Goal: Information Seeking & Learning: Learn about a topic

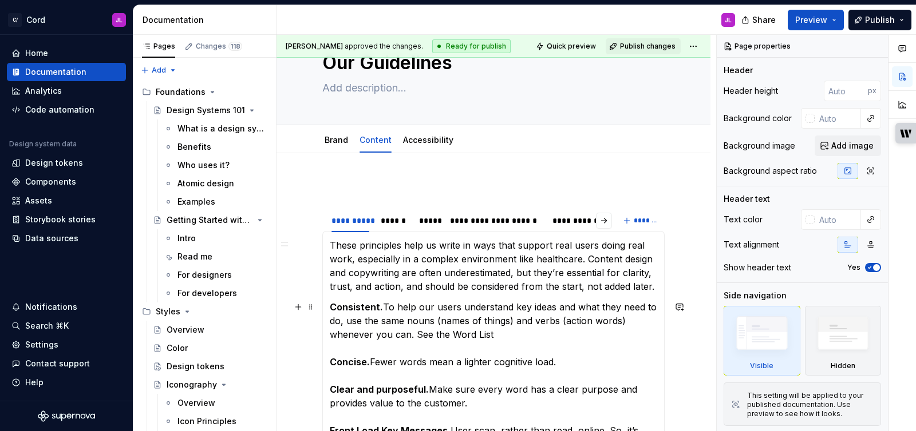
scroll to position [47, 0]
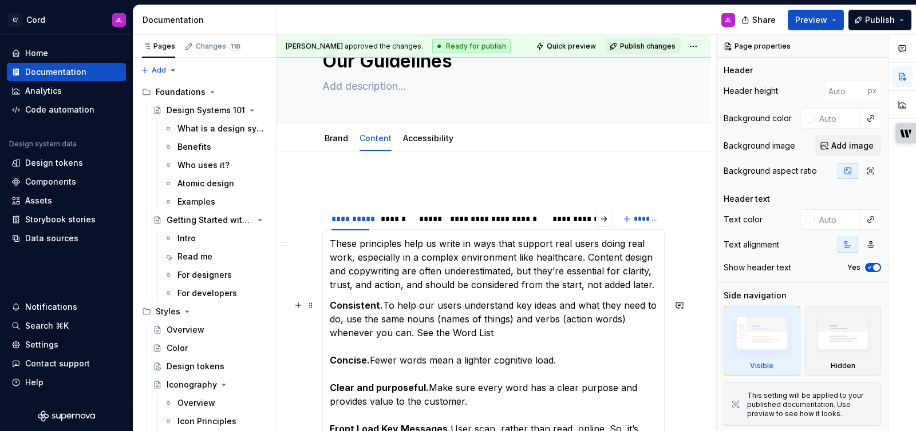
type textarea "*"
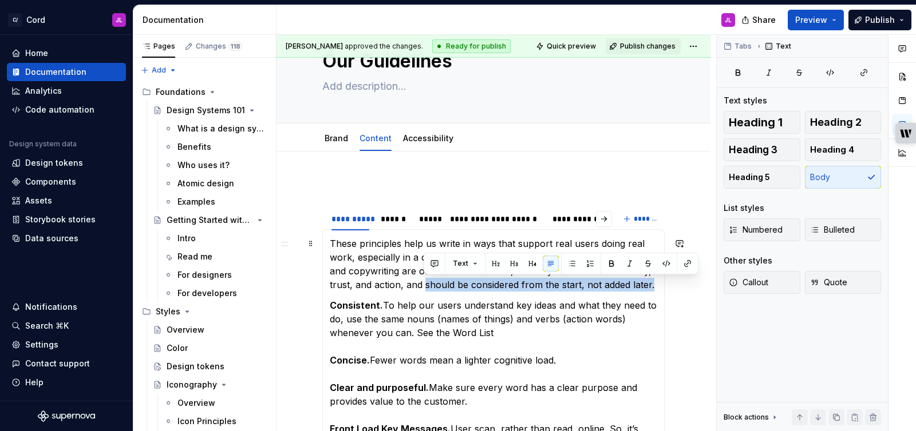
drag, startPoint x: 655, startPoint y: 285, endPoint x: 424, endPoint y: 288, distance: 231.2
click at [424, 288] on p "These principles help us write in ways that support real users doing real work,…" at bounding box center [493, 264] width 327 height 55
click at [610, 262] on button "button" at bounding box center [611, 264] width 16 height 16
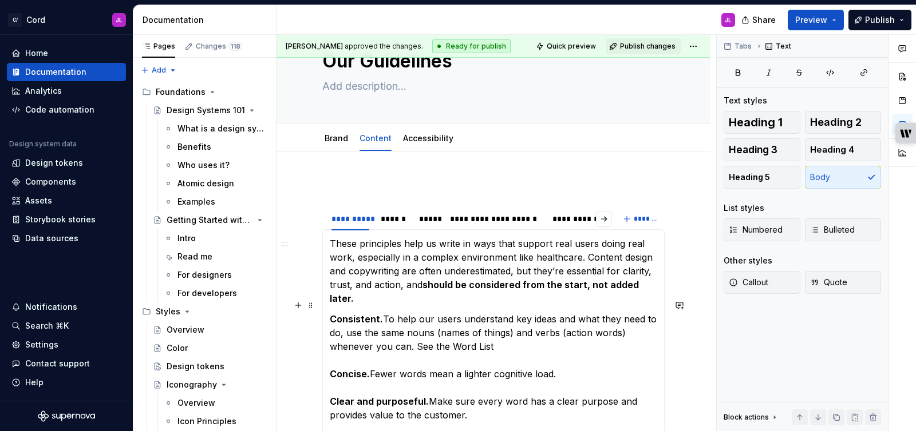
click at [585, 314] on p "Consistent. To help our users understand key ideas and what they need to do, us…" at bounding box center [493, 394] width 327 height 165
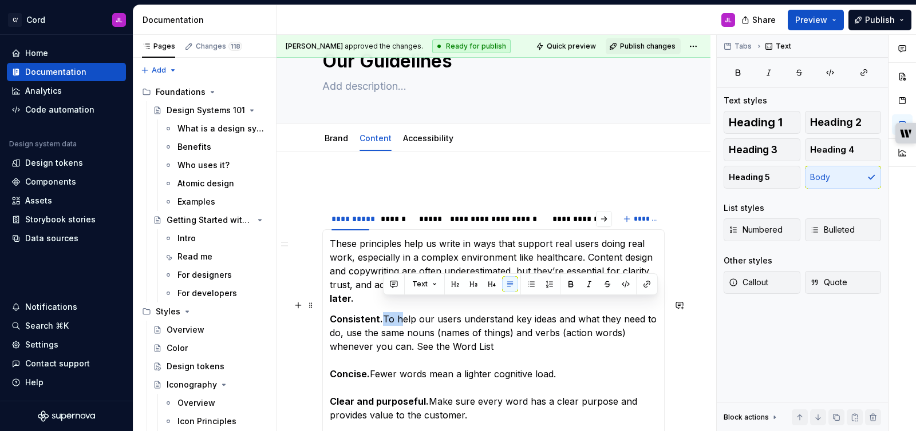
drag, startPoint x: 401, startPoint y: 306, endPoint x: 385, endPoint y: 306, distance: 16.0
click at [385, 312] on p "Consistent. To help our users understand key ideas and what they need to do, us…" at bounding box center [493, 394] width 327 height 165
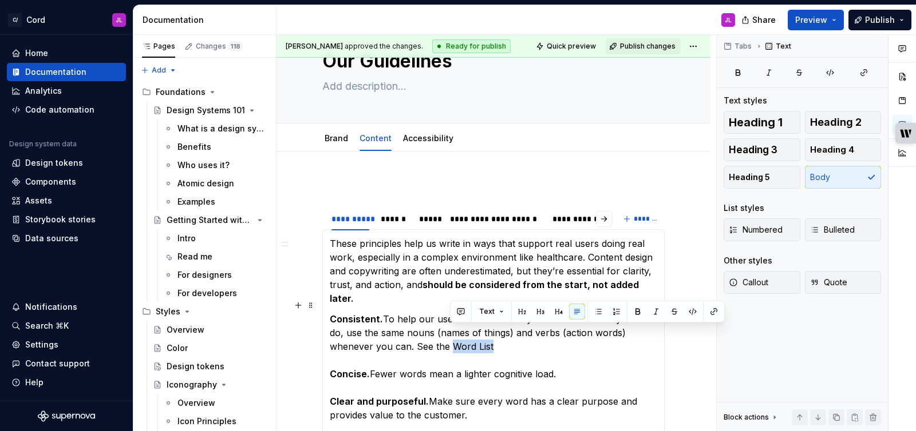
drag, startPoint x: 491, startPoint y: 333, endPoint x: 453, endPoint y: 334, distance: 37.8
click at [453, 334] on p "Consistent. To help our users understand key ideas and what they need to do, us…" at bounding box center [493, 394] width 327 height 165
click at [710, 311] on button "button" at bounding box center [714, 312] width 16 height 16
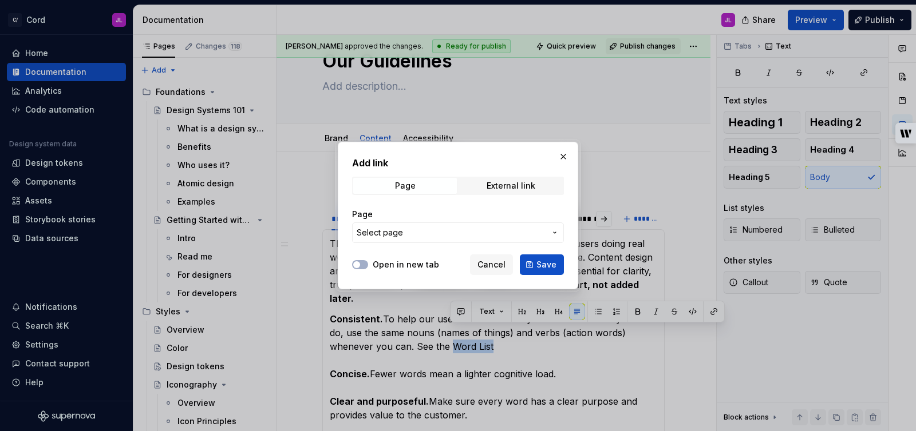
click at [554, 232] on icon "button" at bounding box center [554, 232] width 9 height 9
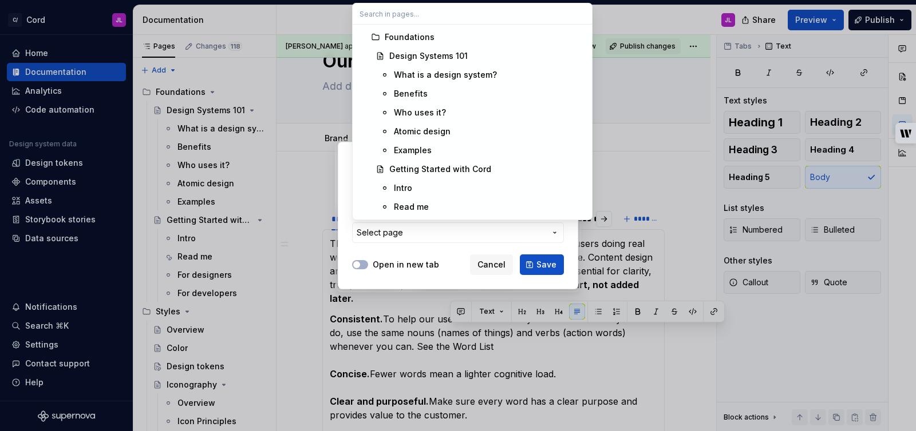
scroll to position [0, 0]
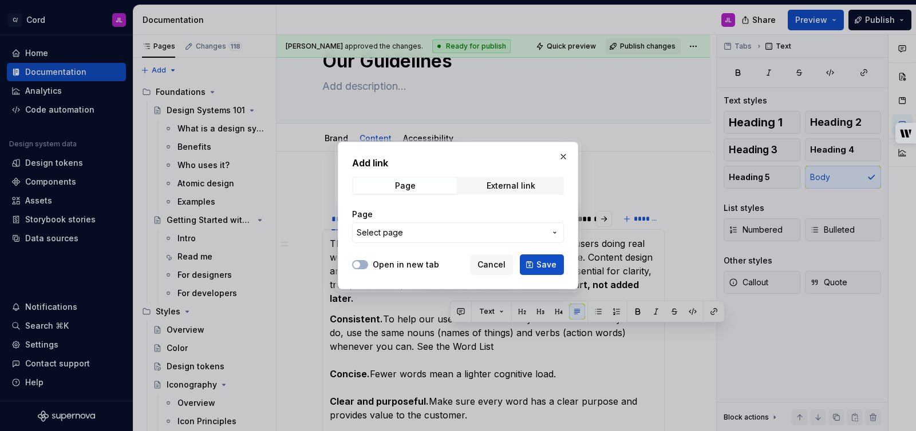
click at [485, 268] on div "Add link Page External link Page Select page Open in new tab Cancel Save" at bounding box center [458, 215] width 916 height 431
click at [489, 268] on span "Cancel" at bounding box center [491, 264] width 28 height 11
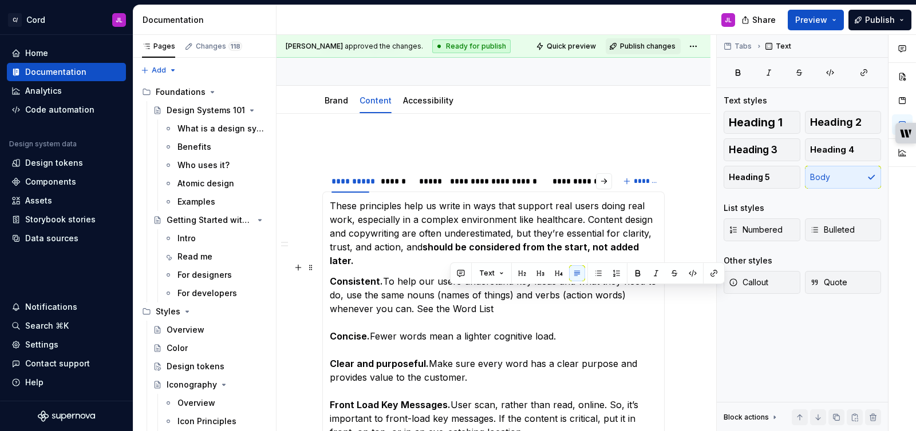
scroll to position [85, 0]
drag, startPoint x: 493, startPoint y: 297, endPoint x: 450, endPoint y: 297, distance: 42.3
click at [450, 297] on p "Consistent. To help our users understand key ideas and what they need to do, us…" at bounding box center [493, 356] width 327 height 165
click at [710, 274] on button "button" at bounding box center [714, 274] width 16 height 16
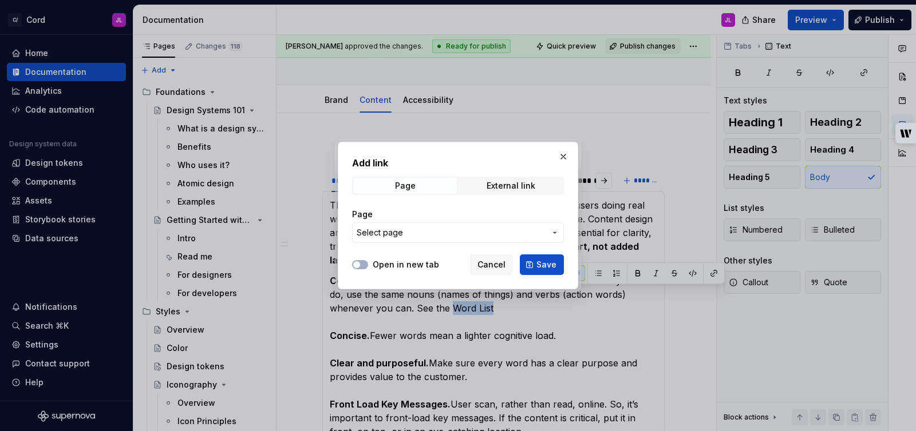
click at [510, 235] on span "Select page" at bounding box center [450, 232] width 189 height 11
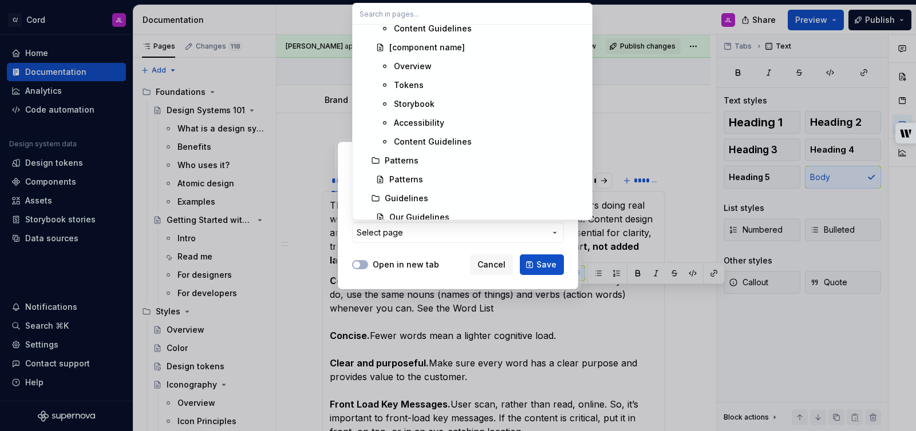
scroll to position [3998, 0]
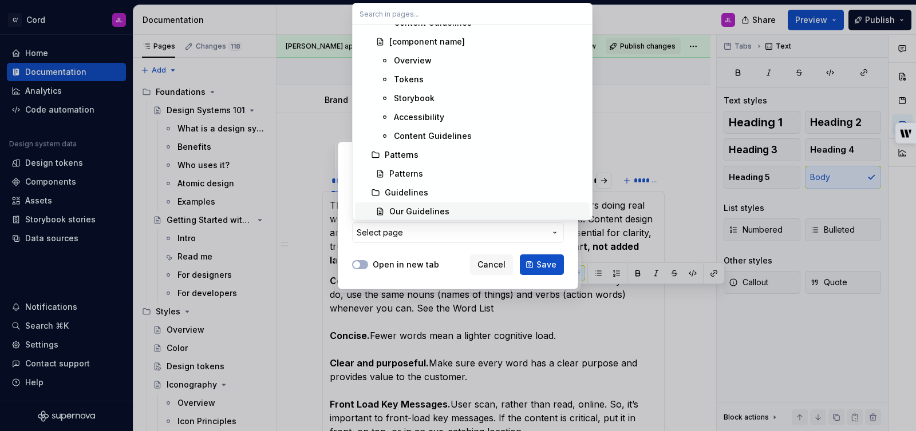
click at [414, 211] on div "Our Guidelines" at bounding box center [419, 211] width 60 height 11
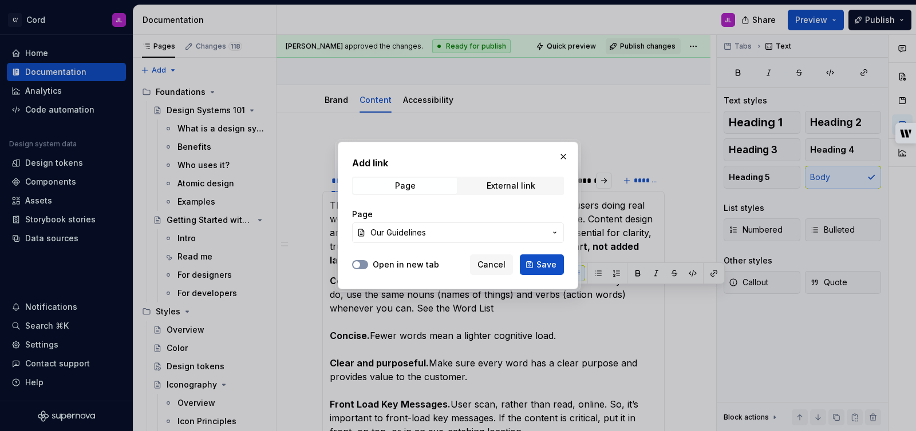
click at [365, 267] on button "Open in new tab" at bounding box center [360, 264] width 16 height 9
click at [356, 265] on icon "button" at bounding box center [356, 265] width 3 height 2
click at [487, 267] on span "Cancel" at bounding box center [491, 264] width 28 height 11
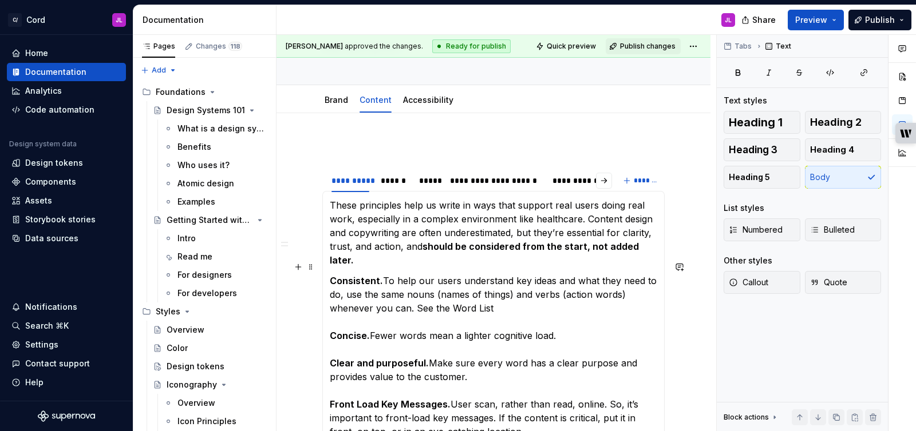
click at [488, 299] on p "Consistent. To help our users understand key ideas and what they need to do, us…" at bounding box center [493, 356] width 327 height 165
click at [494, 299] on p "Consistent. To help our users understand key ideas and what they need to do, us…" at bounding box center [493, 356] width 327 height 165
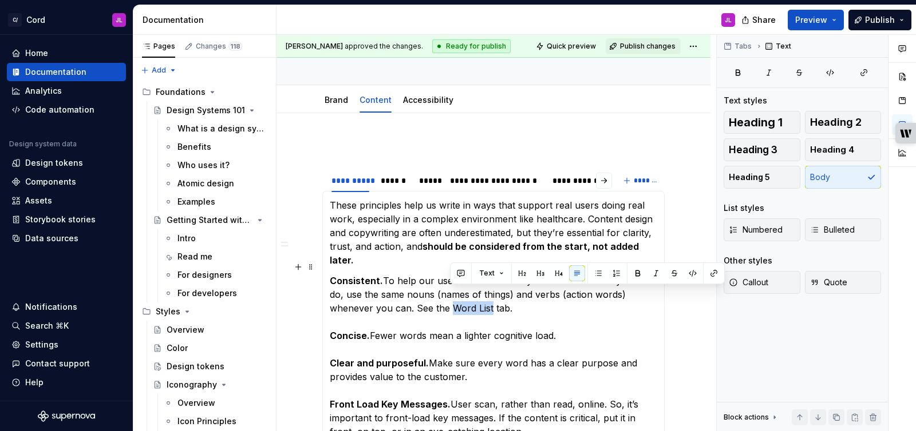
drag, startPoint x: 490, startPoint y: 297, endPoint x: 453, endPoint y: 297, distance: 37.2
click at [453, 297] on p "Consistent. To help our users understand key ideas and what they need to do, us…" at bounding box center [493, 356] width 327 height 165
click at [652, 273] on button "button" at bounding box center [656, 274] width 16 height 16
click at [587, 315] on p "Consistent. To help our users understand key ideas and what they need to do, us…" at bounding box center [493, 356] width 327 height 165
click at [451, 294] on p "Consistent. To help our users understand key ideas and what they need to do, us…" at bounding box center [493, 356] width 327 height 165
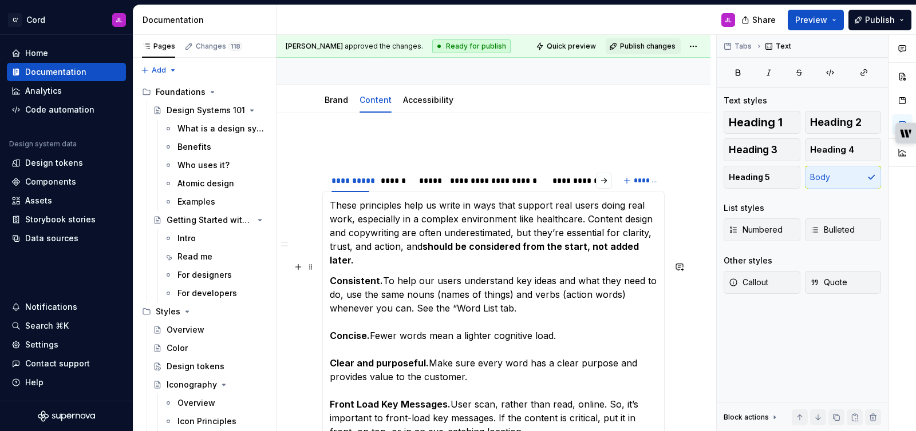
click at [494, 292] on p "Consistent. To help our users understand key ideas and what they need to do, us…" at bounding box center [493, 356] width 327 height 165
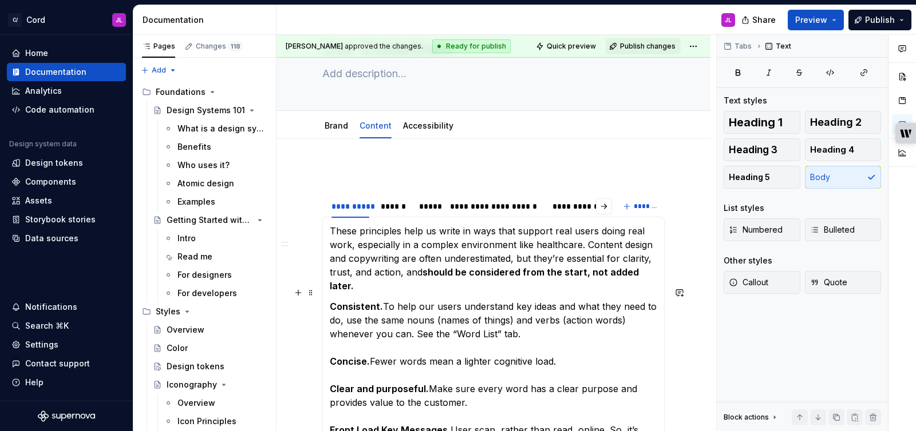
scroll to position [59, 0]
click at [419, 244] on p "These principles help us write in ways that support real users doing real work,…" at bounding box center [493, 259] width 327 height 69
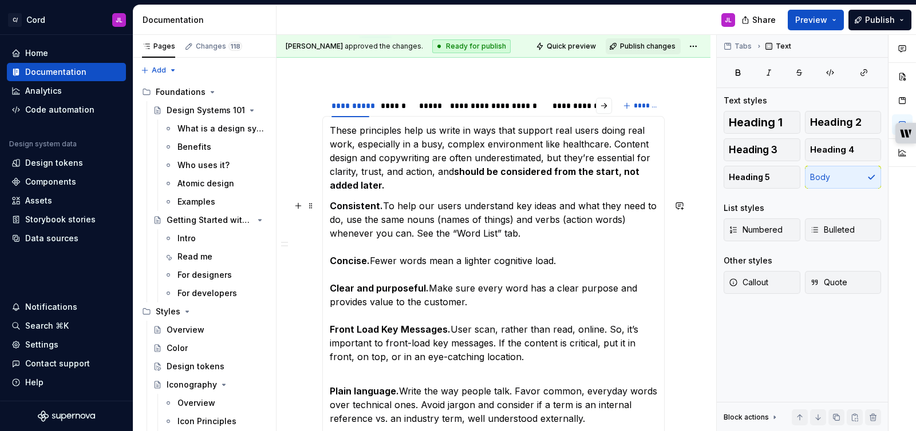
scroll to position [162, 0]
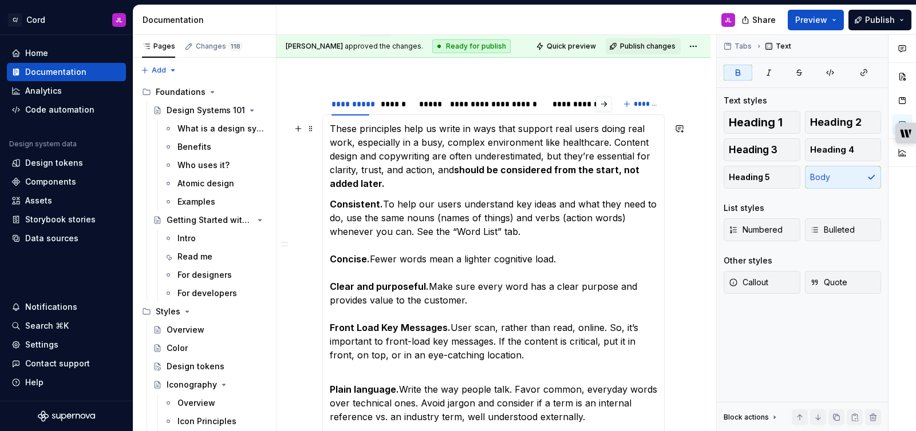
click at [406, 188] on p "These principles help us write in ways that support real users doing real work,…" at bounding box center [493, 156] width 327 height 69
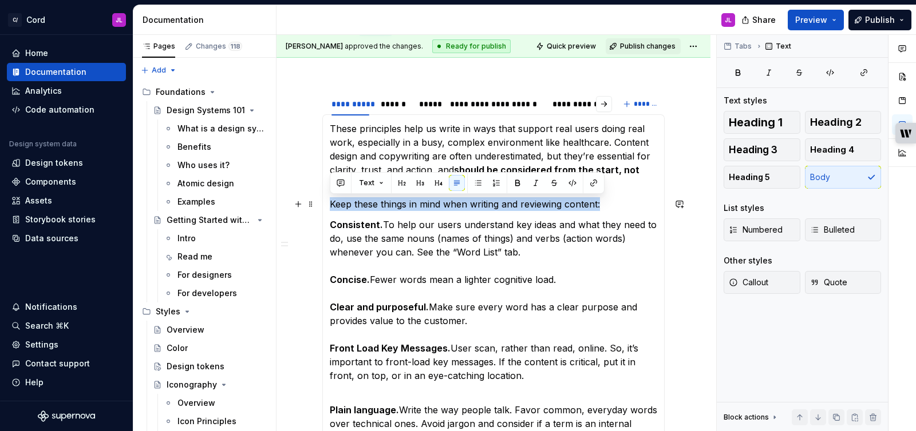
drag, startPoint x: 617, startPoint y: 204, endPoint x: 332, endPoint y: 208, distance: 285.0
click at [332, 208] on p "Keep these things in mind when writing and reviewing content:" at bounding box center [493, 204] width 327 height 14
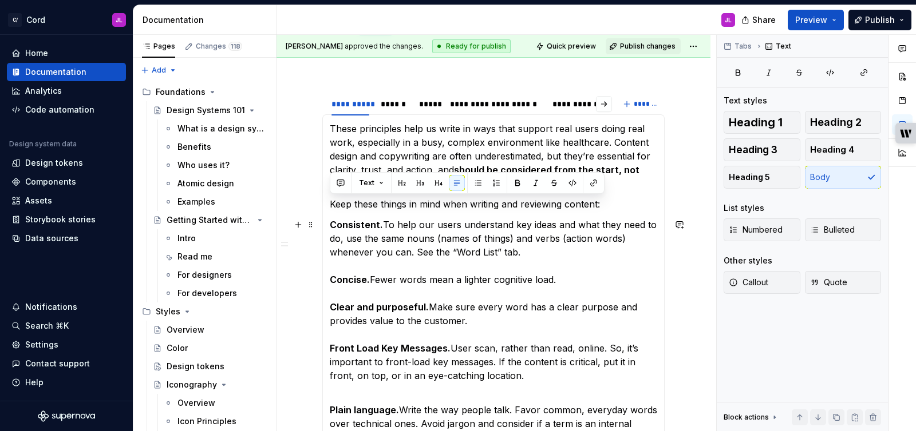
click at [442, 255] on p "Consistent. To help our users understand key ideas and what they need to do, us…" at bounding box center [493, 300] width 327 height 165
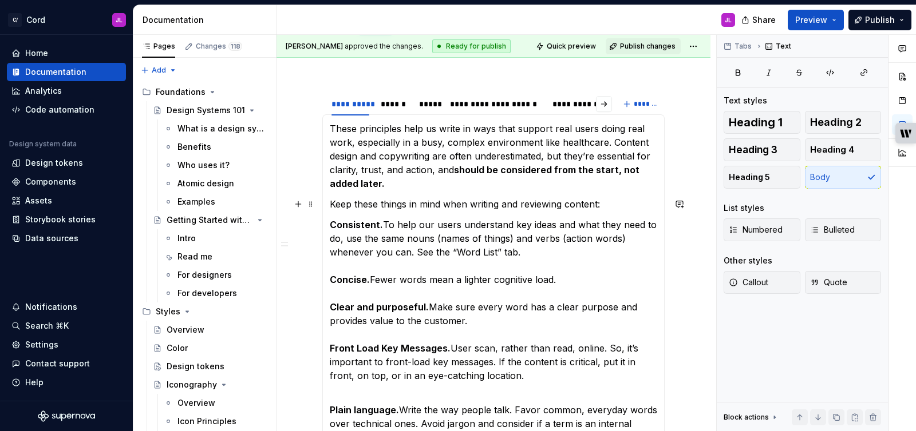
click at [409, 205] on p "Keep these things in mind when writing and reviewing content:" at bounding box center [493, 204] width 327 height 14
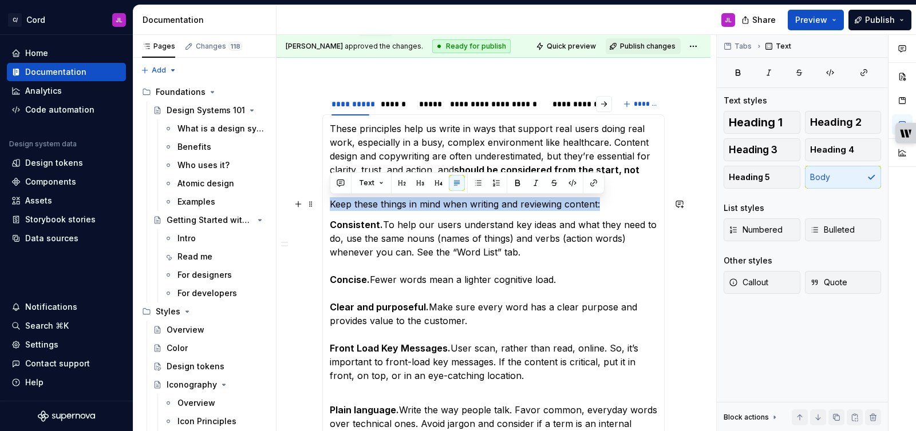
drag, startPoint x: 603, startPoint y: 204, endPoint x: 328, endPoint y: 204, distance: 275.2
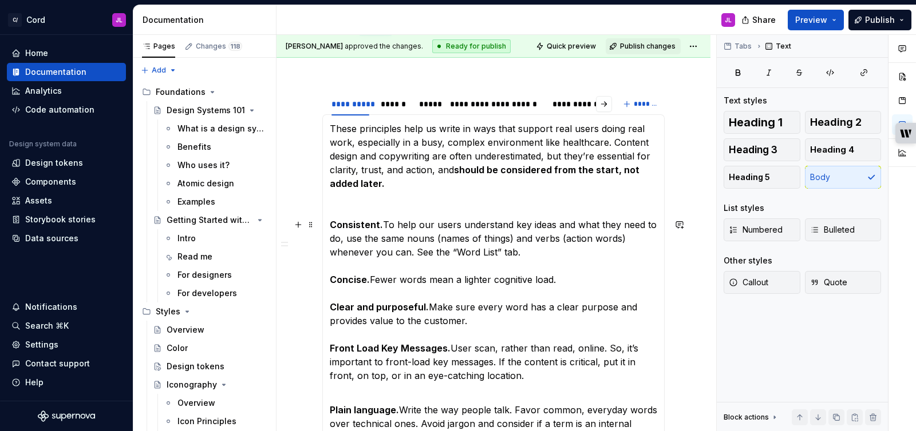
click at [400, 243] on p "Consistent. To help our users understand key ideas and what they need to do, us…" at bounding box center [493, 300] width 327 height 165
click at [459, 208] on p at bounding box center [493, 204] width 327 height 14
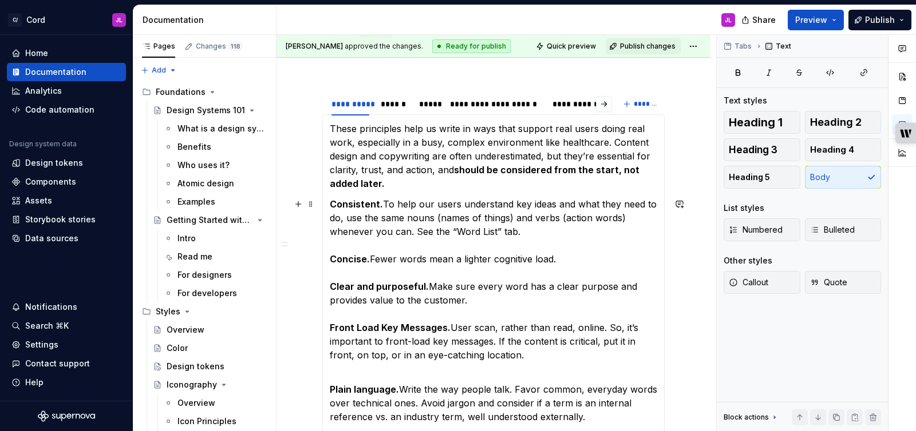
click at [513, 279] on p "Consistent. To help our users understand key ideas and what they need to do, us…" at bounding box center [493, 279] width 327 height 165
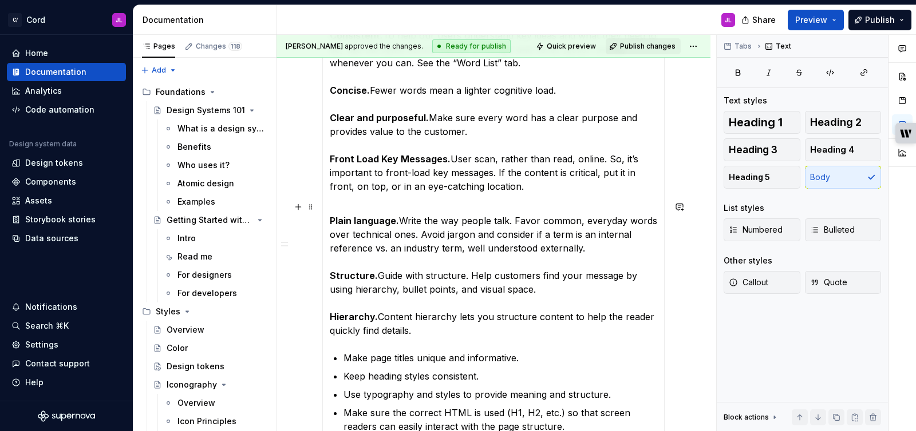
scroll to position [327, 0]
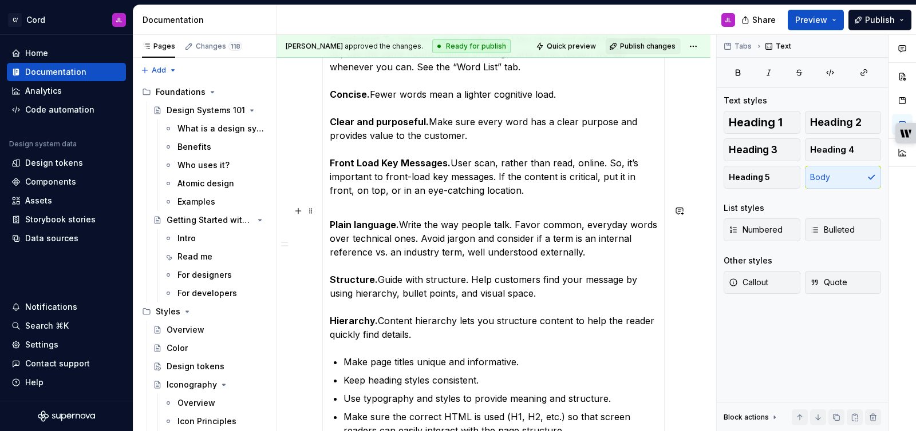
click at [471, 205] on p "Plain language. Write the way people talk. Favor common, everyday words over te…" at bounding box center [493, 272] width 327 height 137
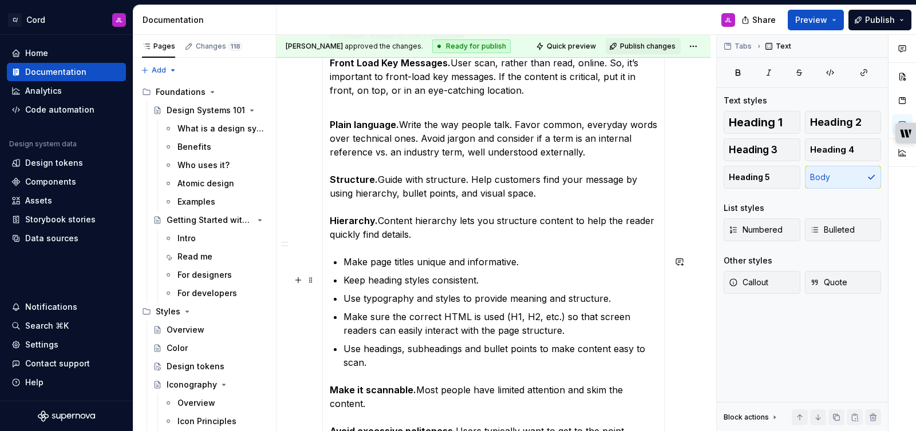
scroll to position [430, 0]
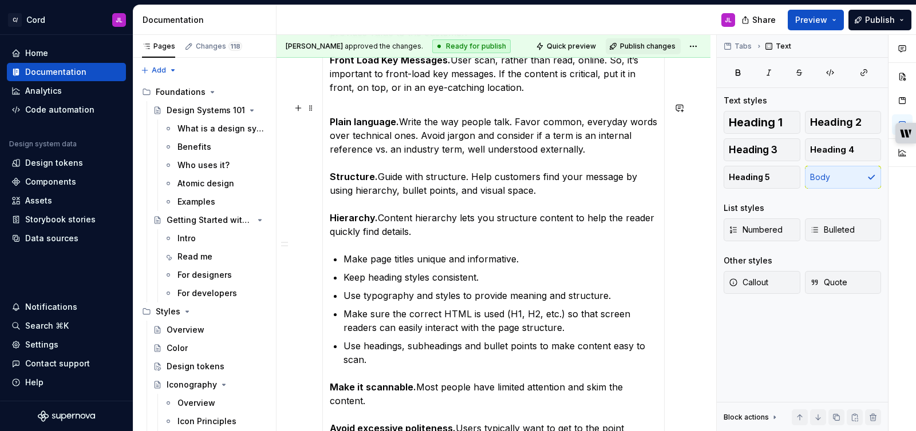
click at [515, 122] on p "Plain language. Write the way people talk. Favor common, everyday words over te…" at bounding box center [493, 169] width 327 height 137
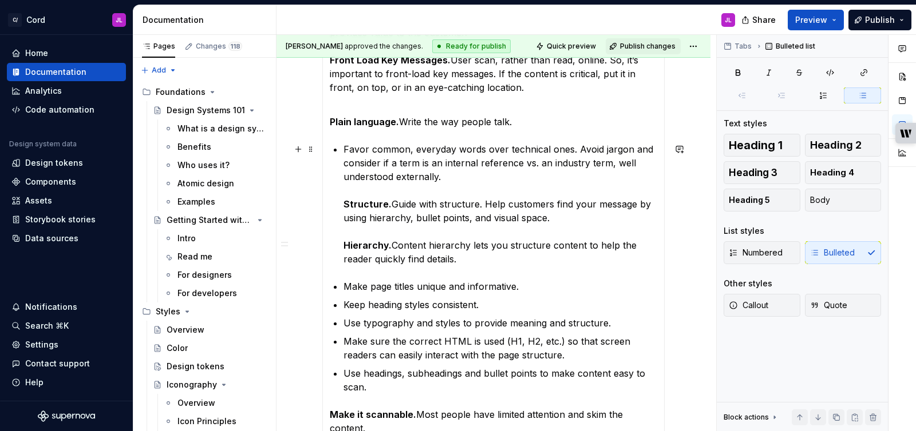
click at [343, 202] on strong "Structure." at bounding box center [367, 204] width 48 height 11
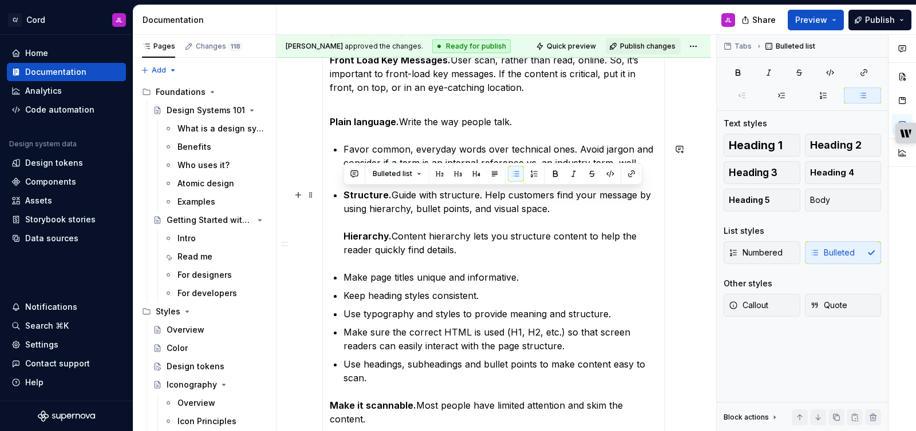
drag, startPoint x: 552, startPoint y: 209, endPoint x: 335, endPoint y: 197, distance: 217.2
click at [343, 197] on li "Structure. Guide with structure. Help customers find your message by using hier…" at bounding box center [500, 222] width 314 height 69
click at [514, 172] on button "button" at bounding box center [516, 174] width 16 height 16
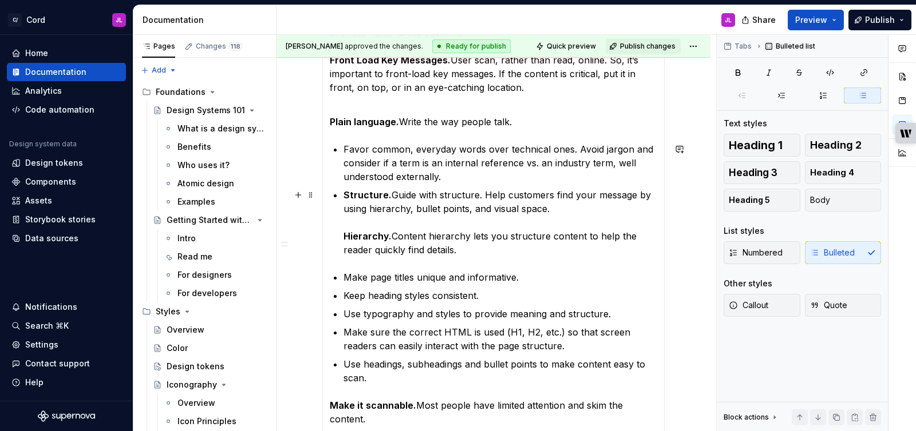
click at [522, 218] on p "Structure. Guide with structure. Help customers find your message by using hier…" at bounding box center [500, 222] width 314 height 69
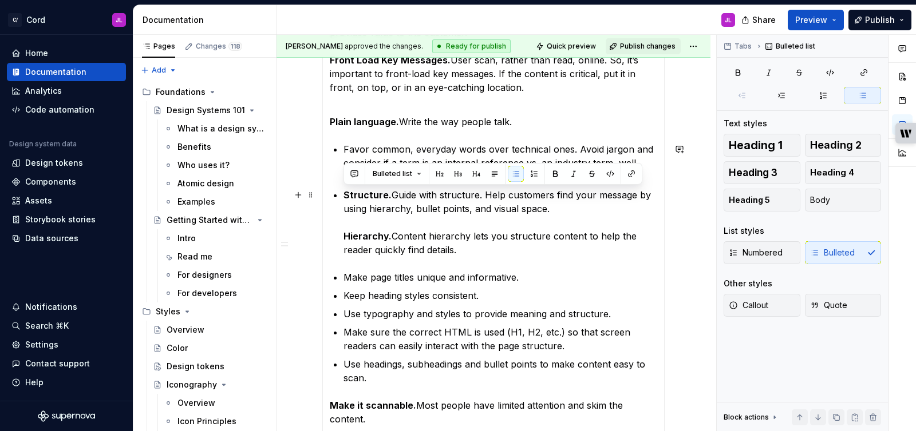
drag, startPoint x: 558, startPoint y: 212, endPoint x: 339, endPoint y: 196, distance: 220.3
click at [339, 196] on section-item-column "These principles help us write in ways that support real users doing real work,…" at bounding box center [493, 284] width 327 height 861
click at [512, 177] on button "button" at bounding box center [516, 174] width 16 height 16
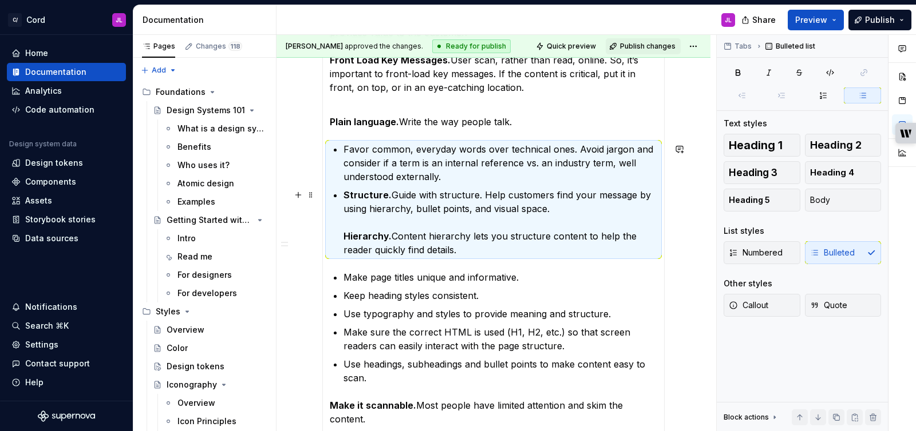
click at [528, 211] on p "Structure. Guide with structure. Help customers find your message by using hier…" at bounding box center [500, 222] width 314 height 69
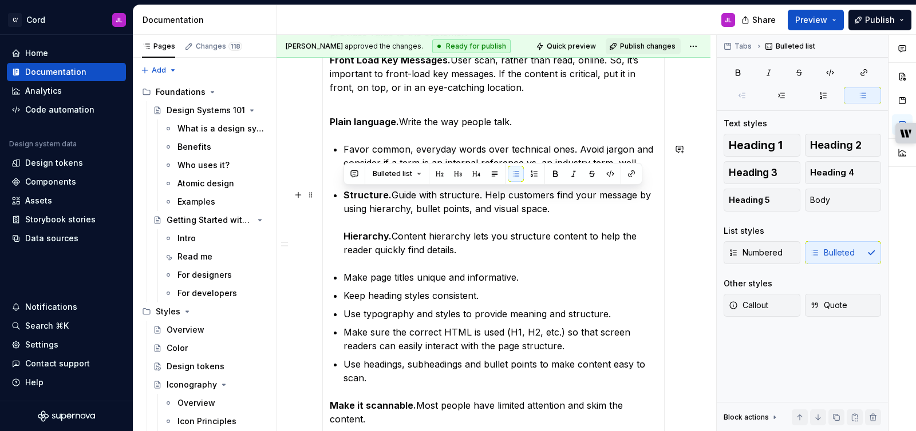
drag, startPoint x: 558, startPoint y: 208, endPoint x: 327, endPoint y: 193, distance: 231.6
click at [327, 193] on div "These principles help us write in ways that support real users doing real work,…" at bounding box center [493, 284] width 342 height 875
click at [492, 175] on button "button" at bounding box center [494, 174] width 16 height 16
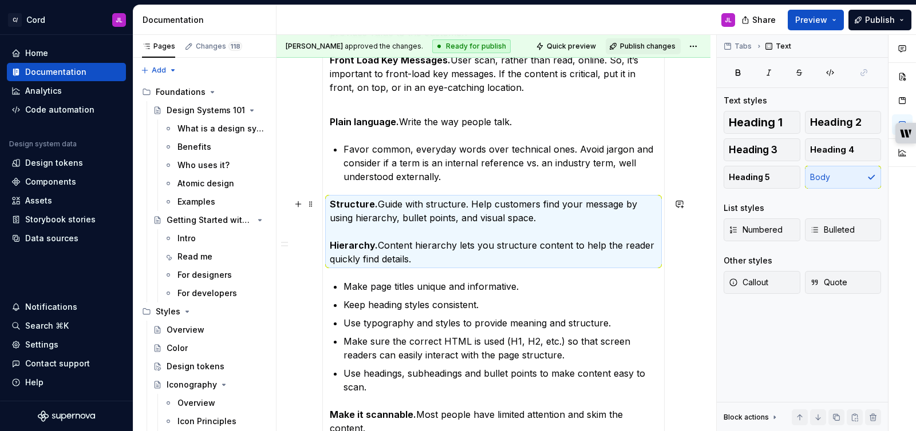
click at [465, 232] on p "Structure. Guide with structure. Help customers find your message by using hier…" at bounding box center [493, 231] width 327 height 69
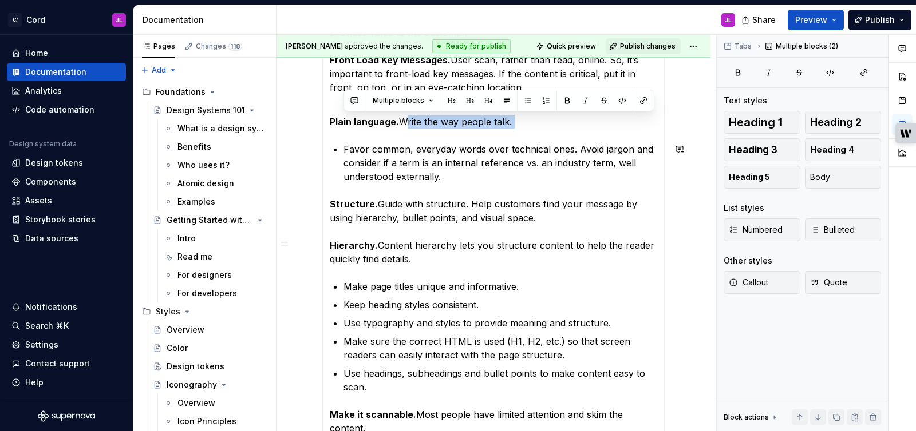
drag, startPoint x: 401, startPoint y: 123, endPoint x: 511, endPoint y: 133, distance: 110.9
click at [511, 133] on section-item-column "These principles help us write in ways that support real users doing real work,…" at bounding box center [493, 289] width 327 height 870
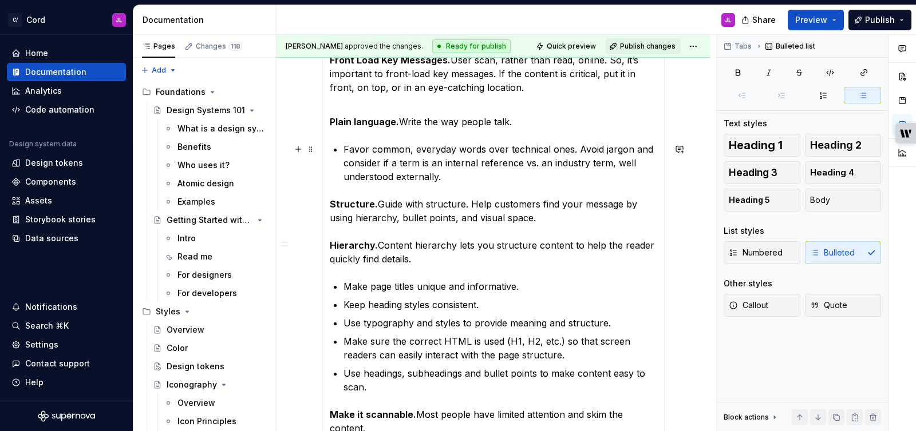
click at [496, 149] on p "Favor common, everyday words over technical ones. Avoid jargon and consider if …" at bounding box center [500, 162] width 314 height 41
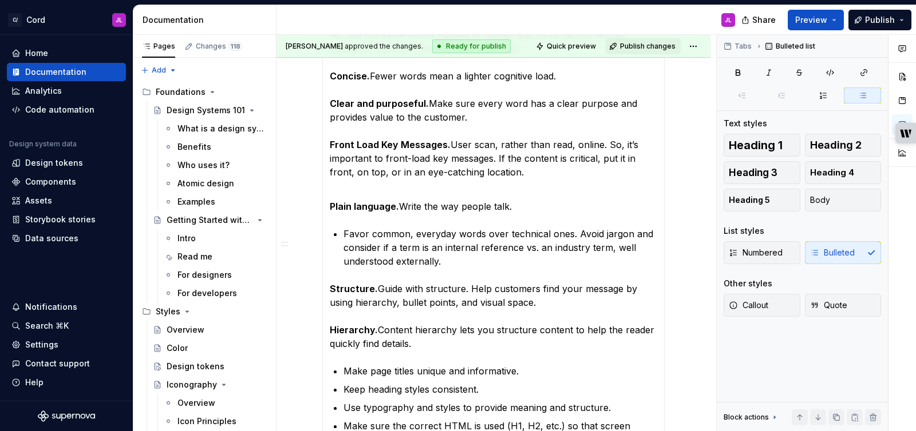
scroll to position [353, 0]
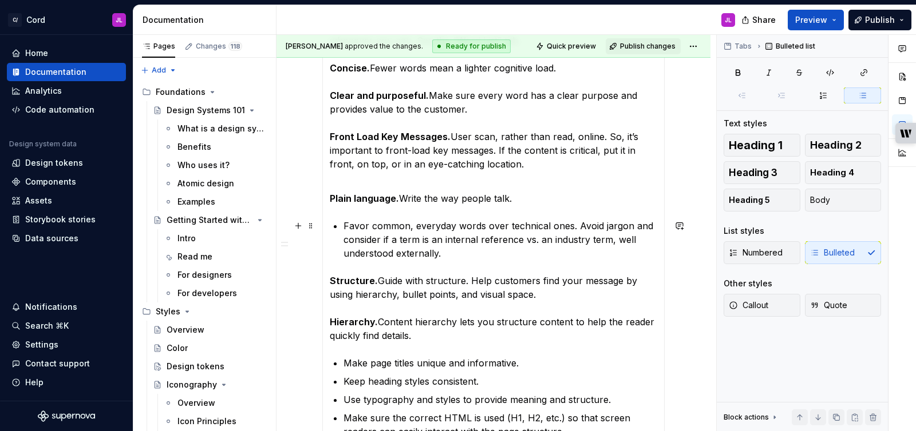
click at [575, 224] on p "Favor common, everyday words over technical ones. Avoid jargon and consider if …" at bounding box center [500, 239] width 314 height 41
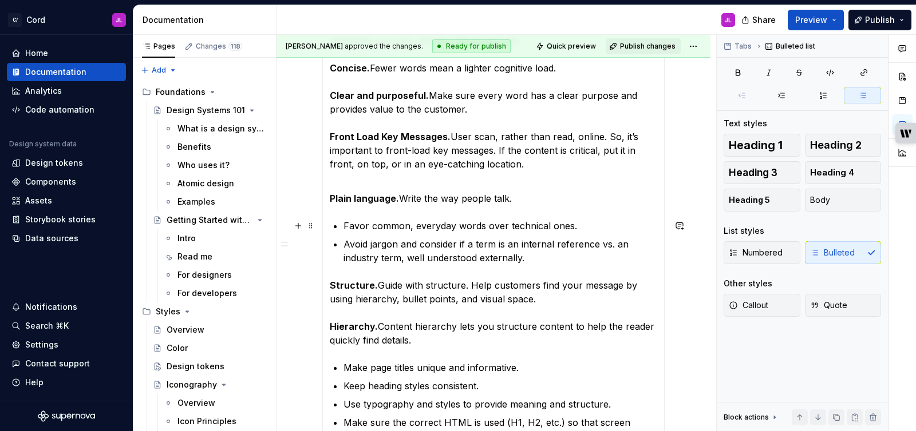
click at [575, 225] on p "Favor common, everyday words over technical ones." at bounding box center [500, 226] width 314 height 14
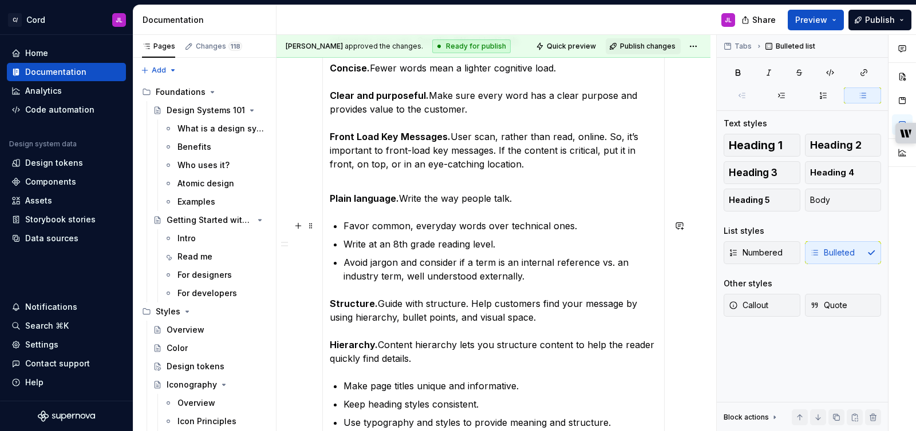
click at [581, 226] on p "Favor common, everyday words over technical ones." at bounding box center [500, 226] width 314 height 14
click at [369, 259] on p "Avoid jargon and consider if a term is an internal reference vs. an industry te…" at bounding box center [500, 269] width 314 height 27
click at [373, 267] on p "Avoid jargon and consider if a term is an internal reference vs. an industry te…" at bounding box center [500, 269] width 314 height 27
click at [369, 266] on p "Avoid jargon and consider if a term is an internal reference vs. an industry te…" at bounding box center [500, 269] width 314 height 27
click at [505, 245] on p "Write at an 8th grade reading level." at bounding box center [500, 244] width 314 height 14
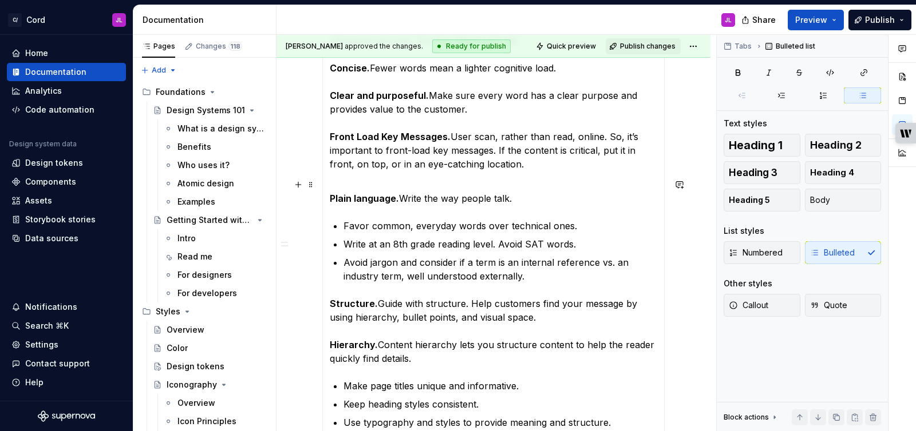
click at [513, 195] on p "Plain language. Write the way people talk." at bounding box center [493, 191] width 327 height 27
click at [575, 248] on p "Write at an 8th grade reading level. Avoid SAT words." at bounding box center [500, 244] width 314 height 14
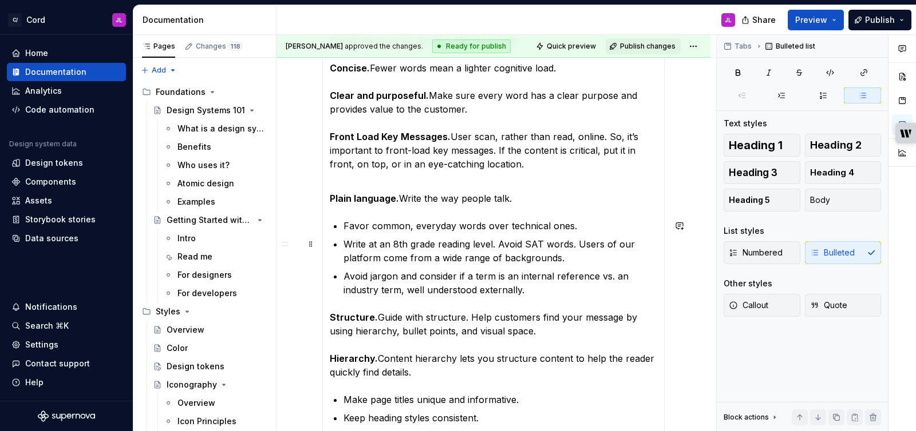
click at [512, 249] on p "Write at an 8th grade reading level. Avoid SAT words. Users of our platform com…" at bounding box center [500, 250] width 314 height 27
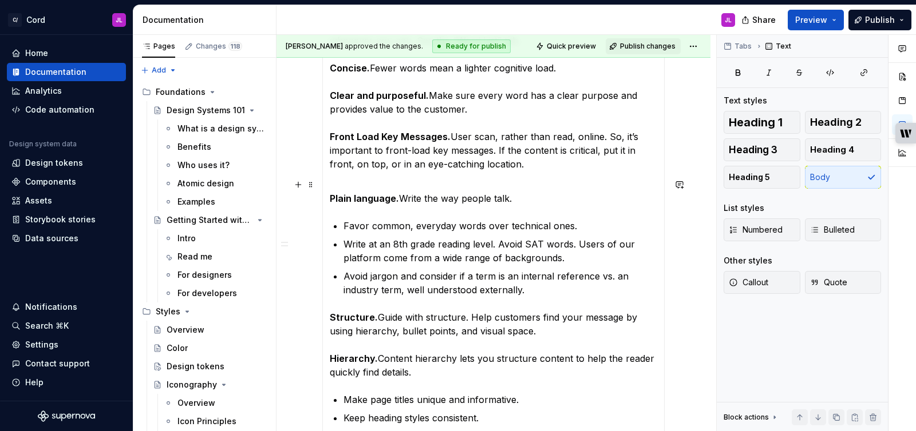
click at [434, 202] on p "Plain language. Write the way people talk." at bounding box center [493, 191] width 327 height 27
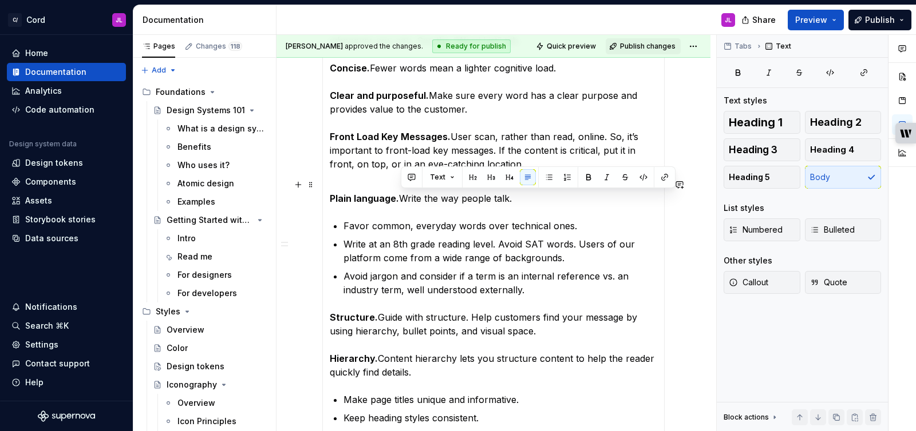
drag, startPoint x: 522, startPoint y: 200, endPoint x: 401, endPoint y: 200, distance: 121.3
click at [401, 200] on p "Plain language. Write the way people talk." at bounding box center [493, 191] width 327 height 27
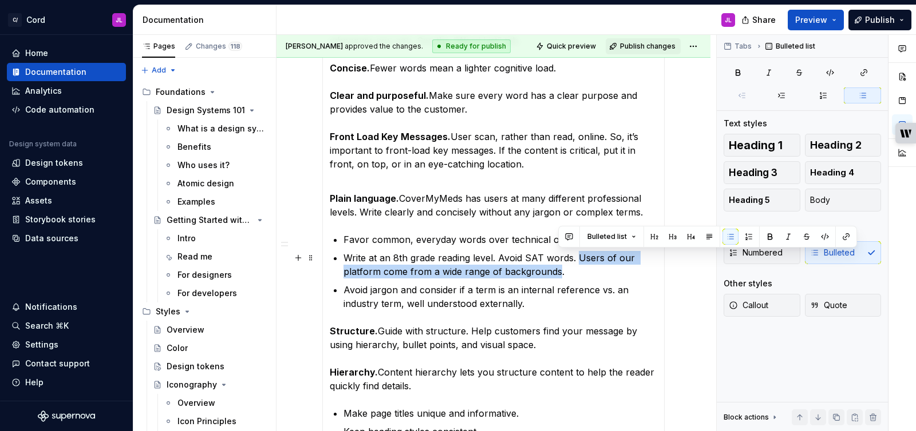
drag, startPoint x: 556, startPoint y: 271, endPoint x: 576, endPoint y: 261, distance: 22.5
click at [576, 261] on p "Write at an 8th grade reading level. Avoid SAT words. Users of our platform com…" at bounding box center [500, 264] width 314 height 27
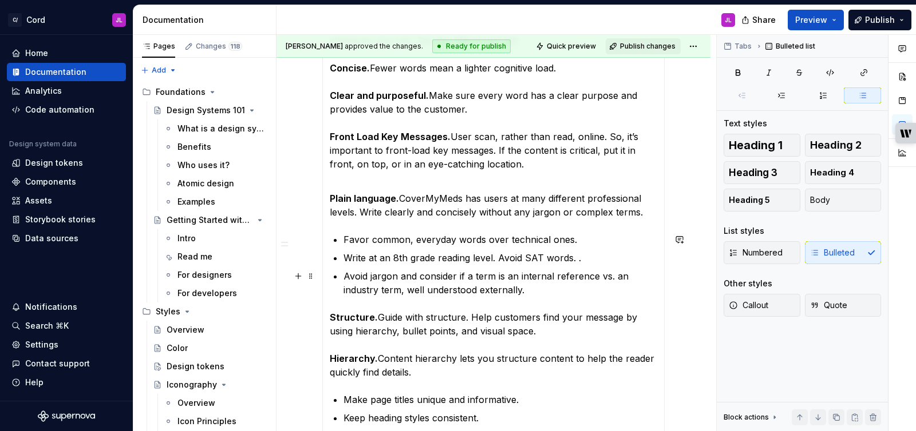
click at [501, 290] on p "Avoid jargon and consider if a term is an internal reference vs. an industry te…" at bounding box center [500, 283] width 314 height 27
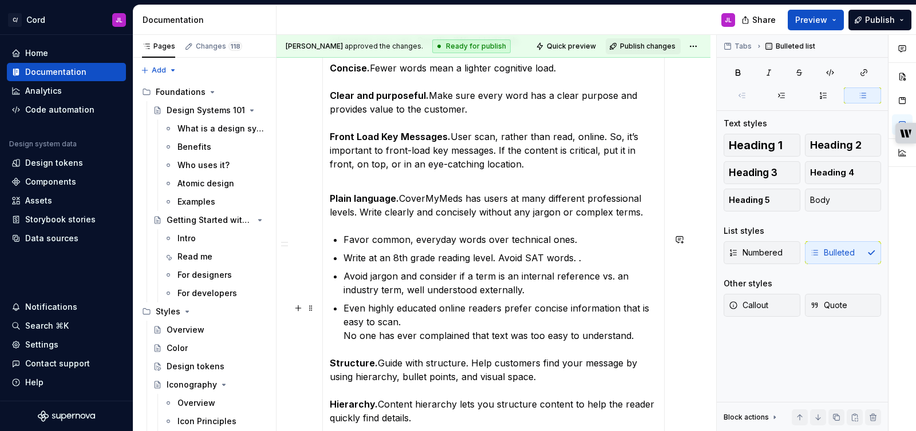
click at [344, 339] on p "Even highly educated online readers prefer concise information that is easy to …" at bounding box center [500, 322] width 314 height 41
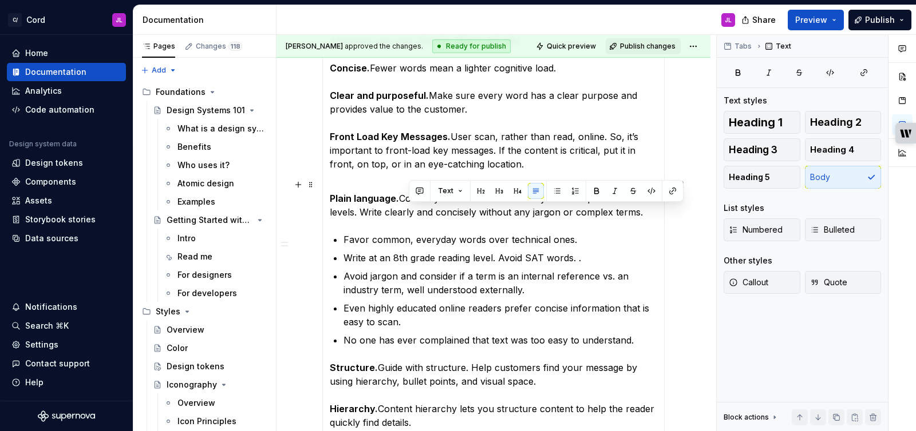
drag, startPoint x: 640, startPoint y: 215, endPoint x: 409, endPoint y: 216, distance: 230.6
click at [409, 216] on p "Plain language. CoverMyMeds has users at many different professional levels. Wr…" at bounding box center [493, 198] width 327 height 41
click at [436, 216] on p "Plain language. CoverMyMeds has users at many different professional levels. Wr…" at bounding box center [493, 198] width 327 height 41
click at [587, 259] on p "Write at an 8th grade reading level. Avoid SAT words. ." at bounding box center [500, 258] width 314 height 14
drag, startPoint x: 643, startPoint y: 213, endPoint x: 360, endPoint y: 215, distance: 282.1
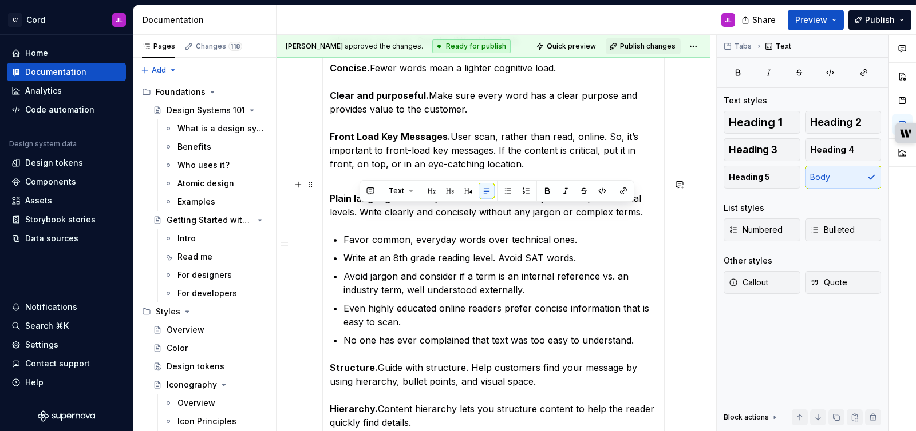
click at [360, 215] on p "Plain language. CoverMyMeds has users at many different professional levels. Wr…" at bounding box center [493, 198] width 327 height 41
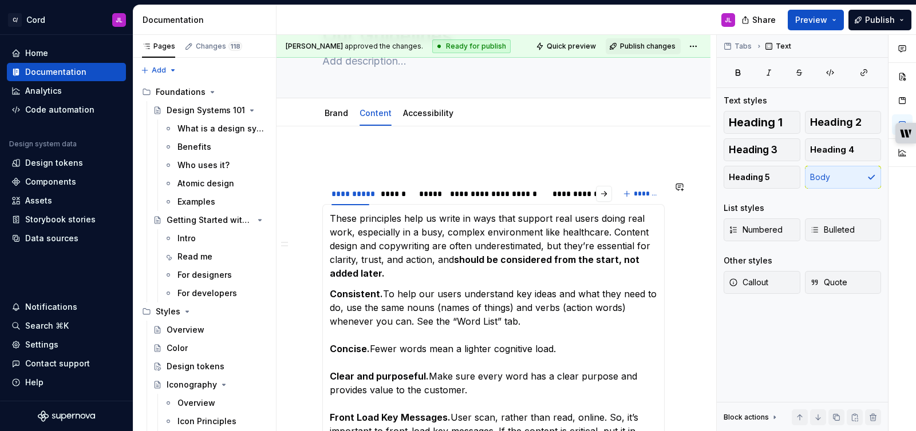
scroll to position [0, 0]
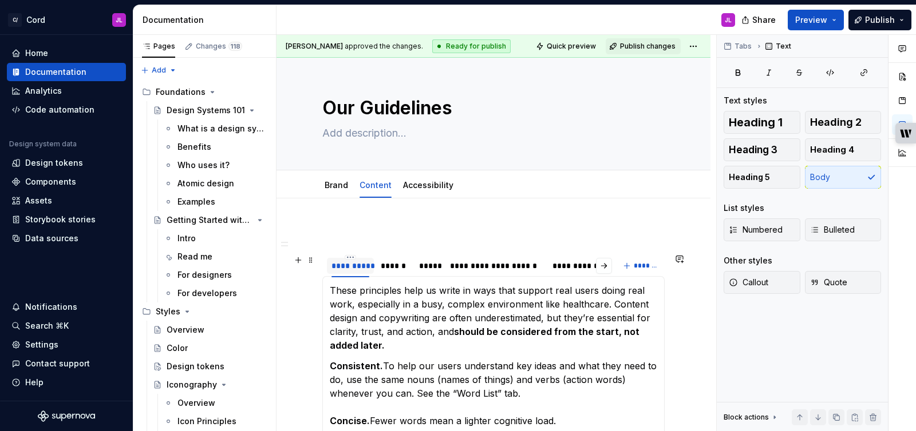
click at [363, 263] on div "**********" at bounding box center [350, 265] width 38 height 11
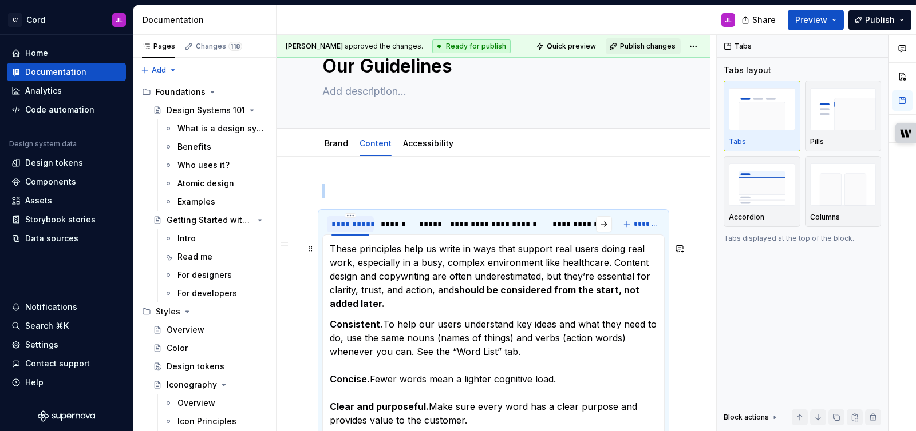
scroll to position [65, 0]
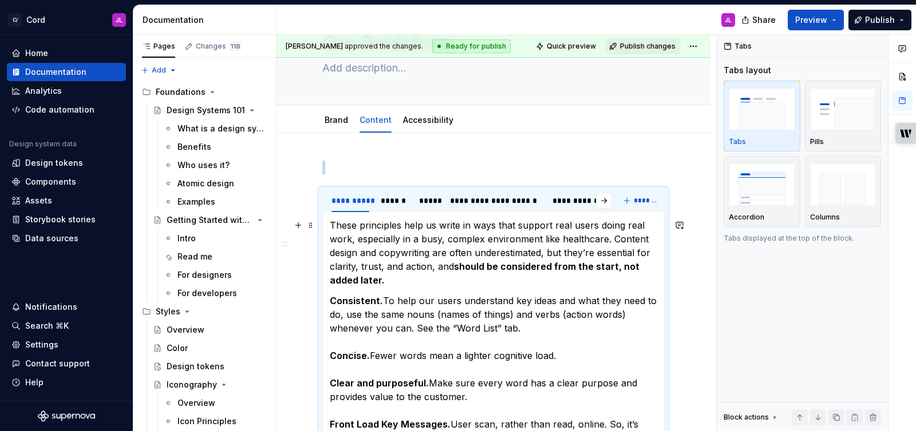
click at [367, 270] on p "These principles help us write in ways that support real users doing real work,…" at bounding box center [493, 253] width 327 height 69
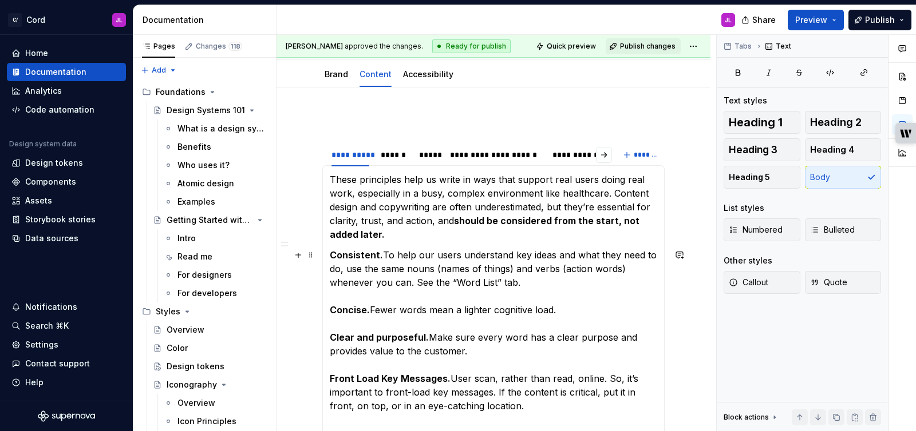
scroll to position [110, 0]
click at [366, 267] on p "Consistent. To help our users understand key ideas and what they need to do, us…" at bounding box center [493, 331] width 327 height 165
click at [554, 250] on p "Consistent. To help our users understand key ideas and what they need to do, us…" at bounding box center [493, 331] width 327 height 165
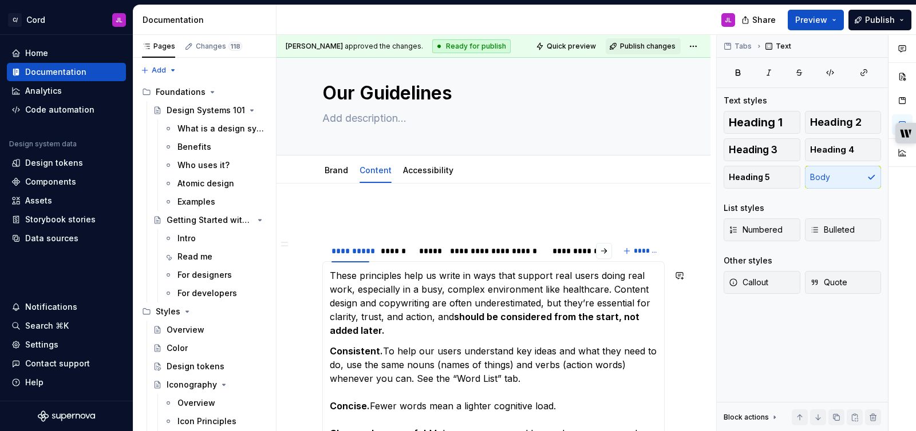
scroll to position [0, 0]
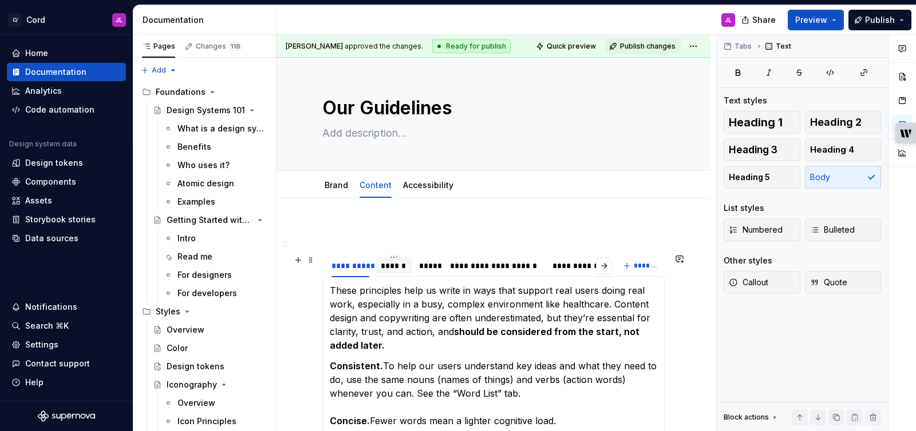
click at [393, 266] on div "******" at bounding box center [394, 265] width 27 height 11
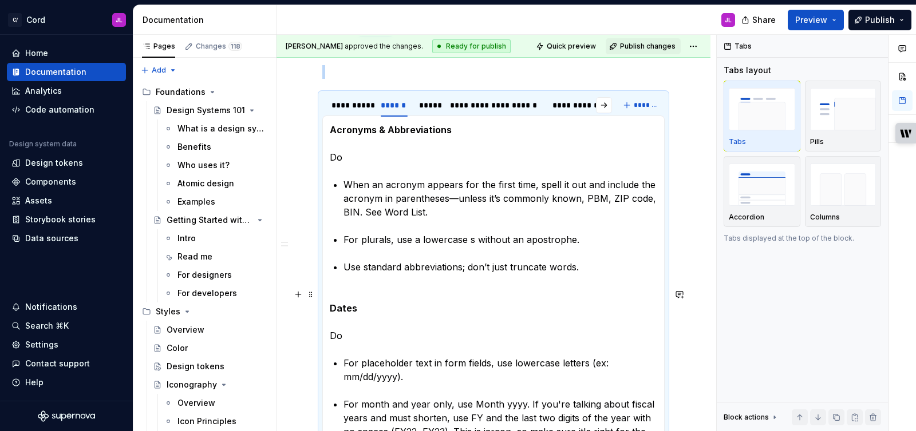
scroll to position [178, 0]
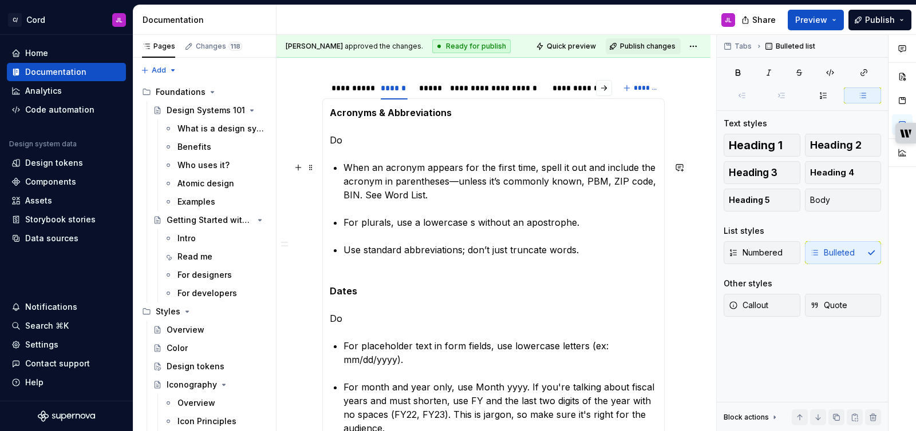
click at [383, 193] on p "When an acronym appears for the first time, spell it out and include the acrony…" at bounding box center [500, 181] width 314 height 41
click at [426, 195] on p "When an acronym appears for the first time, spell it out and include the acrony…" at bounding box center [500, 181] width 314 height 41
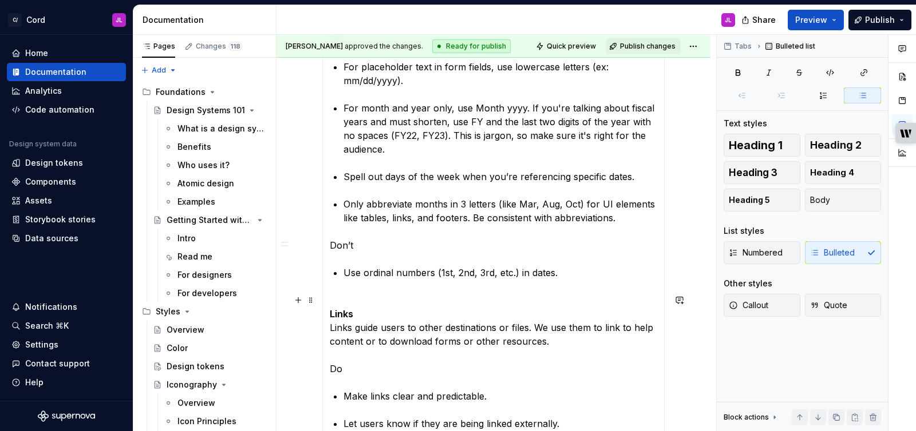
scroll to position [432, 0]
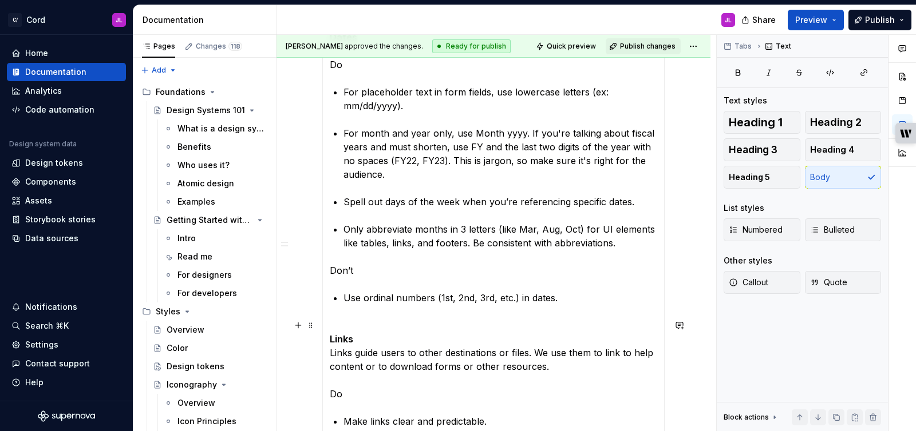
click at [358, 341] on p "Links Links guide users to other destinations or files. We use them to link to …" at bounding box center [493, 360] width 327 height 82
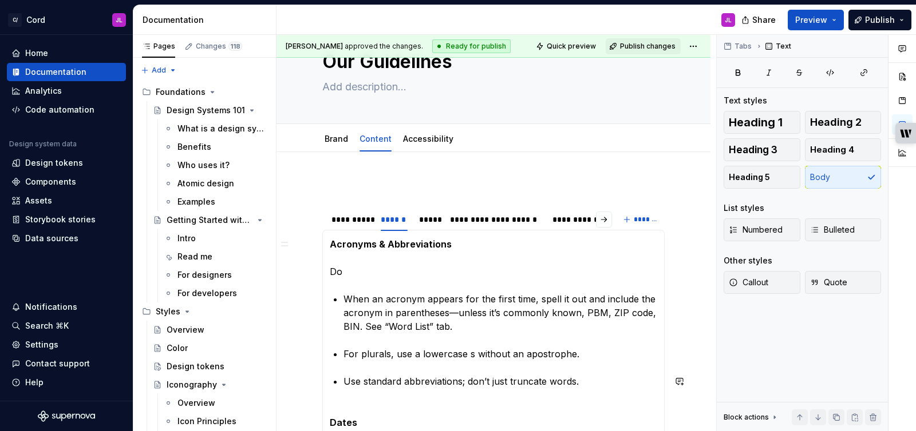
scroll to position [47, 0]
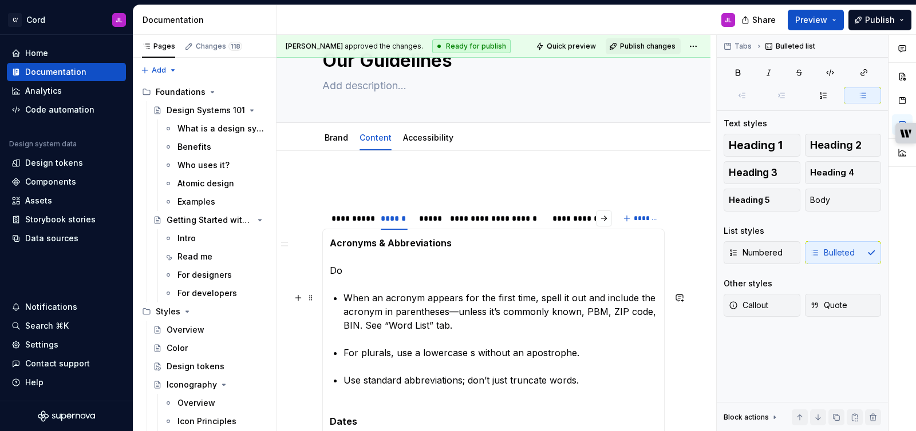
click at [580, 314] on p "When an acronym appears for the first time, spell it out and include the acrony…" at bounding box center [500, 311] width 314 height 41
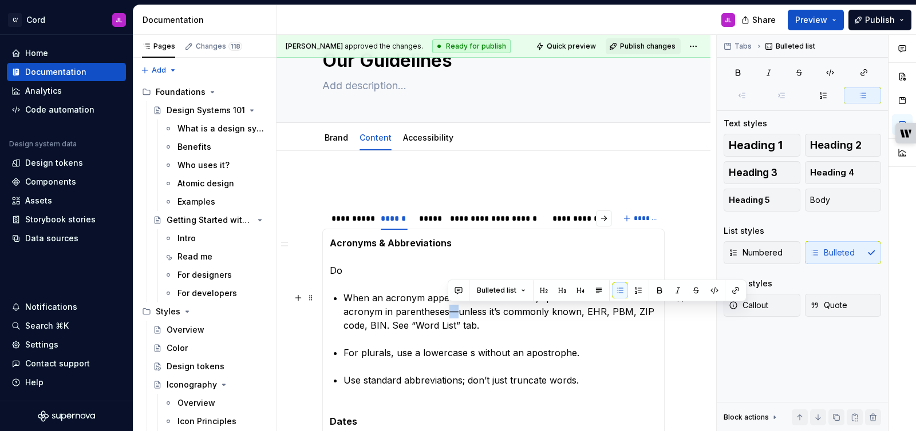
drag, startPoint x: 457, startPoint y: 311, endPoint x: 450, endPoint y: 311, distance: 6.9
click at [450, 311] on p "When an acronym appears for the first time, spell it out and include the acrony…" at bounding box center [500, 311] width 314 height 41
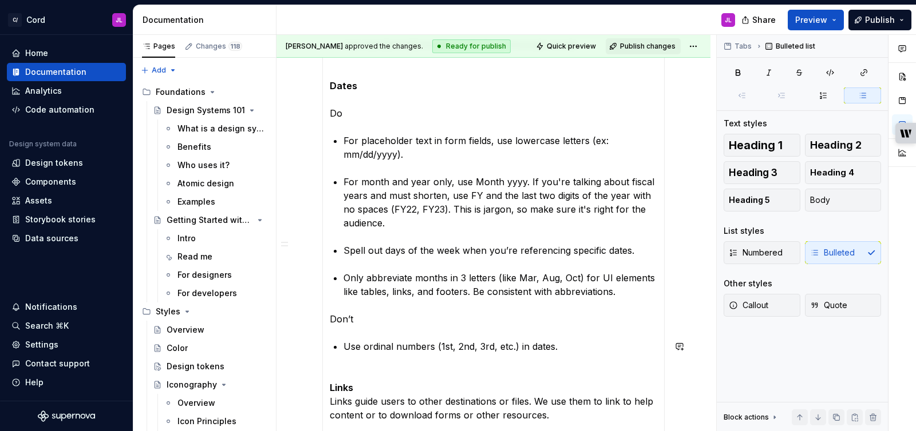
scroll to position [385, 0]
click at [556, 343] on p "Use ordinal numbers (1st, 2nd, 3rd, etc.) in dates." at bounding box center [500, 345] width 314 height 14
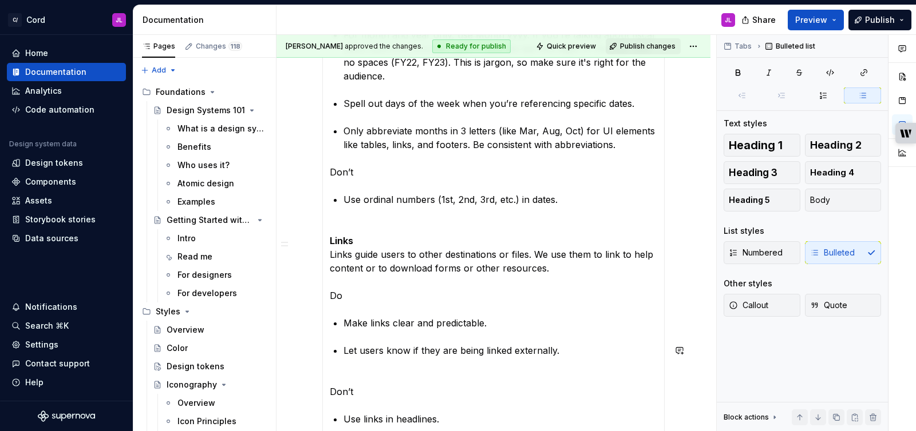
scroll to position [542, 0]
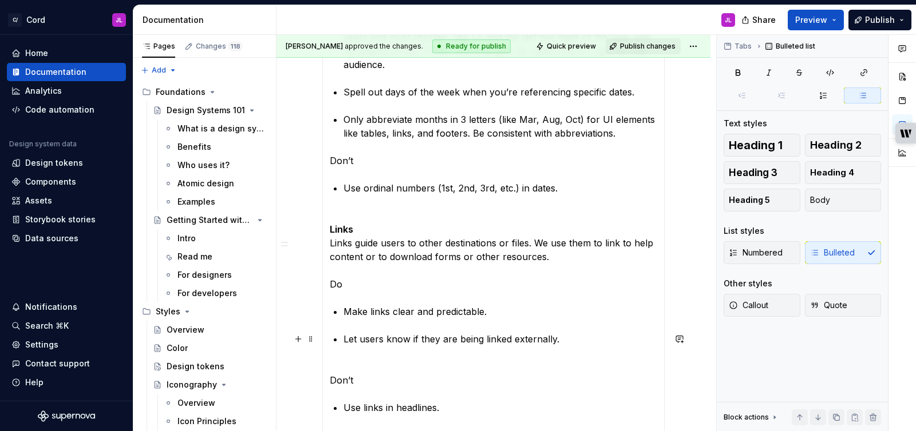
click at [497, 340] on p "Let users know if they are being linked externally." at bounding box center [500, 339] width 314 height 14
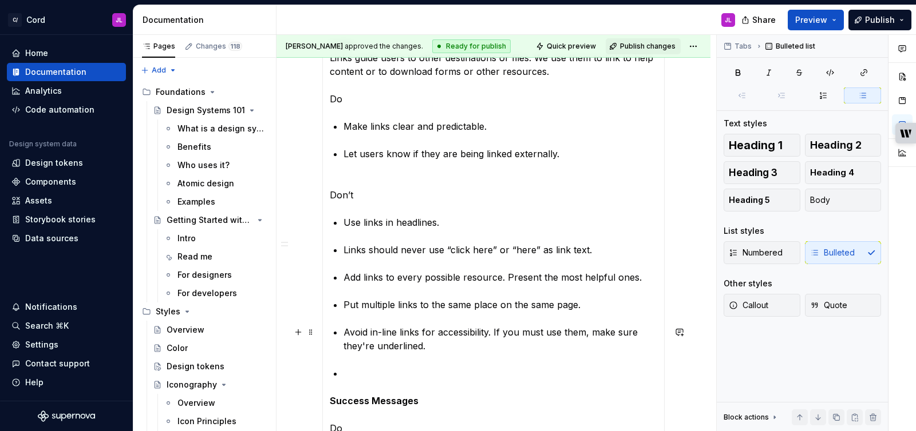
scroll to position [730, 0]
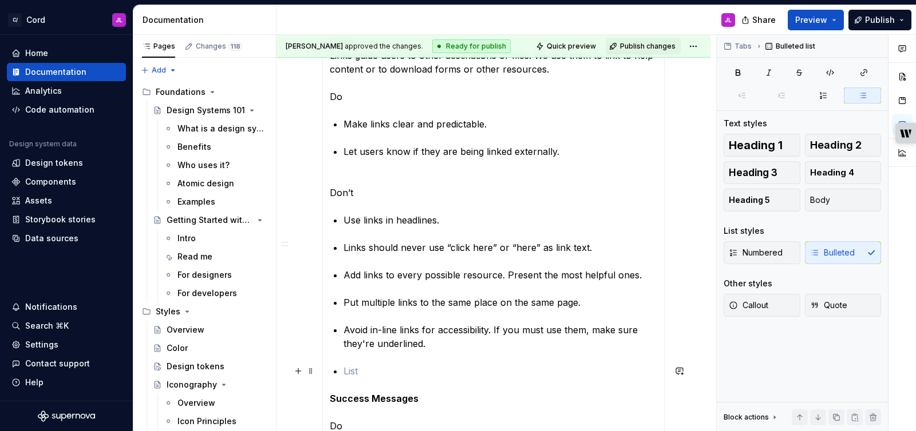
click at [358, 368] on p at bounding box center [500, 372] width 314 height 14
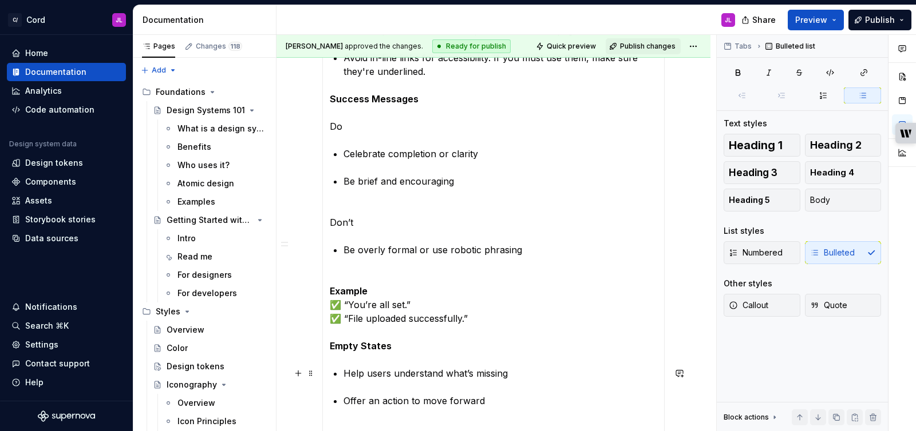
scroll to position [1003, 0]
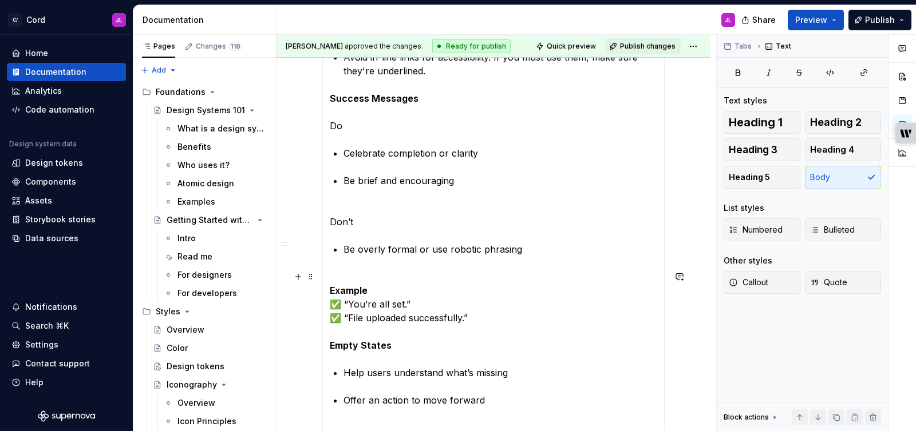
click at [464, 332] on p "Example ✅ “You’re all set.” ✅ “File uploaded successfully.” Empty States" at bounding box center [493, 311] width 327 height 82
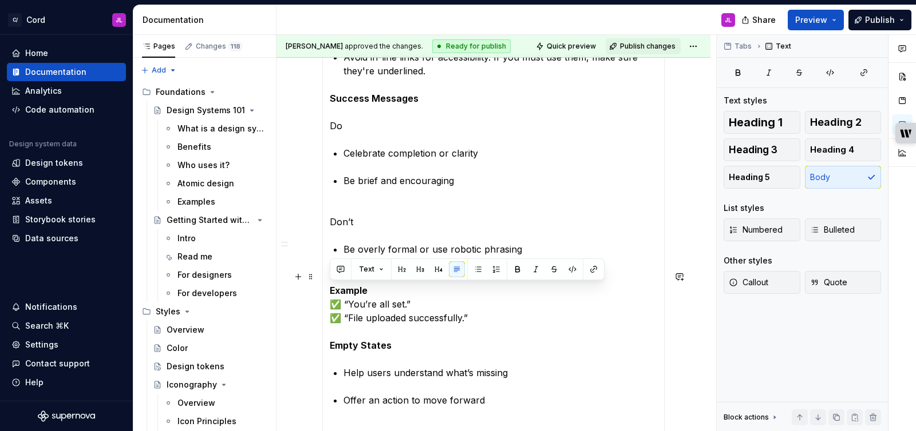
drag, startPoint x: 475, startPoint y: 319, endPoint x: 331, endPoint y: 286, distance: 148.0
click at [331, 286] on p "Example ✅ “You’re all set.” ✅ “File uploaded successfully.” Empty States" at bounding box center [493, 311] width 327 height 82
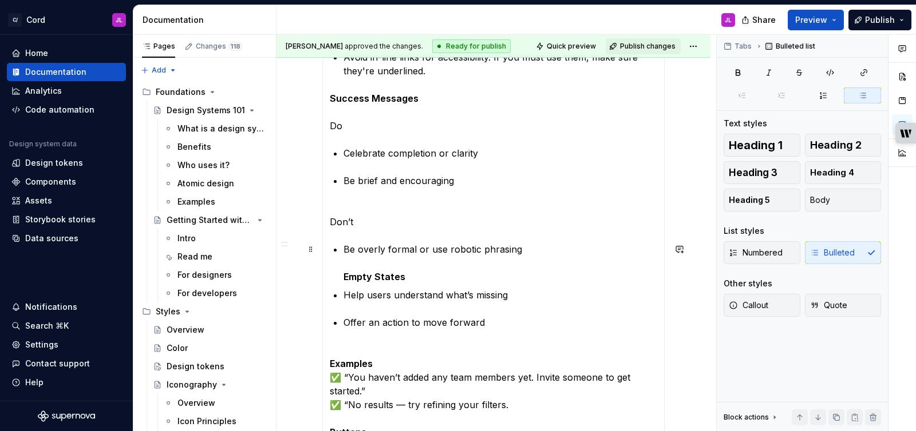
click at [344, 277] on strong "Empty States" at bounding box center [374, 276] width 62 height 11
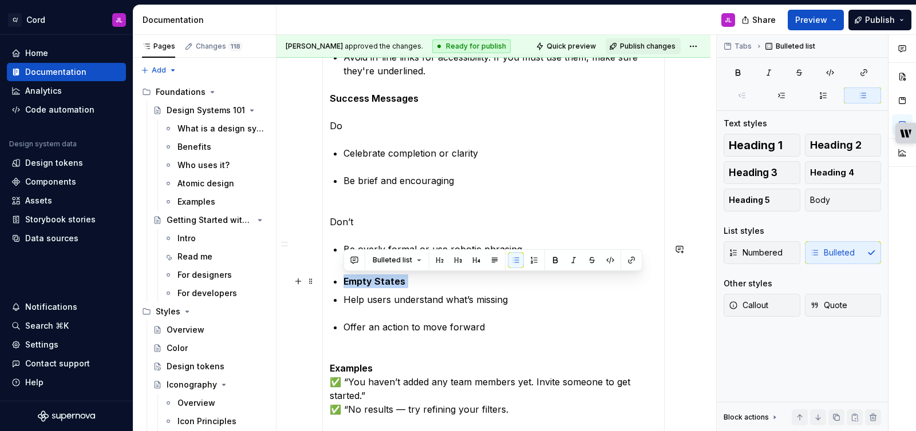
drag, startPoint x: 406, startPoint y: 281, endPoint x: 339, endPoint y: 281, distance: 67.5
click at [514, 261] on button "button" at bounding box center [516, 260] width 16 height 16
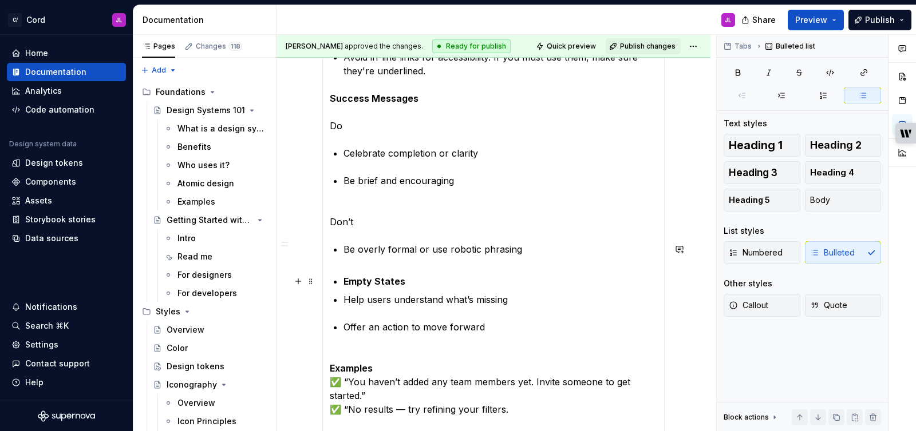
click at [439, 281] on p "Empty States" at bounding box center [500, 282] width 314 height 14
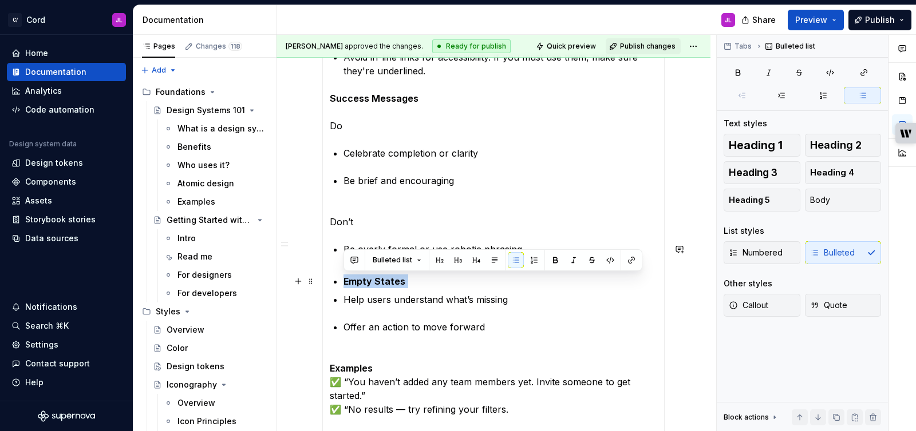
drag, startPoint x: 417, startPoint y: 281, endPoint x: 337, endPoint y: 282, distance: 80.1
click at [491, 262] on button "button" at bounding box center [494, 260] width 16 height 16
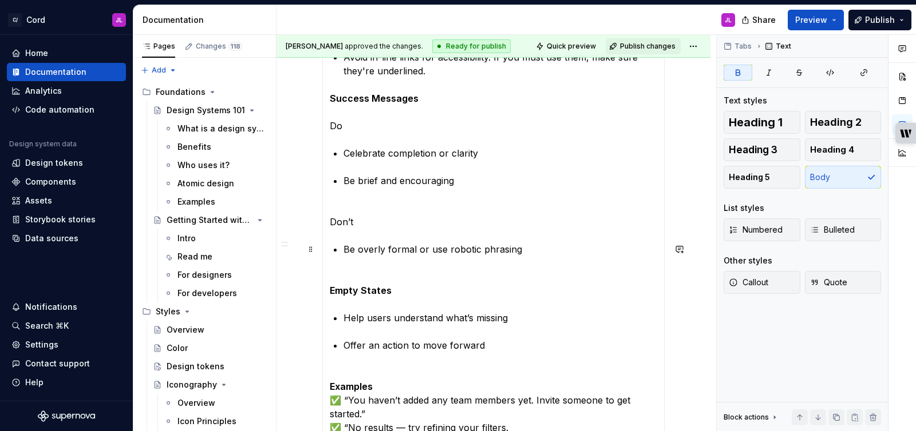
click at [426, 270] on p "Be overly formal or use robotic phrasing" at bounding box center [500, 256] width 314 height 27
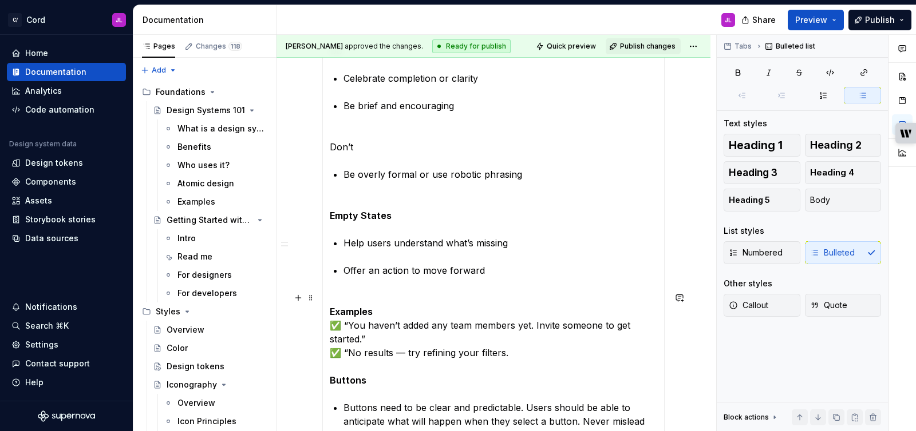
scroll to position [1081, 0]
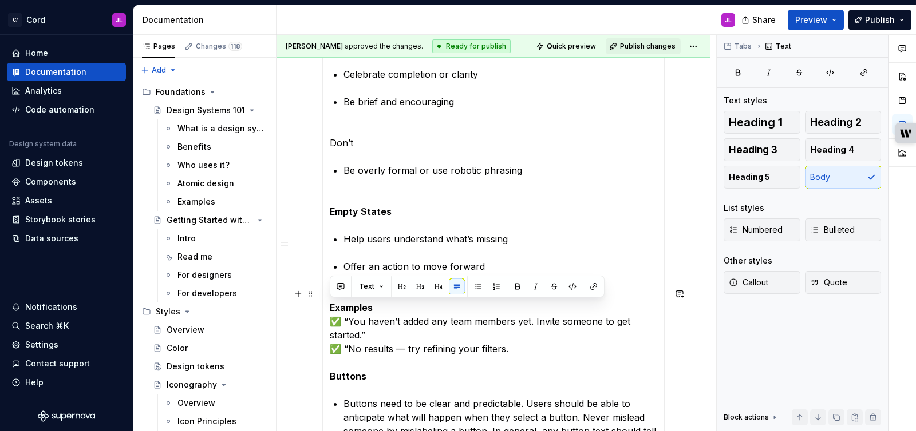
drag, startPoint x: 508, startPoint y: 350, endPoint x: 331, endPoint y: 300, distance: 183.7
click at [331, 300] on p "Examples ✅ “You haven’t added any team members yet. Invite someone to get start…" at bounding box center [493, 335] width 327 height 96
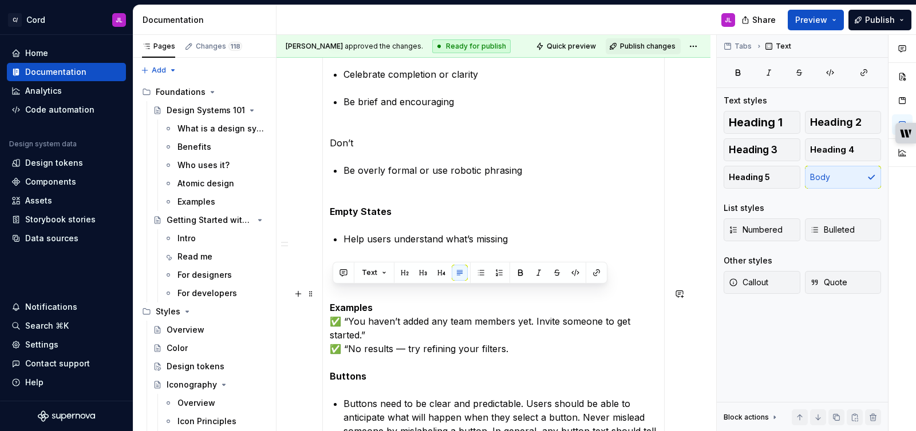
drag, startPoint x: 521, startPoint y: 350, endPoint x: 332, endPoint y: 300, distance: 195.4
click at [332, 300] on p "Examples ✅ “You haven’t added any team members yet. Invite someone to get start…" at bounding box center [493, 335] width 327 height 96
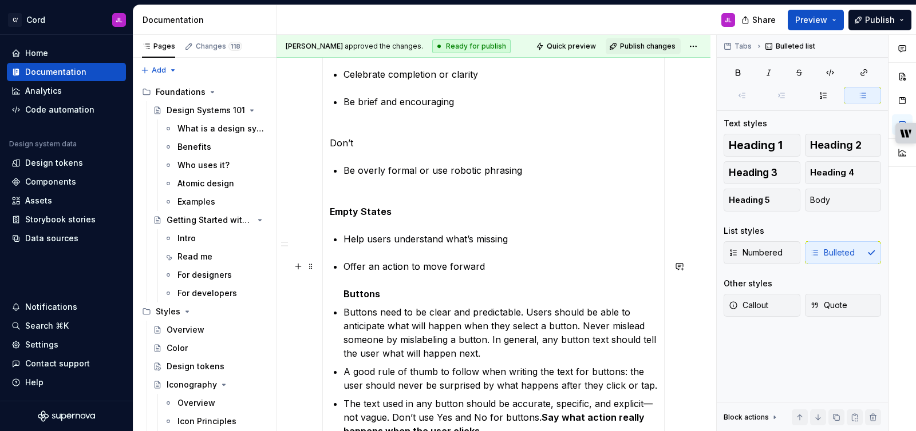
click at [391, 286] on p "Offer an action to move forward Buttons" at bounding box center [500, 280] width 314 height 41
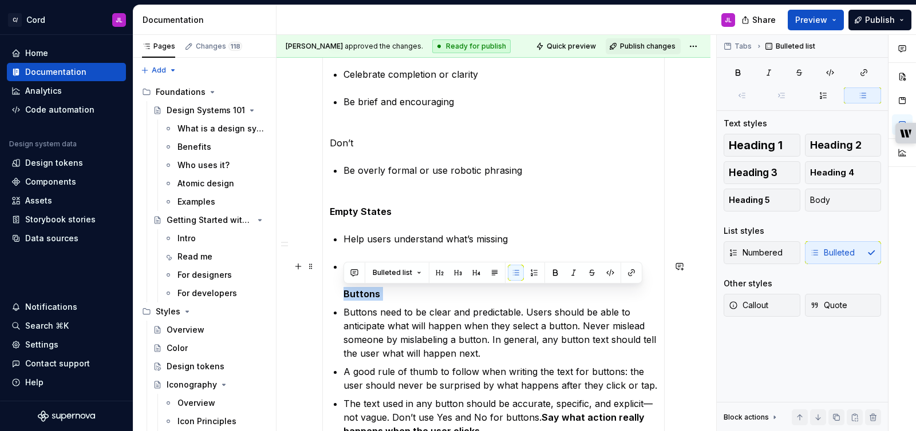
drag, startPoint x: 391, startPoint y: 293, endPoint x: 330, endPoint y: 294, distance: 60.7
click at [489, 271] on button "button" at bounding box center [494, 273] width 16 height 16
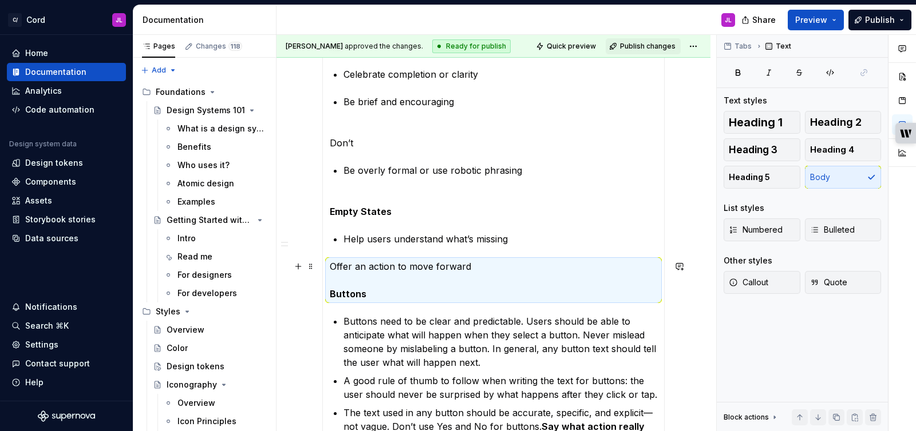
click at [468, 282] on p "Offer an action to move forward Buttons" at bounding box center [493, 280] width 327 height 41
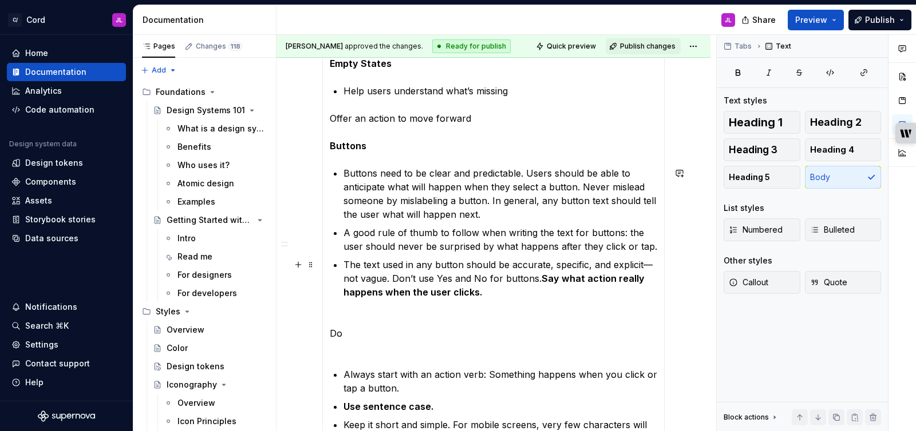
scroll to position [1231, 0]
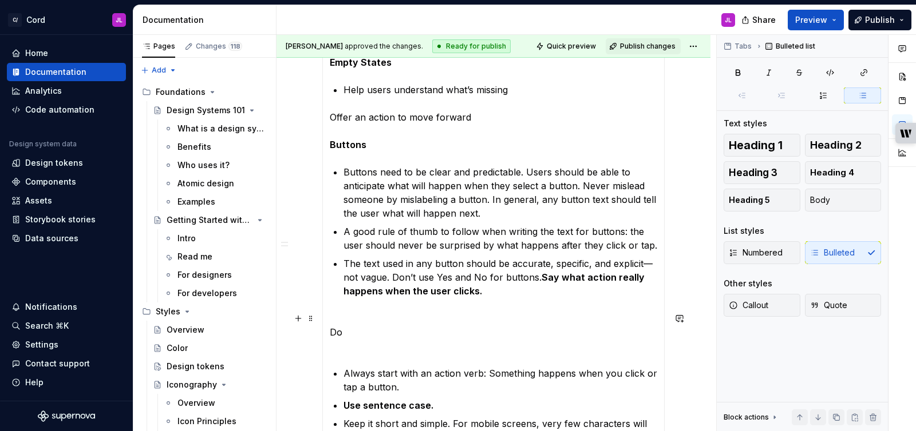
click at [339, 349] on p "Do" at bounding box center [493, 332] width 327 height 41
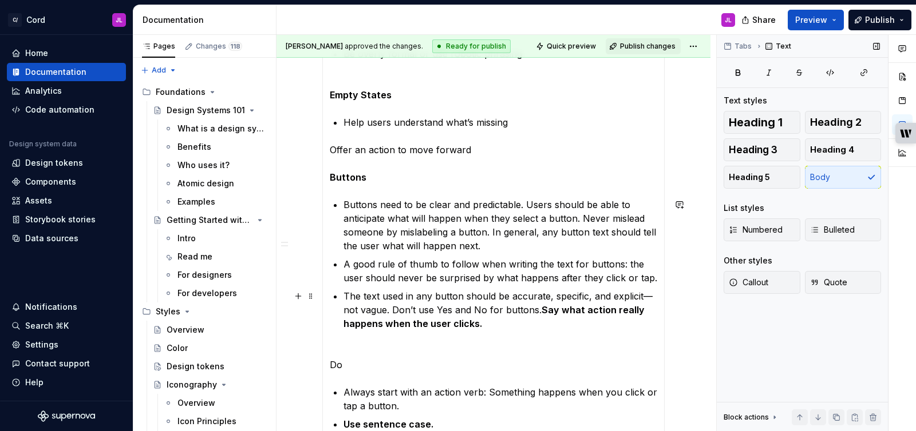
scroll to position [1213, 0]
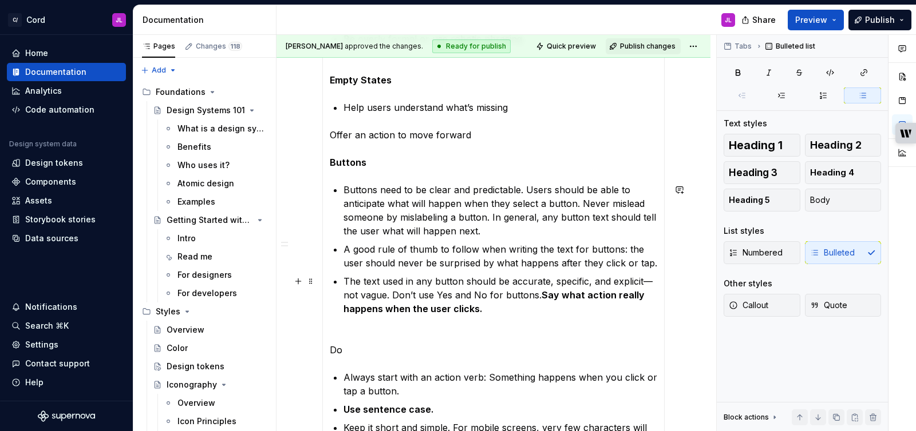
click at [419, 279] on p "The text used in any button should be accurate, specific, and explicit—not vagu…" at bounding box center [500, 295] width 314 height 41
click at [482, 233] on p "Buttons need to be clear and predictable. Users should be able to anticipate wh…" at bounding box center [500, 210] width 314 height 55
click at [451, 263] on p "A good rule of thumb to follow when writing the text for buttons: the user shou…" at bounding box center [500, 256] width 314 height 27
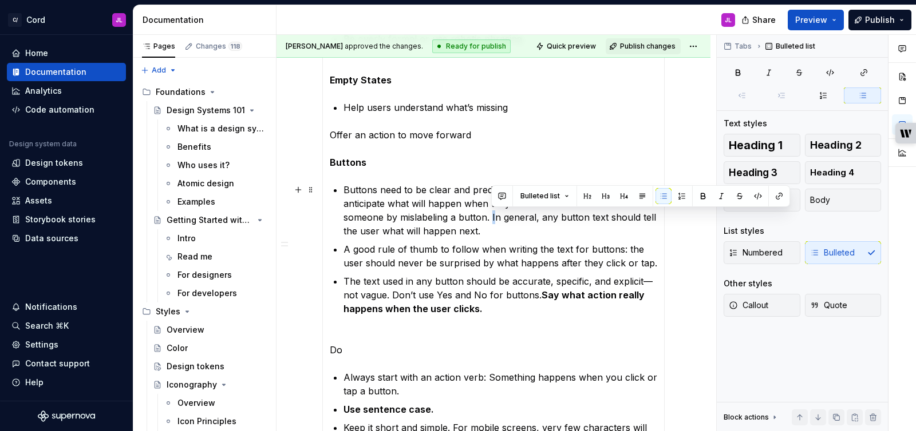
click at [494, 221] on p "Buttons need to be clear and predictable. Users should be able to anticipate wh…" at bounding box center [500, 210] width 314 height 55
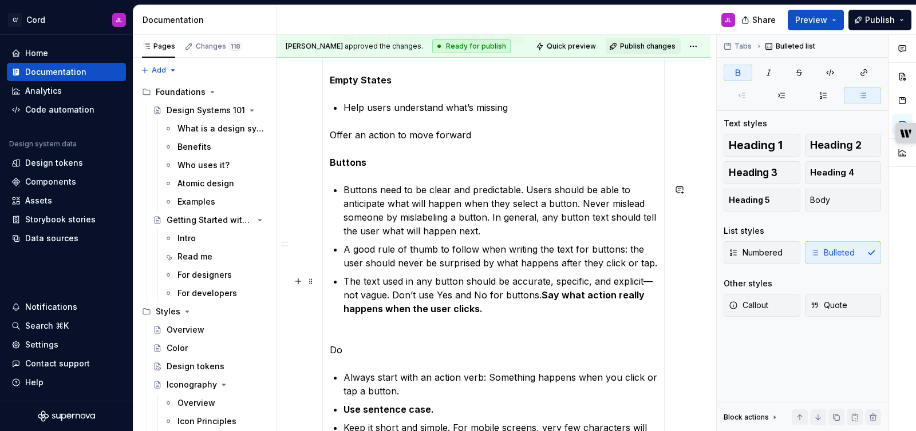
click at [454, 303] on strong "Say what action really happens when the user clicks." at bounding box center [494, 302] width 303 height 25
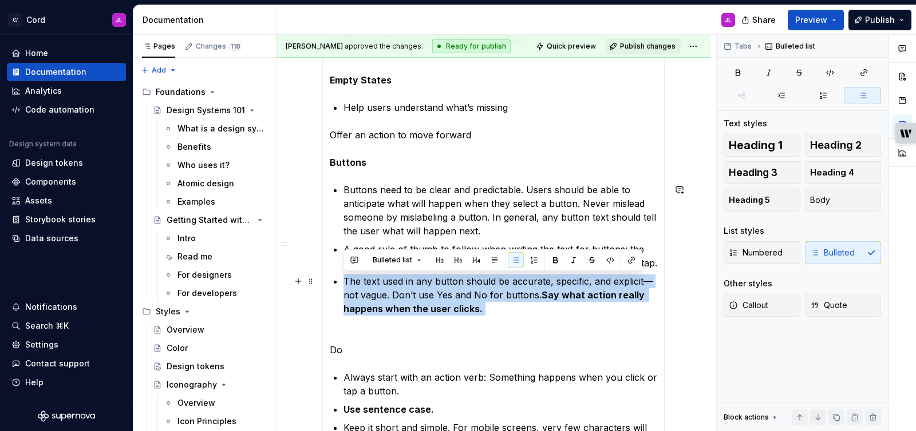
drag, startPoint x: 504, startPoint y: 306, endPoint x: 344, endPoint y: 279, distance: 161.4
click at [344, 279] on p "The text used in any button should be accurate, specific, and explicit—not vagu…" at bounding box center [500, 295] width 314 height 41
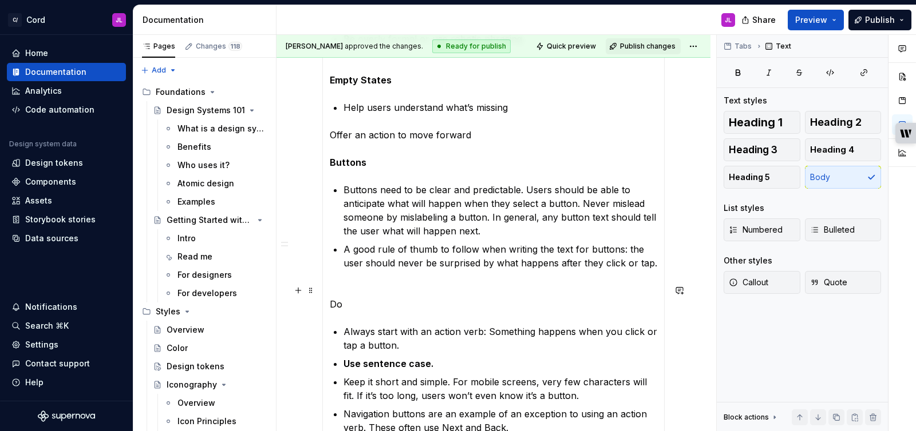
click at [355, 284] on p "Do" at bounding box center [493, 297] width 327 height 27
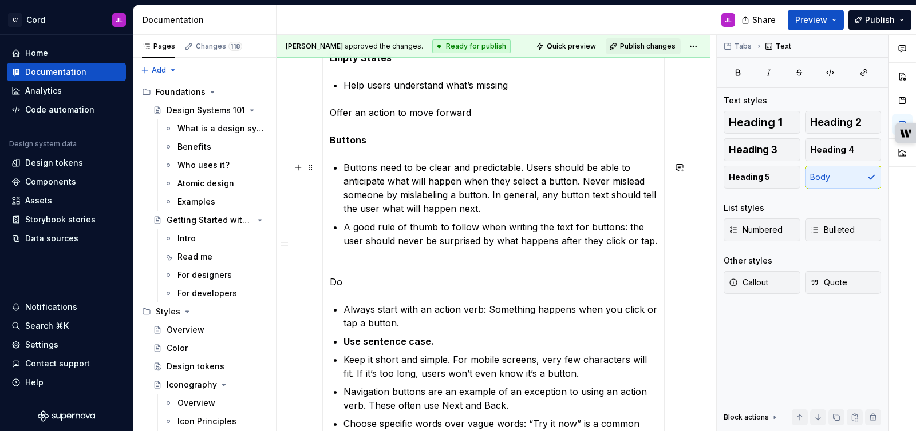
click at [346, 168] on p "Buttons need to be clear and predictable. Users should be able to anticipate wh…" at bounding box center [500, 188] width 314 height 55
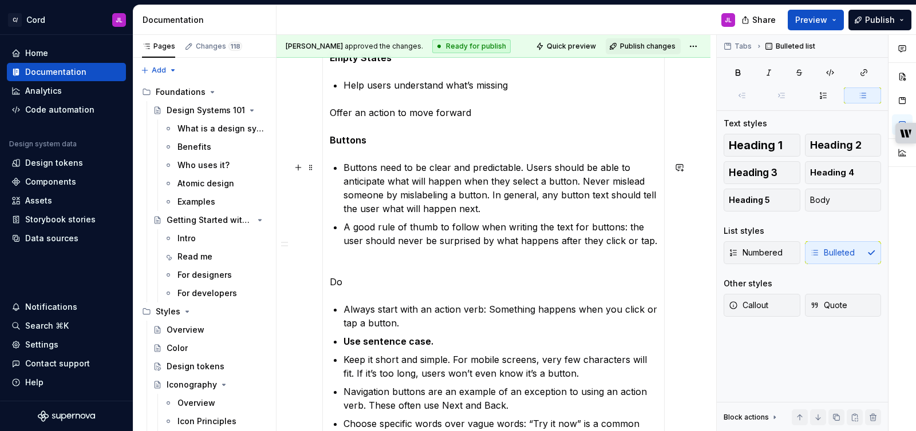
click at [343, 168] on p "Buttons need to be clear and predictable. Users should be able to anticipate wh…" at bounding box center [500, 188] width 314 height 55
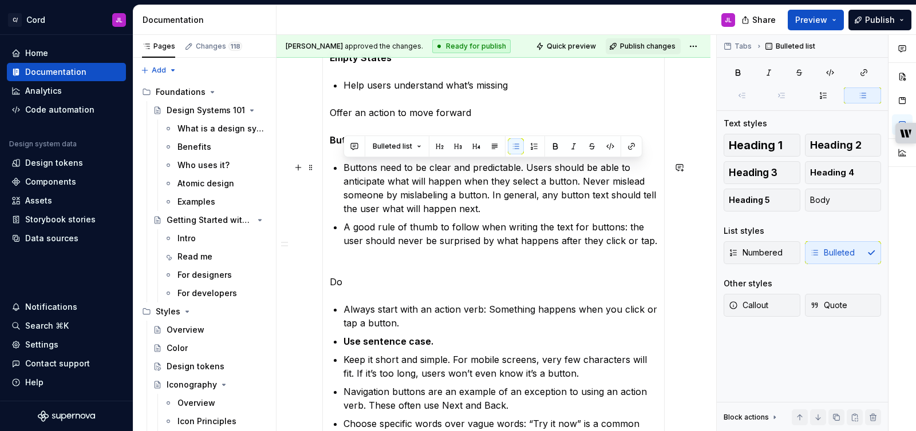
drag, startPoint x: 631, startPoint y: 241, endPoint x: 342, endPoint y: 171, distance: 297.6
click at [490, 148] on button "button" at bounding box center [494, 146] width 16 height 16
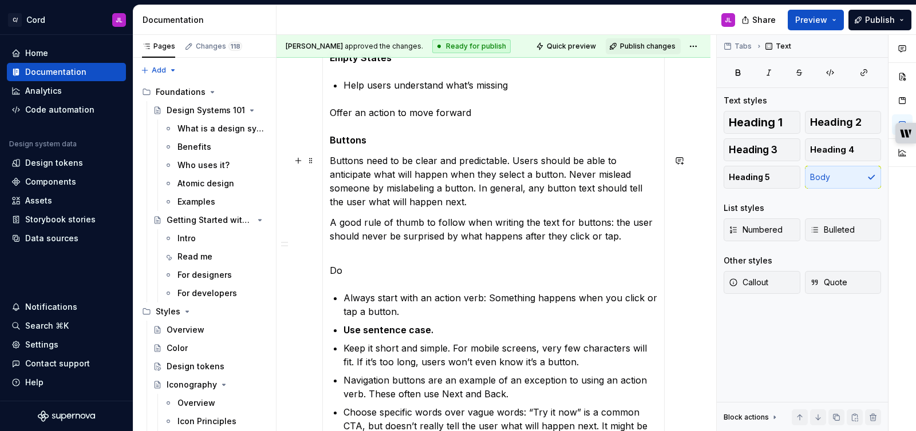
click at [466, 183] on p "Buttons need to be clear and predictable. Users should be able to anticipate wh…" at bounding box center [493, 181] width 327 height 55
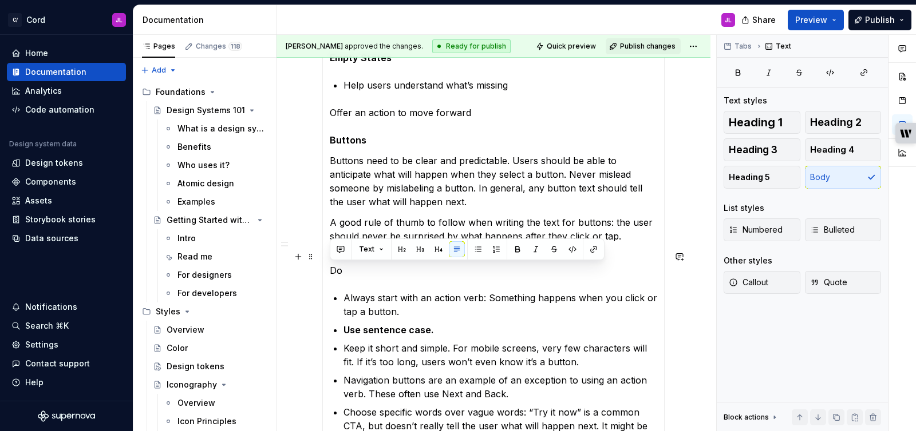
drag, startPoint x: 350, startPoint y: 268, endPoint x: 327, endPoint y: 270, distance: 23.5
click at [378, 272] on p "Do" at bounding box center [493, 263] width 327 height 27
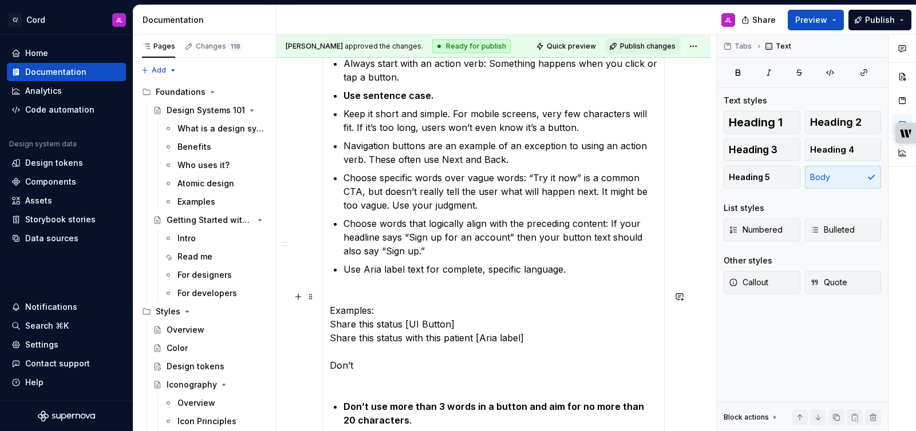
scroll to position [1500, 0]
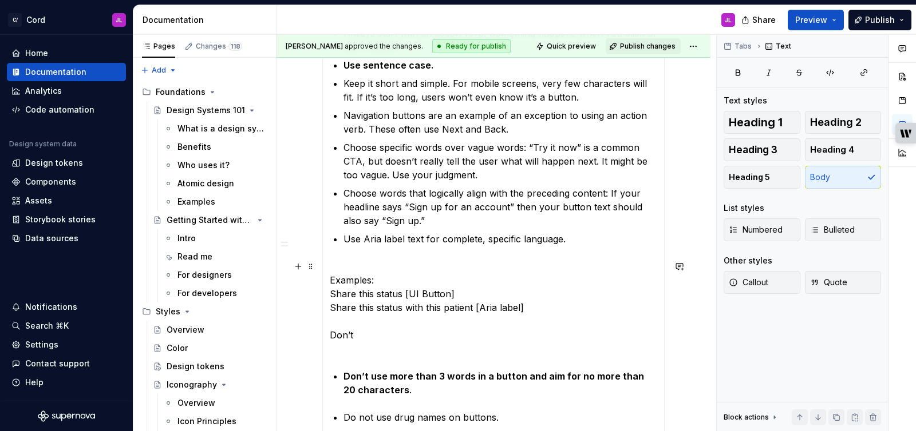
click at [359, 351] on p "Examples: Share this status [UI Button] Share this status with this patient [Ar…" at bounding box center [493, 308] width 327 height 96
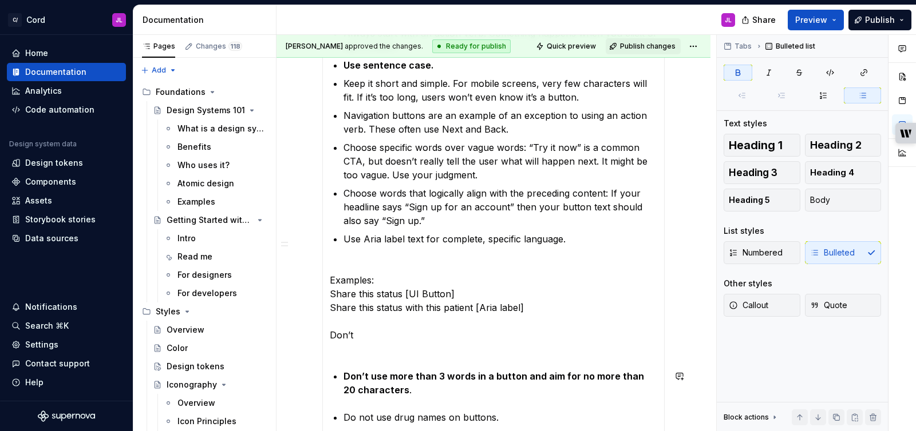
click at [354, 358] on section-item-column "Acronyms & Abbreviations Do When an acronym appears for the first time, spell i…" at bounding box center [493, 386] width 327 height 3207
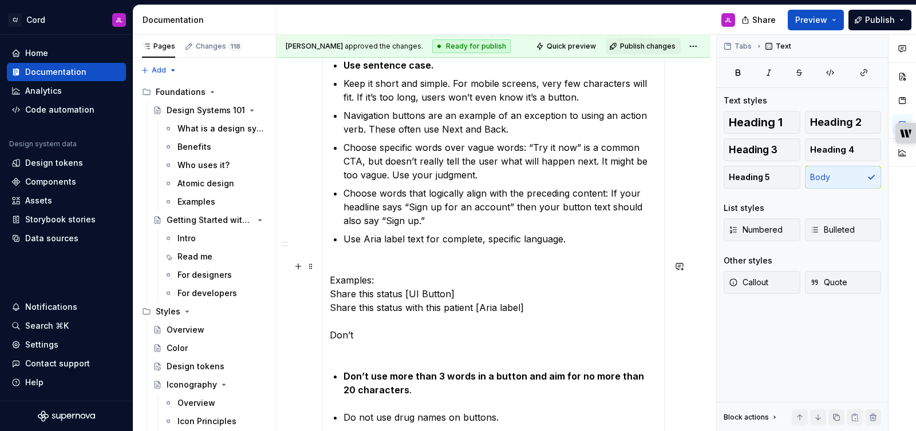
click at [524, 305] on p "Examples: Share this status [UI Button] Share this status with this patient [Ar…" at bounding box center [493, 308] width 327 height 96
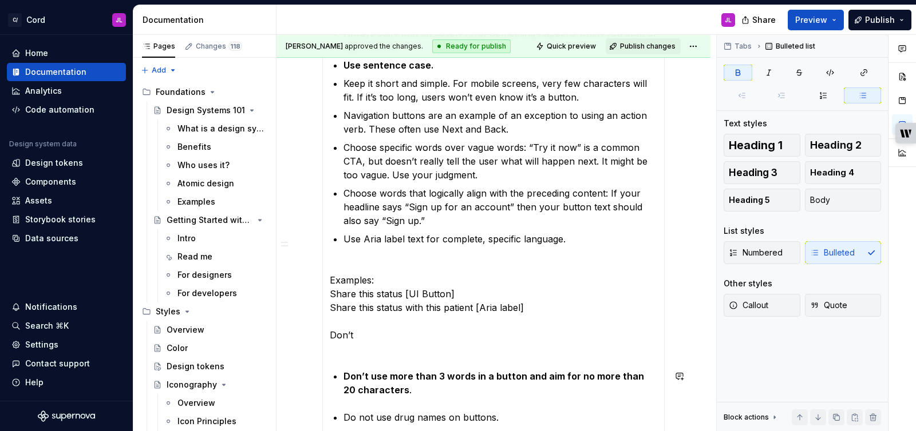
click at [364, 358] on section-item-column "Acronyms & Abbreviations Do When an acronym appears for the first time, spell i…" at bounding box center [493, 386] width 327 height 3207
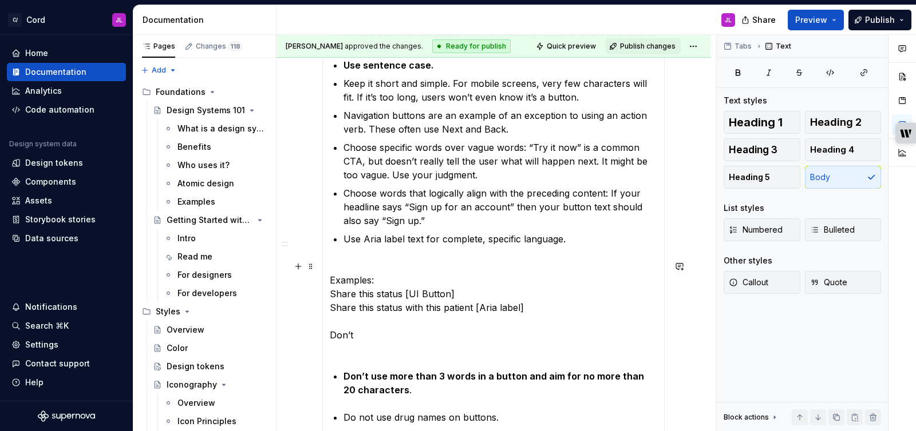
click at [352, 352] on p "Examples: Share this status [UI Button] Share this status with this patient [Ar…" at bounding box center [493, 308] width 327 height 96
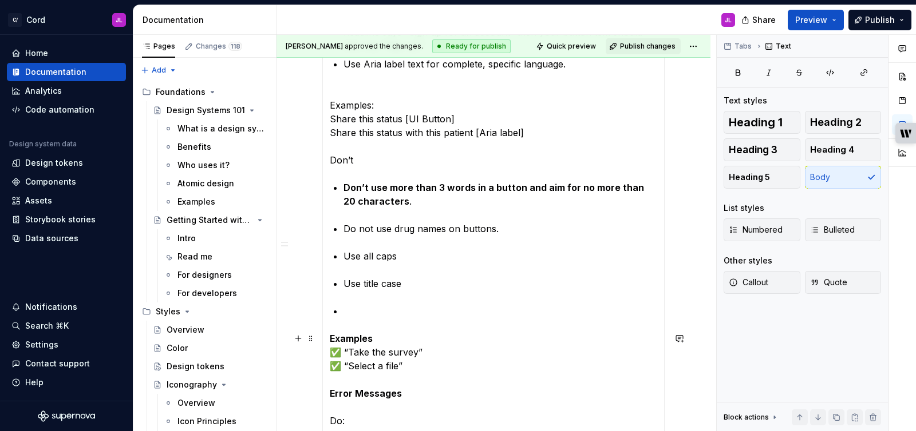
scroll to position [1679, 0]
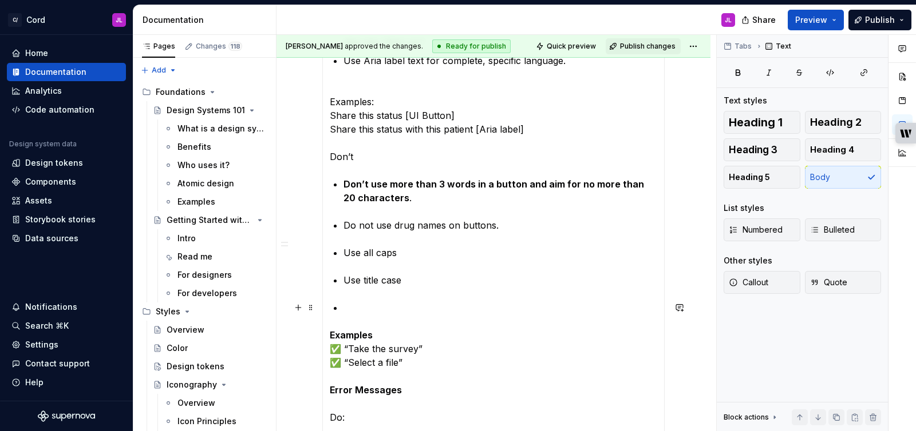
click at [360, 307] on p at bounding box center [500, 308] width 314 height 14
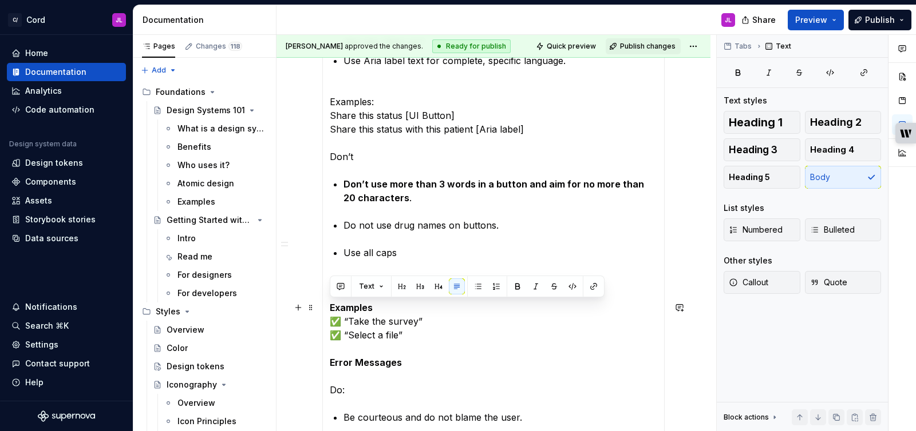
drag, startPoint x: 406, startPoint y: 338, endPoint x: 322, endPoint y: 312, distance: 87.6
click at [322, 312] on div "These principles help us write in ways that support real users doing real work,…" at bounding box center [493, 187] width 342 height 3180
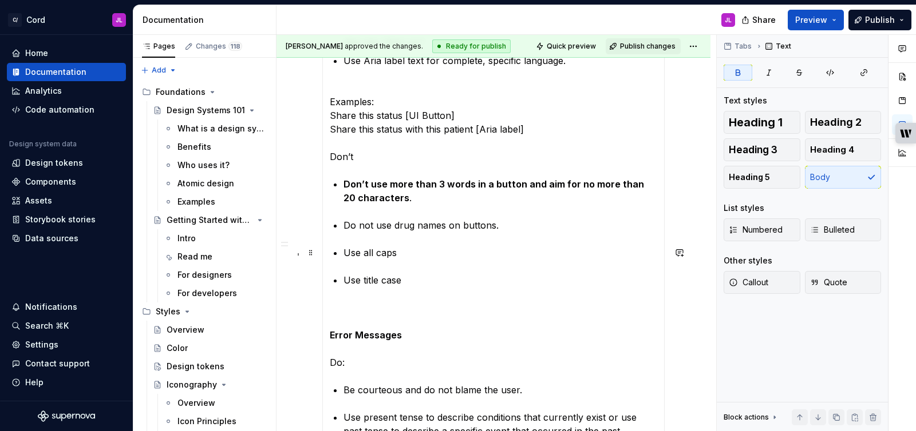
click at [342, 252] on section-item-column "Acronyms & Abbreviations Do When an acronym appears for the first time, spell i…" at bounding box center [493, 174] width 327 height 3138
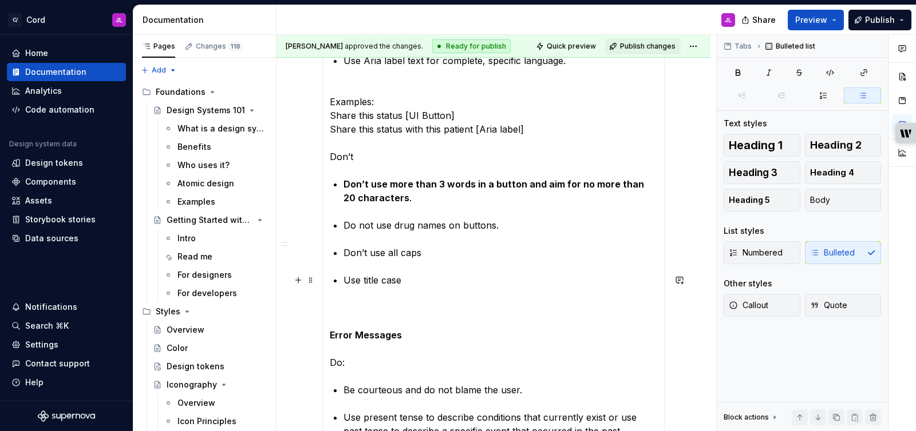
click at [344, 280] on p "Use title case" at bounding box center [500, 281] width 314 height 14
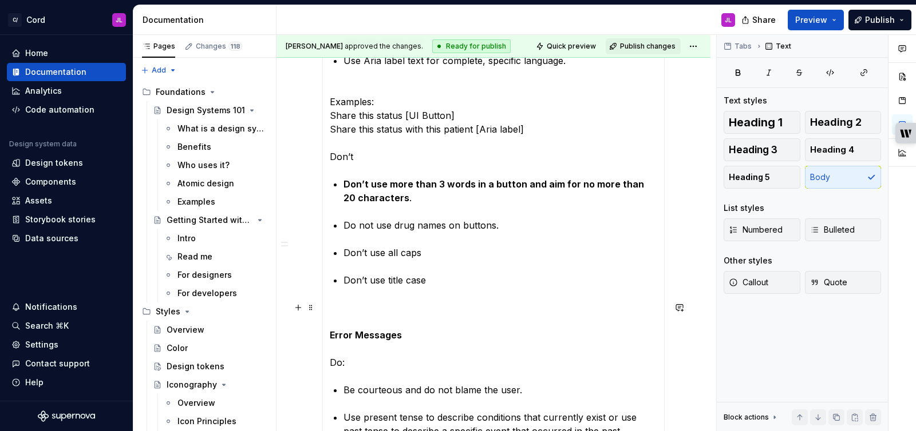
click at [381, 310] on p "Error Messages Do:" at bounding box center [493, 335] width 327 height 69
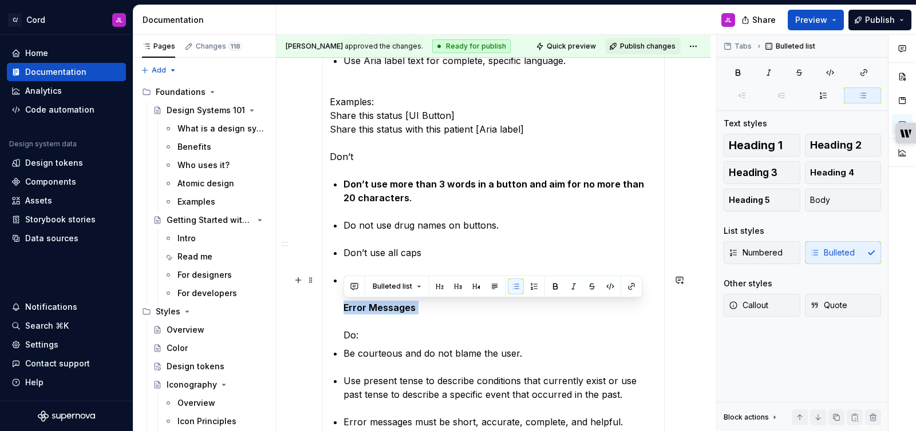
drag, startPoint x: 422, startPoint y: 309, endPoint x: 334, endPoint y: 310, distance: 88.7
click at [334, 310] on section-item-column "Acronyms & Abbreviations Do When an acronym appears for the first time, spell i…" at bounding box center [493, 155] width 327 height 3101
click at [490, 288] on button "button" at bounding box center [494, 287] width 16 height 16
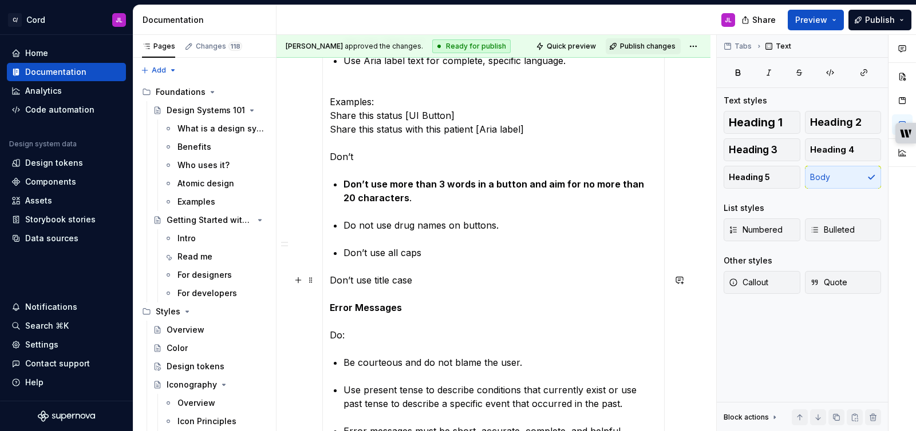
click at [370, 322] on p "Don’t use title case Error Messages Do:" at bounding box center [493, 308] width 327 height 69
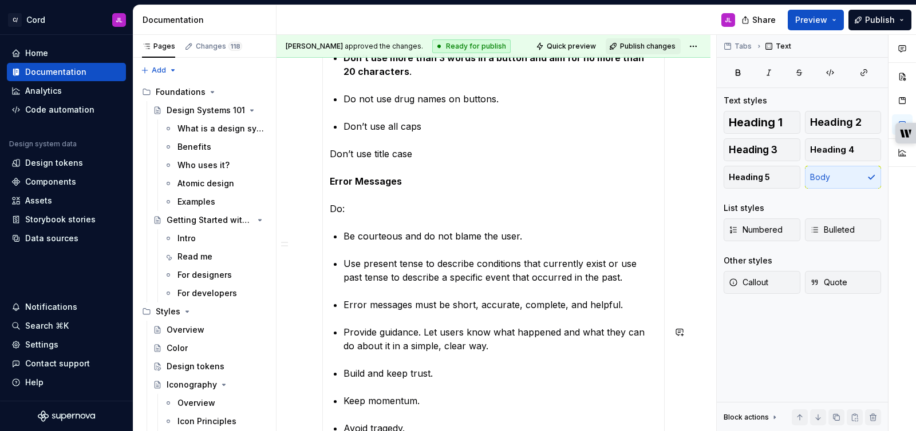
scroll to position [1795, 0]
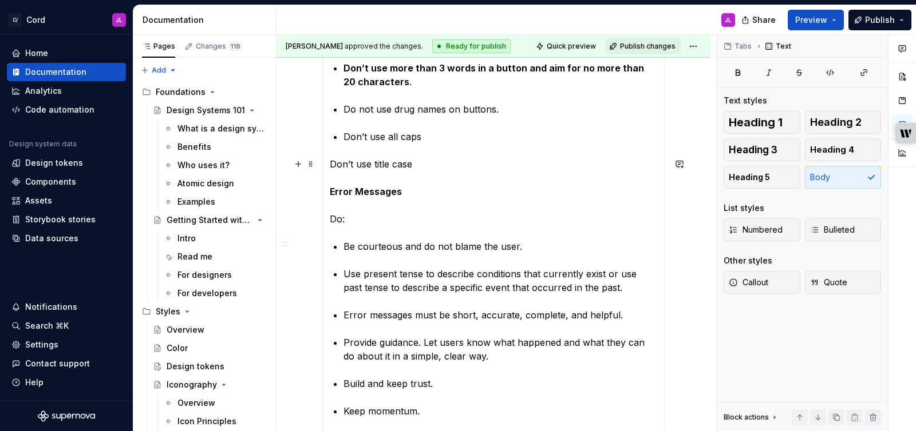
click at [330, 192] on strong "Error Messages" at bounding box center [366, 191] width 72 height 11
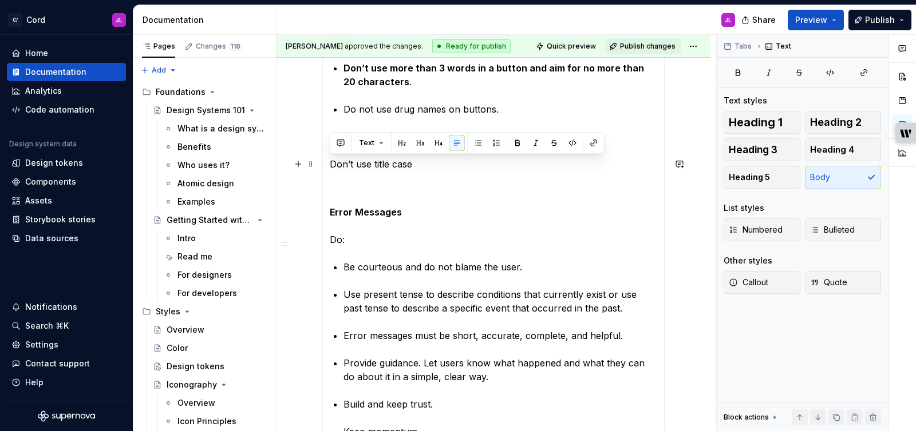
drag, startPoint x: 426, startPoint y: 168, endPoint x: 331, endPoint y: 169, distance: 95.0
click at [331, 169] on p "Don’t use title case" at bounding box center [493, 177] width 327 height 41
click at [472, 145] on button "button" at bounding box center [478, 143] width 16 height 16
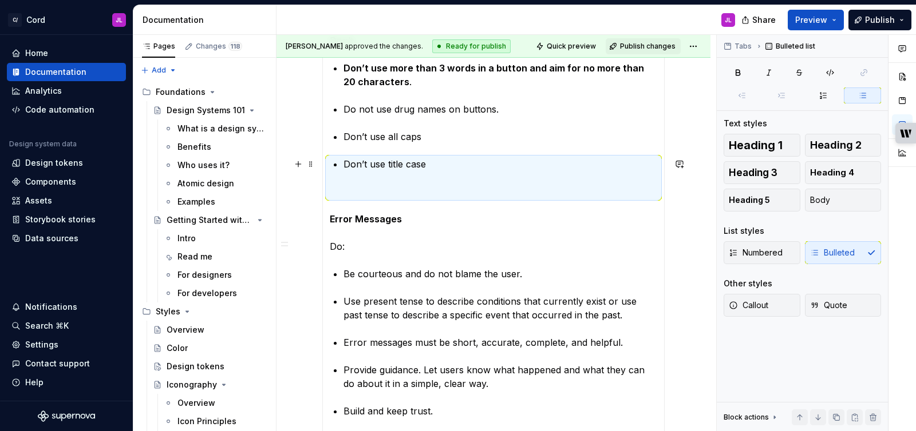
click at [426, 176] on p "Don’t use title case" at bounding box center [500, 177] width 314 height 41
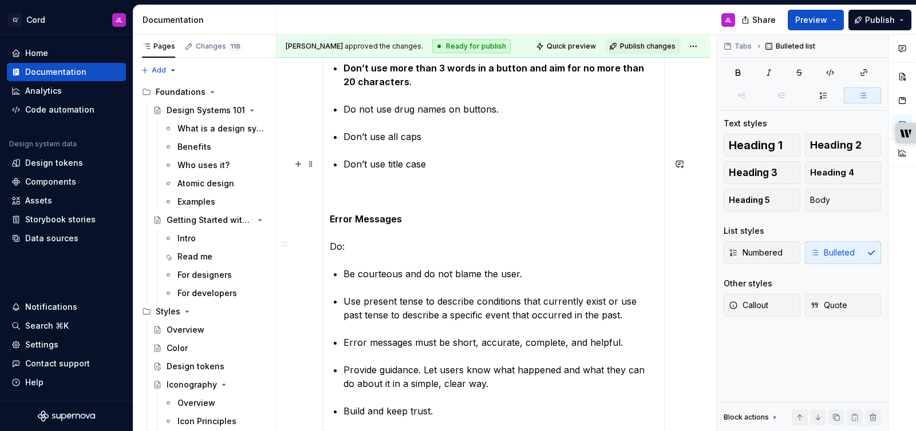
click at [399, 196] on p "Don’t use title case" at bounding box center [500, 177] width 314 height 41
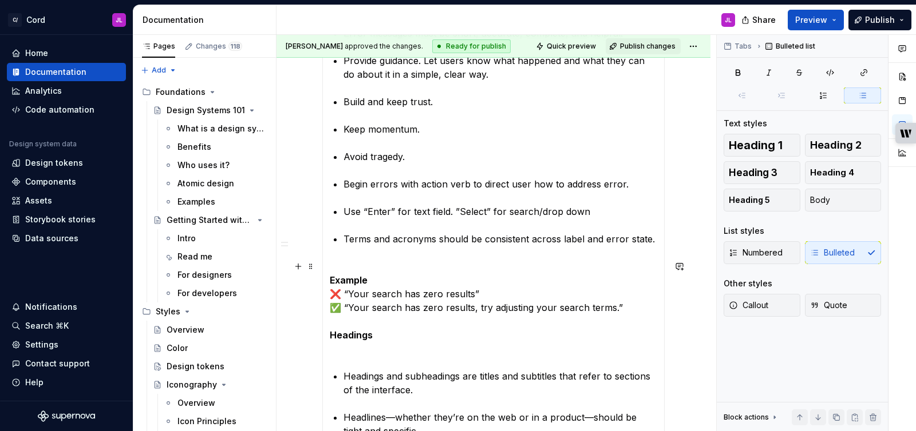
scroll to position [2091, 0]
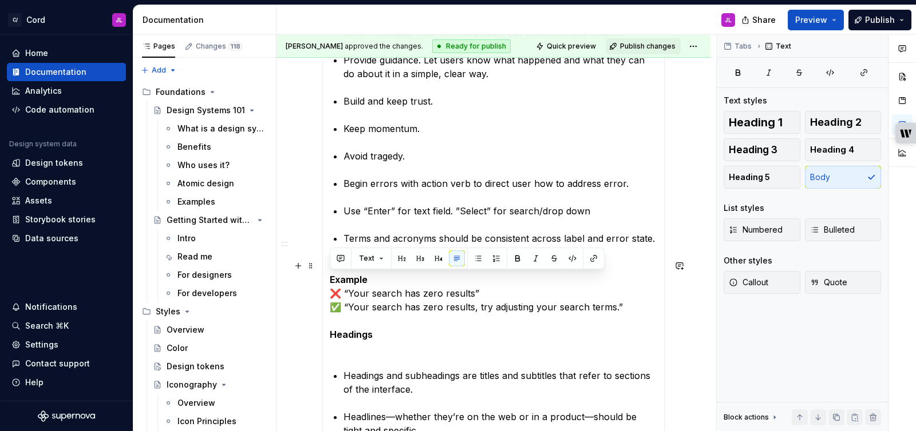
drag, startPoint x: 623, startPoint y: 310, endPoint x: 334, endPoint y: 290, distance: 289.6
click at [413, 346] on p "Example ❌ “Your search has zero results” ✅ “Your search has zero results, try a…" at bounding box center [493, 307] width 327 height 96
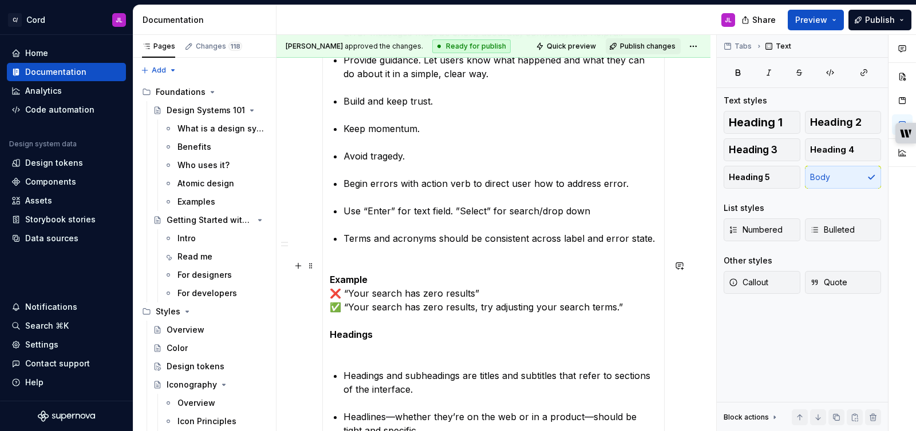
click at [612, 308] on p "Example ❌ “Your search has zero results” ✅ “Your search has zero results, try a…" at bounding box center [493, 307] width 327 height 96
click at [386, 266] on p "Example ❌ “Your search has zero results” ✅ “Your search has zero results, try a…" at bounding box center [493, 307] width 327 height 96
click at [417, 349] on p "Example ❌ “Your search has zero results” ✅ “Your search has zero results, try a…" at bounding box center [493, 307] width 327 height 96
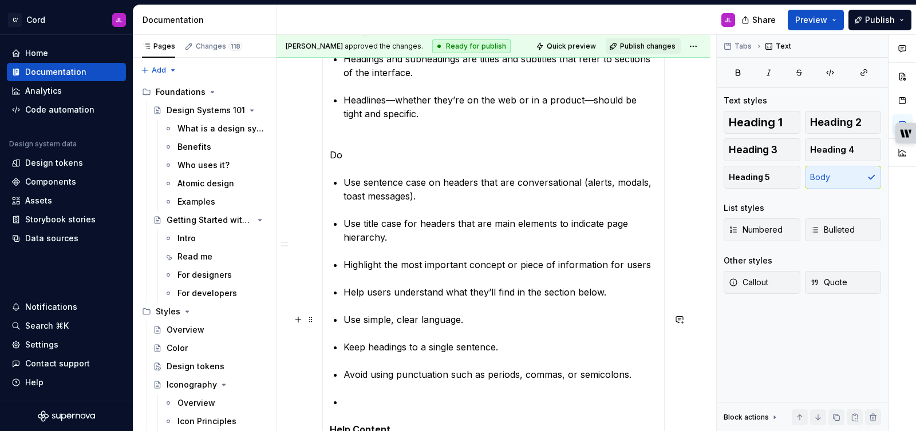
scroll to position [2423, 0]
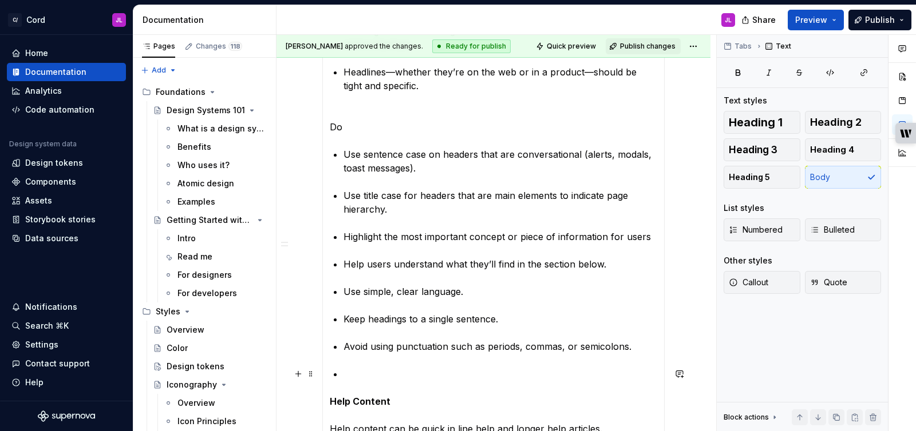
click at [352, 375] on p at bounding box center [500, 374] width 314 height 14
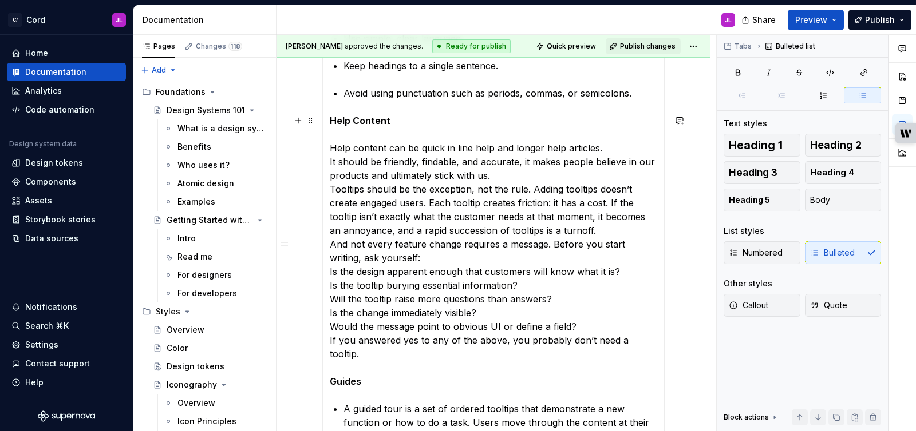
scroll to position [2686, 0]
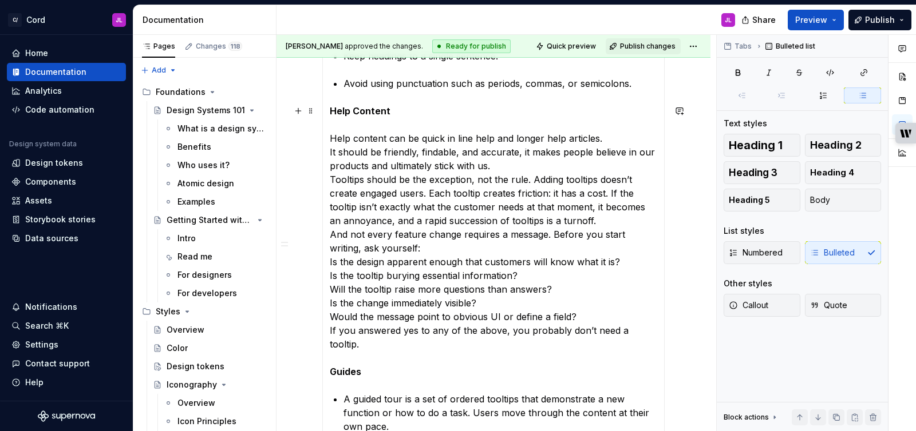
click at [470, 264] on p "Help Content Help content can be quick in line help and longer help articles. I…" at bounding box center [493, 241] width 327 height 275
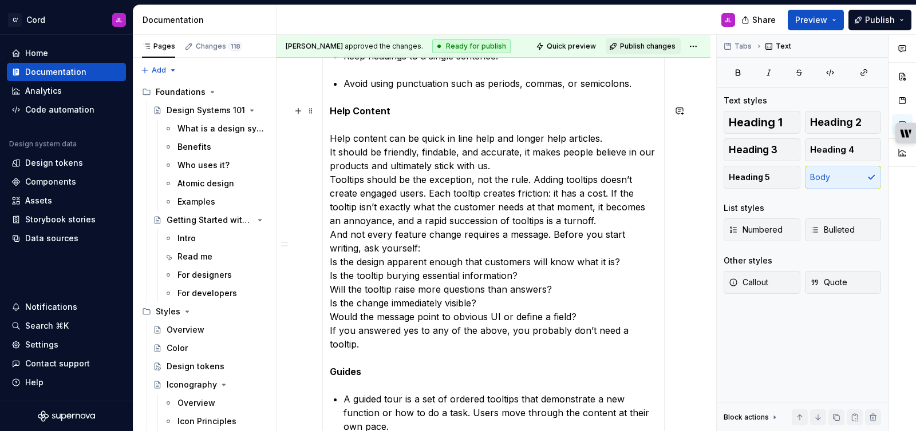
click at [564, 310] on p "Help Content Help content can be quick in line help and longer help articles. I…" at bounding box center [493, 241] width 327 height 275
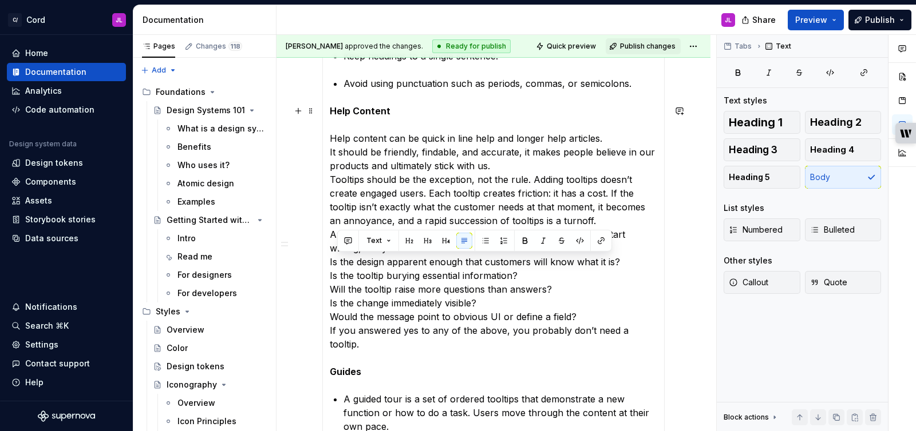
drag, startPoint x: 655, startPoint y: 331, endPoint x: 337, endPoint y: 264, distance: 325.2
click at [337, 264] on p "Help Content Help content can be quick in line help and longer help articles. I…" at bounding box center [493, 241] width 327 height 275
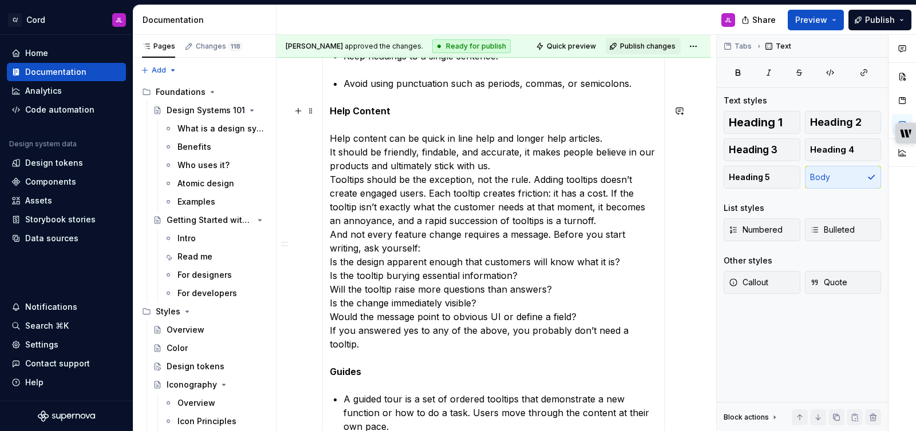
click at [365, 196] on p "Help Content Help content can be quick in line help and longer help articles. I…" at bounding box center [493, 241] width 327 height 275
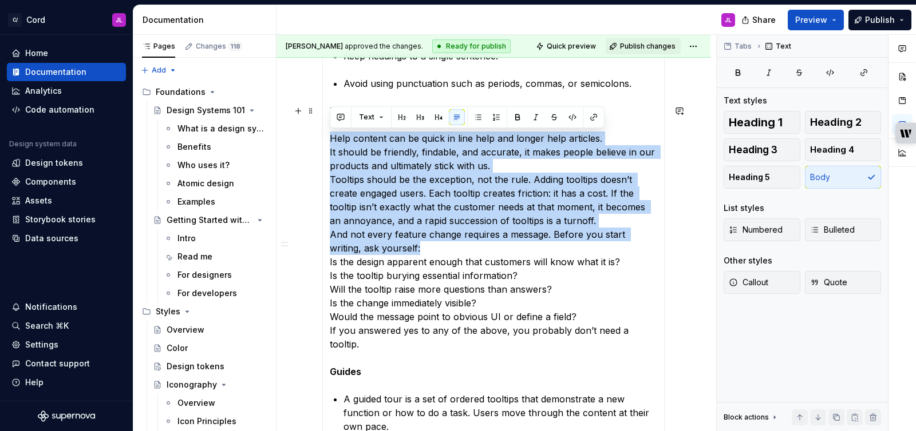
drag, startPoint x: 386, startPoint y: 248, endPoint x: 330, endPoint y: 140, distance: 121.8
click at [330, 140] on p "Help Content Help content can be quick in line help and longer help articles. I…" at bounding box center [493, 241] width 327 height 275
click at [476, 120] on button "button" at bounding box center [478, 117] width 16 height 16
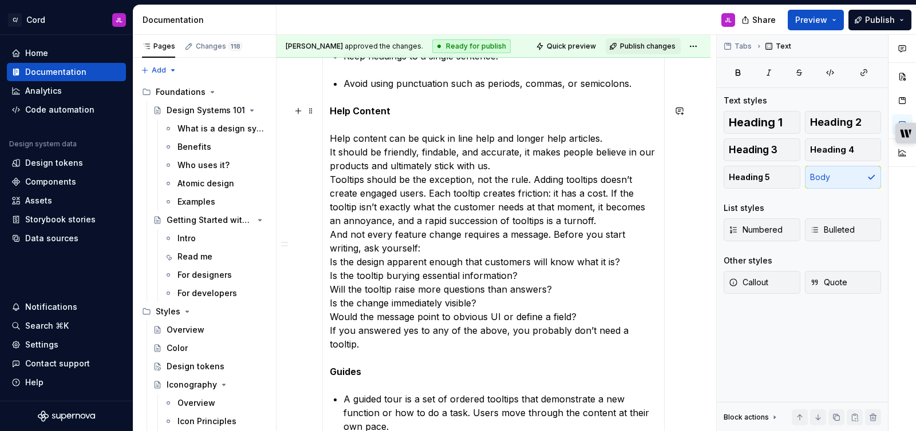
click at [366, 151] on p "Help Content Help content can be quick in line help and longer help articles. I…" at bounding box center [493, 241] width 327 height 275
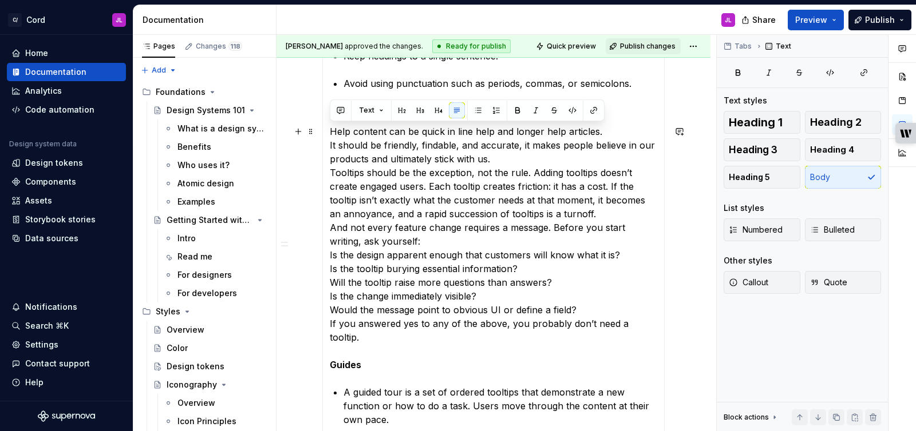
drag, startPoint x: 394, startPoint y: 237, endPoint x: 327, endPoint y: 134, distance: 123.2
click at [478, 110] on button "button" at bounding box center [478, 110] width 16 height 16
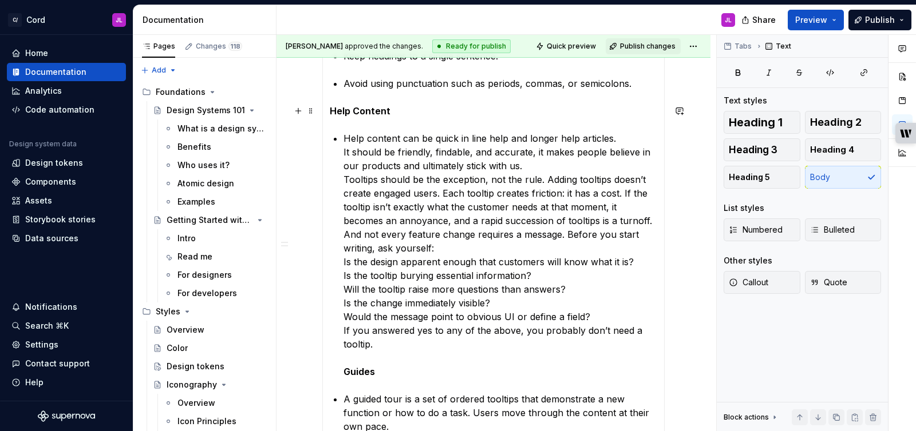
click at [471, 113] on p "Help Content" at bounding box center [493, 111] width 327 height 14
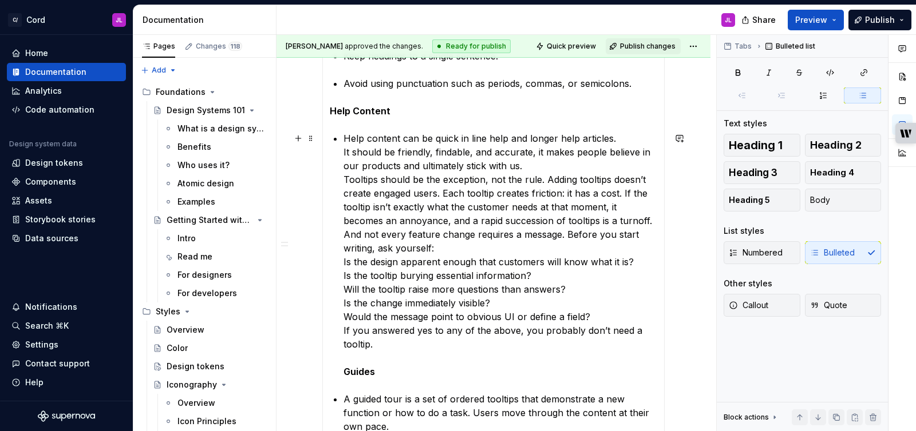
click at [343, 178] on p "Help content can be quick in line help and longer help articles. It should be f…" at bounding box center [500, 255] width 314 height 247
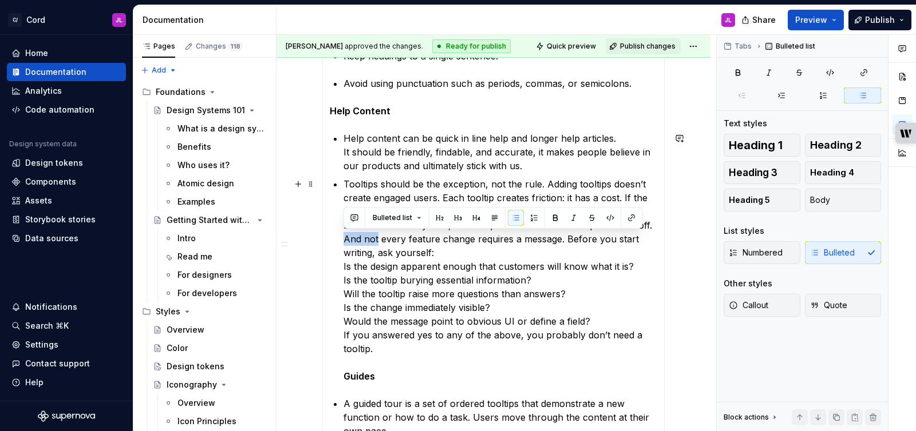
drag, startPoint x: 377, startPoint y: 239, endPoint x: 341, endPoint y: 237, distance: 36.1
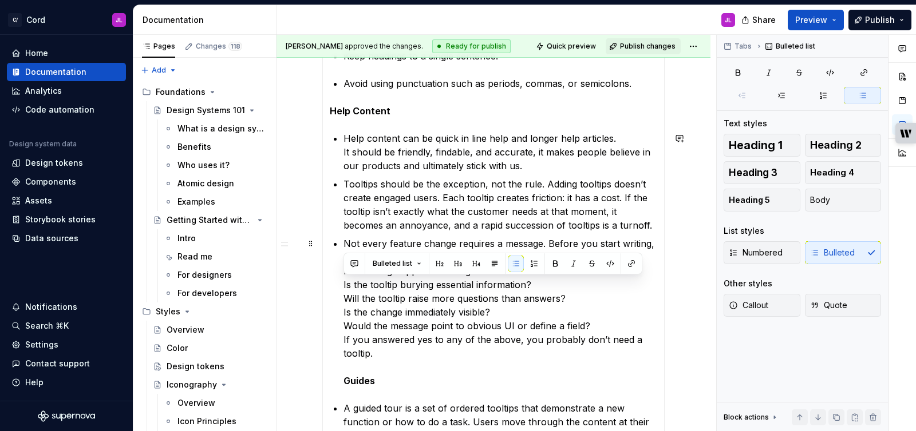
drag, startPoint x: 377, startPoint y: 354, endPoint x: 338, endPoint y: 284, distance: 80.1
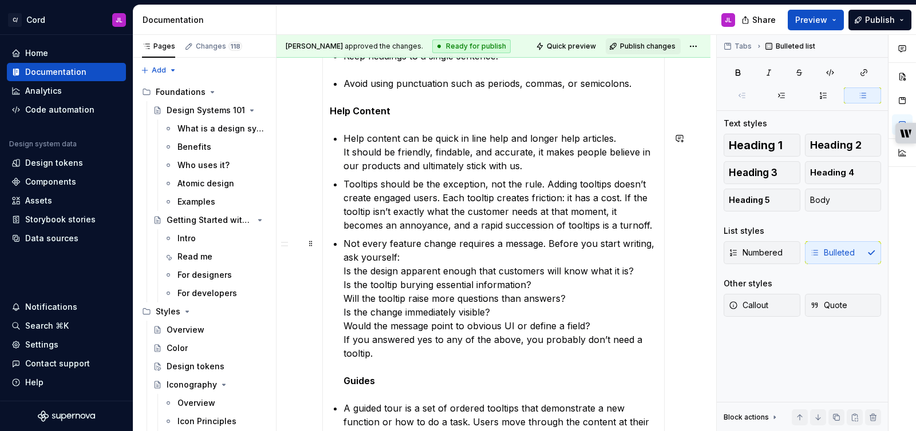
click at [349, 300] on p "Not every feature change requires a message. Before you start writing, ask your…" at bounding box center [500, 312] width 314 height 151
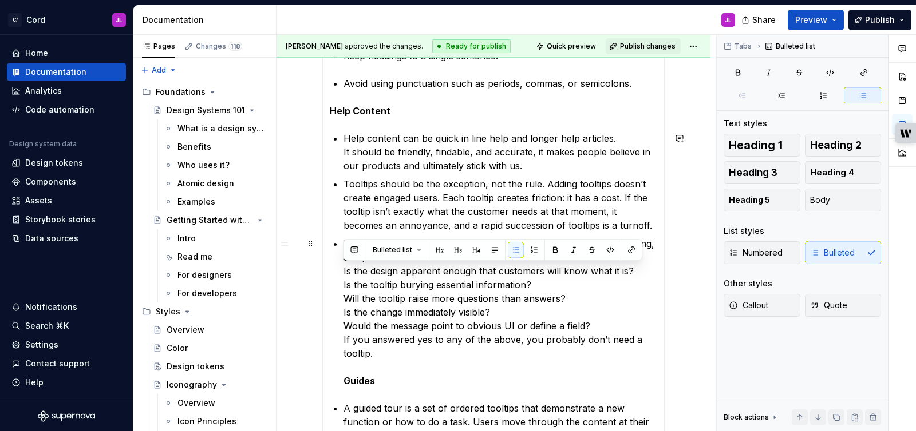
drag, startPoint x: 593, startPoint y: 326, endPoint x: 341, endPoint y: 277, distance: 257.1
click at [512, 253] on button "button" at bounding box center [516, 250] width 16 height 16
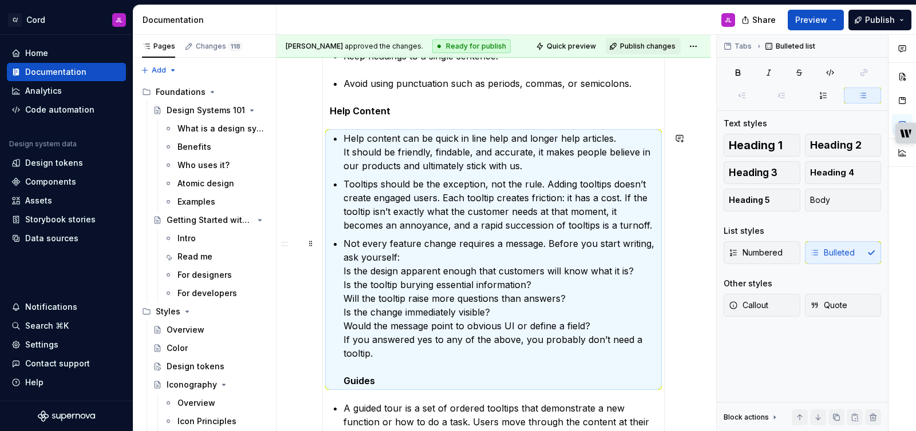
click at [500, 266] on p "Not every feature change requires a message. Before you start writing, ask your…" at bounding box center [500, 312] width 314 height 151
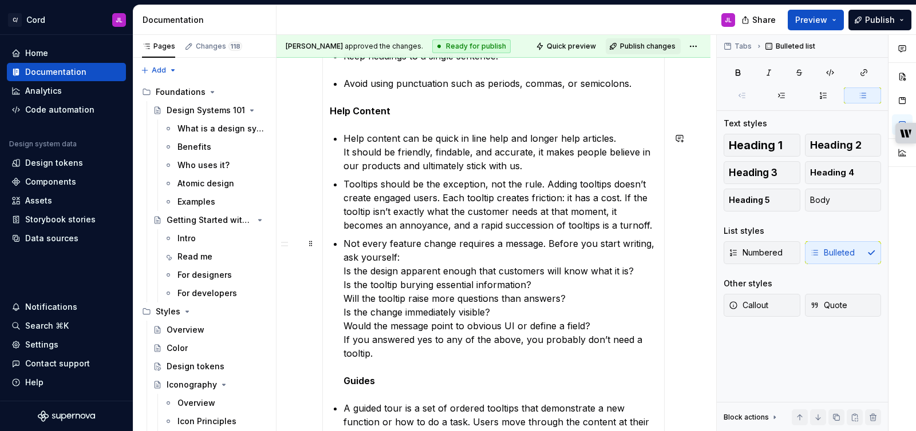
click at [343, 285] on p "Not every feature change requires a message. Before you start writing, ask your…" at bounding box center [500, 312] width 314 height 151
click at [343, 298] on p "Not every feature change requires a message. Before you start writing, ask your…" at bounding box center [500, 312] width 314 height 151
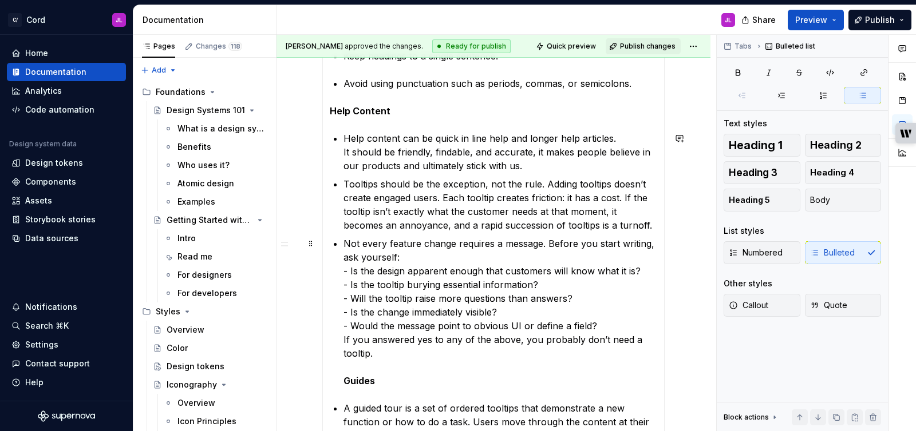
click at [613, 329] on p "Not every feature change requires a message. Before you start writing, ask your…" at bounding box center [500, 312] width 314 height 151
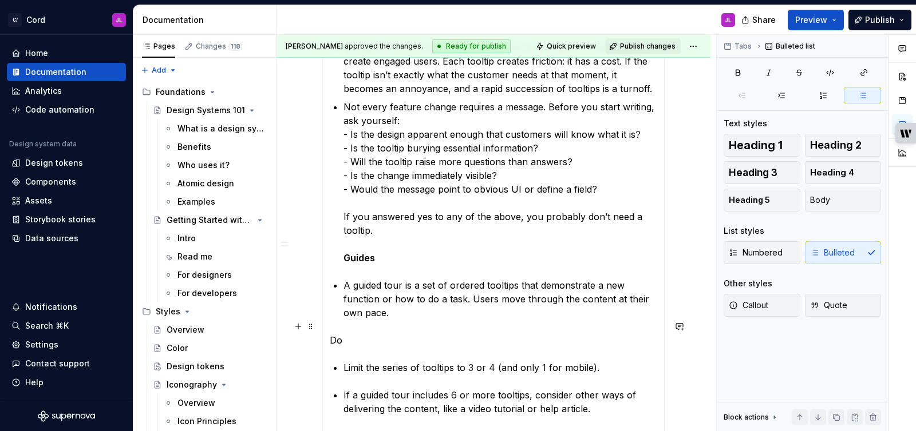
scroll to position [2824, 0]
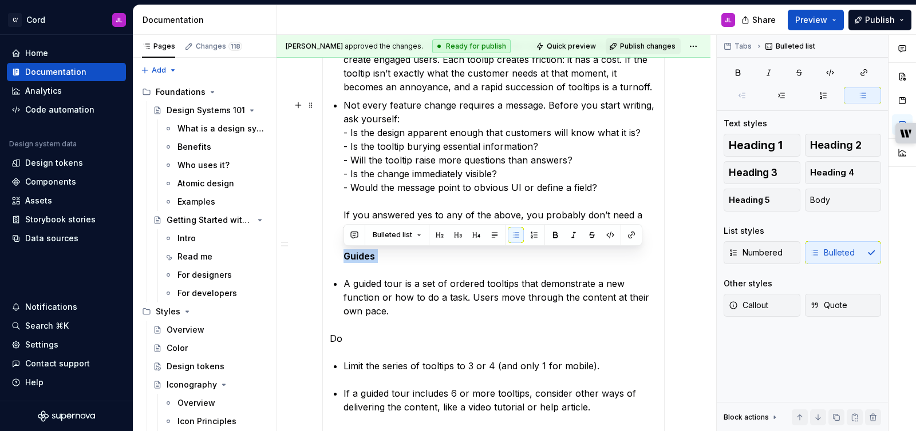
drag, startPoint x: 389, startPoint y: 253, endPoint x: 331, endPoint y: 255, distance: 57.8
click at [491, 232] on button "button" at bounding box center [494, 235] width 16 height 16
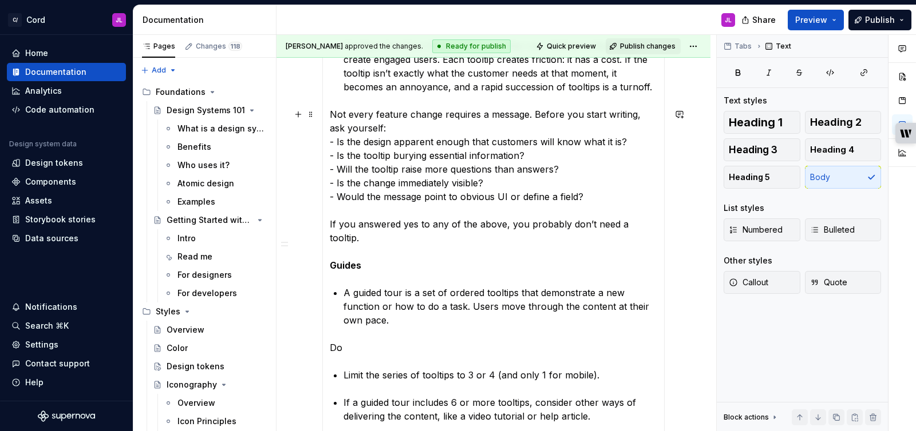
click at [461, 243] on p "Not every feature change requires a message. Before you start writing, ask your…" at bounding box center [493, 190] width 327 height 165
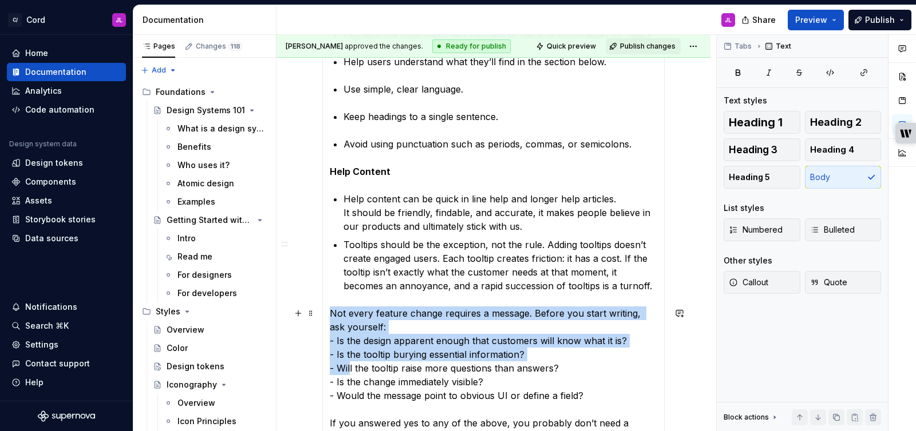
scroll to position [2639, 0]
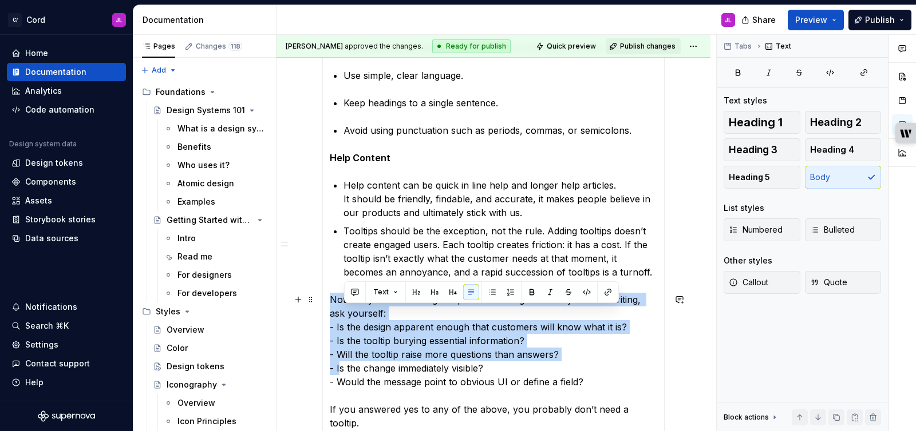
drag, startPoint x: 370, startPoint y: 381, endPoint x: 339, endPoint y: 372, distance: 31.5
click at [339, 372] on p "Not every feature change requires a message. Before you start writing, ask your…" at bounding box center [493, 375] width 327 height 165
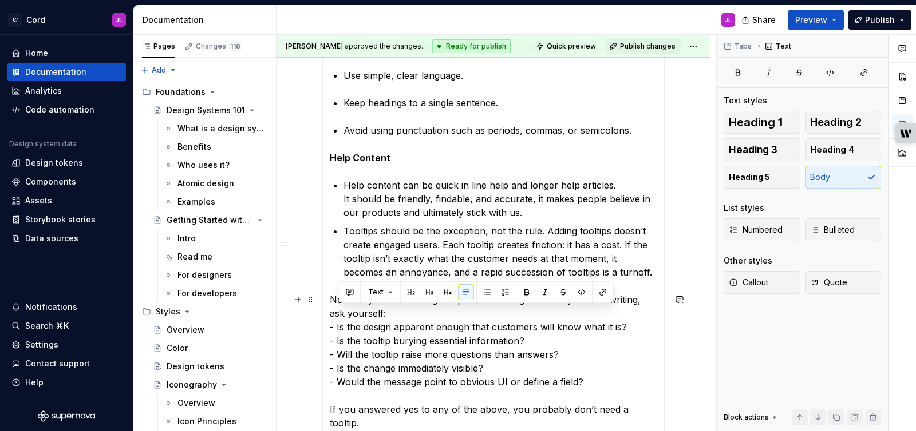
click at [402, 364] on p "Not every feature change requires a message. Before you start writing, ask your…" at bounding box center [493, 375] width 327 height 165
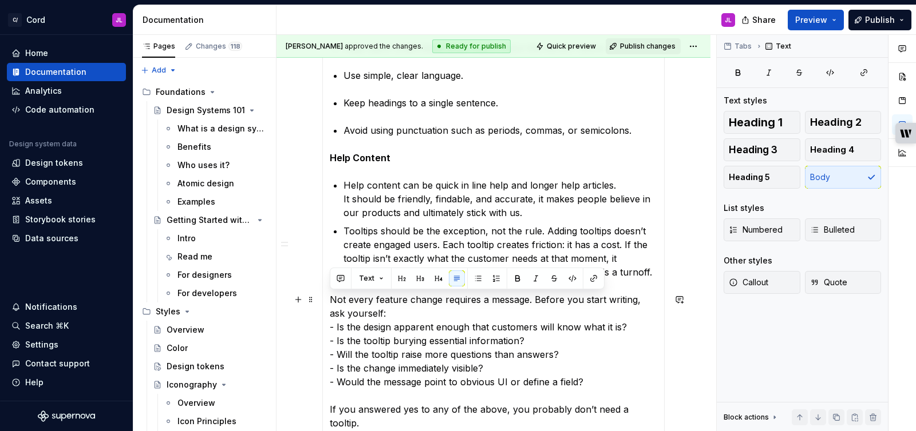
drag, startPoint x: 372, startPoint y: 313, endPoint x: 330, endPoint y: 302, distance: 43.9
click at [330, 302] on p "Not every feature change requires a message. Before you start writing, ask your…" at bounding box center [493, 375] width 327 height 165
click at [474, 278] on button "button" at bounding box center [478, 279] width 16 height 16
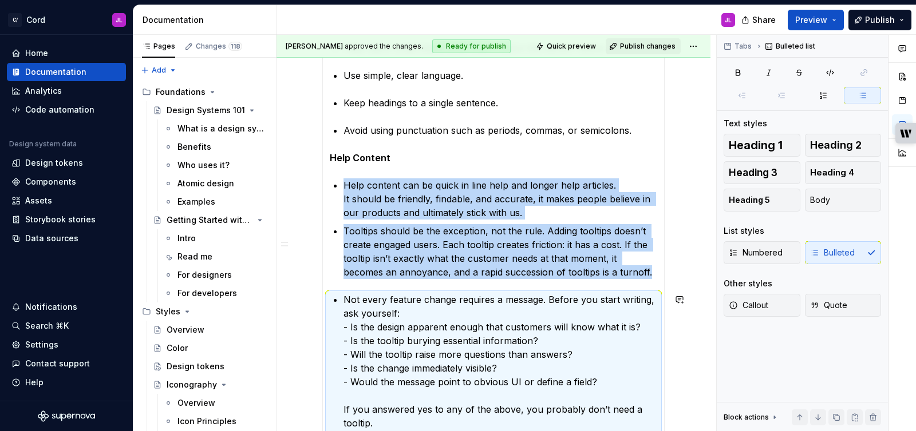
scroll to position [2665, 0]
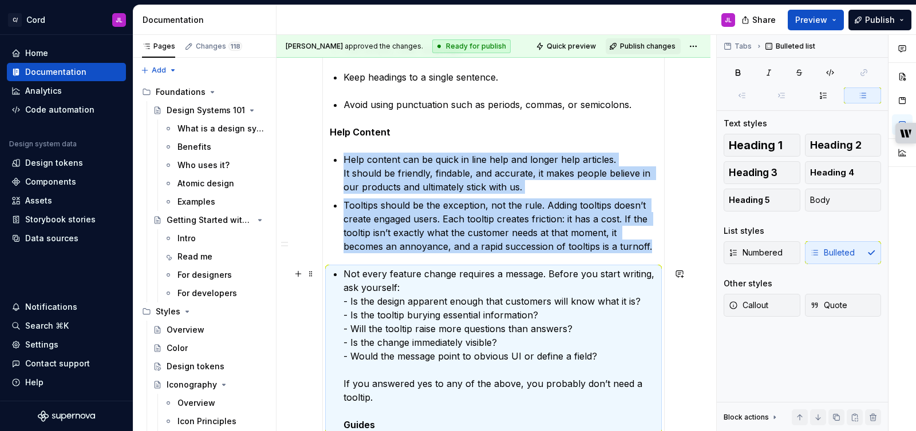
click at [470, 287] on p "Not every feature change requires a message. Before you start writing, ask your…" at bounding box center [500, 349] width 314 height 165
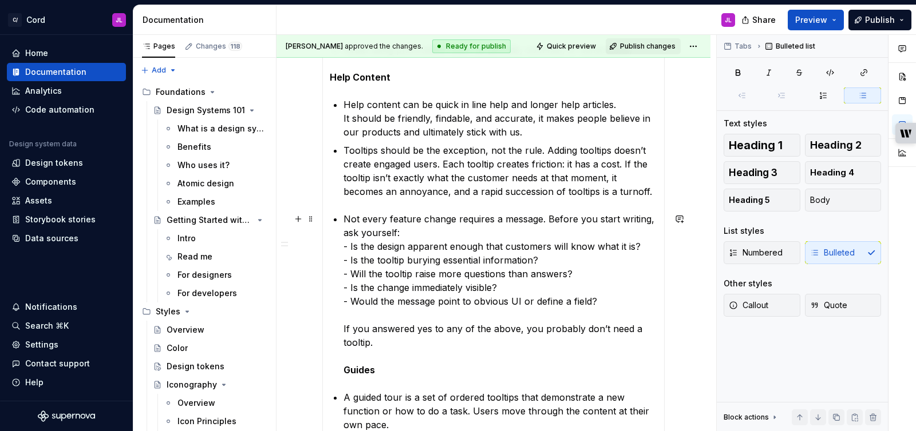
scroll to position [2720, 0]
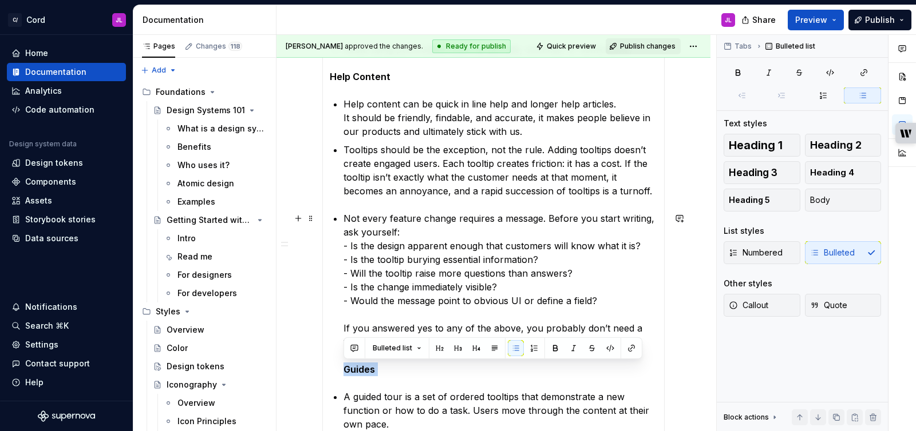
drag, startPoint x: 381, startPoint y: 371, endPoint x: 343, endPoint y: 370, distance: 38.4
click at [343, 370] on p "Not every feature change requires a message. Before you start writing, ask your…" at bounding box center [500, 294] width 314 height 165
click at [490, 351] on button "button" at bounding box center [494, 348] width 16 height 16
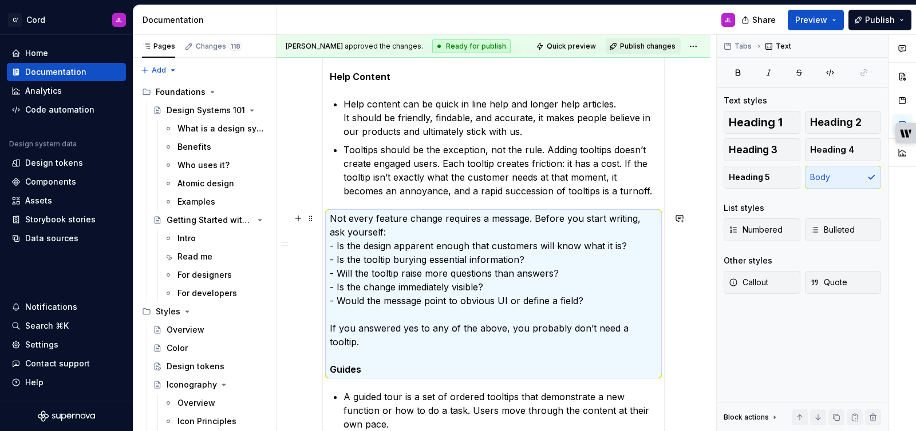
click at [487, 351] on p "Not every feature change requires a message. Before you start writing, ask your…" at bounding box center [493, 294] width 327 height 165
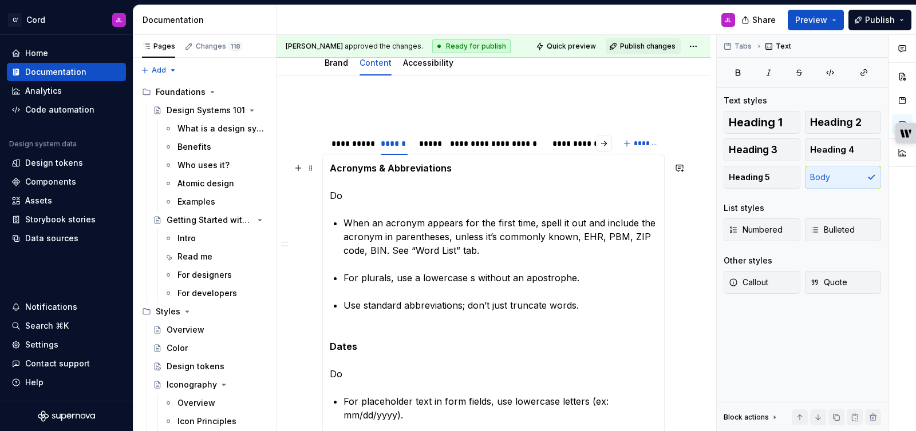
scroll to position [0, 0]
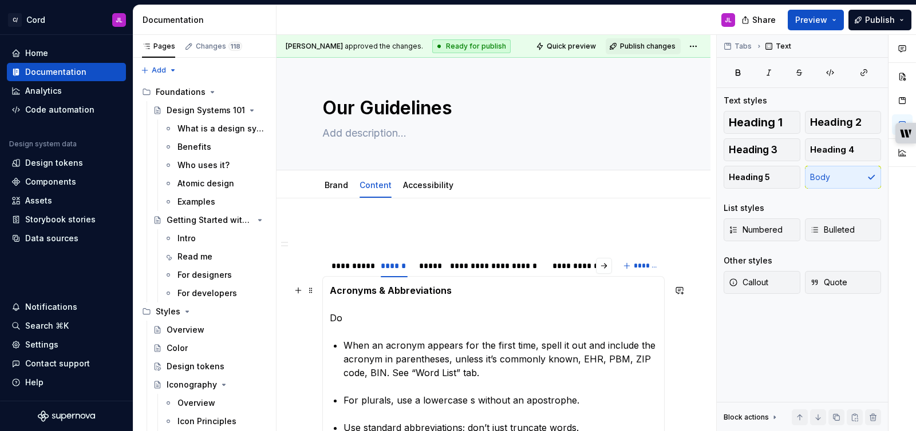
click at [331, 292] on strong "Acronyms & Abbreviations" at bounding box center [391, 290] width 122 height 11
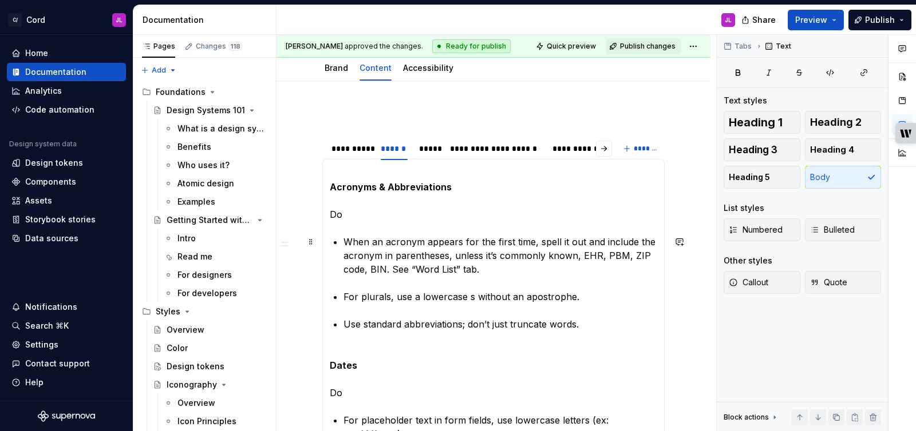
scroll to position [137, 0]
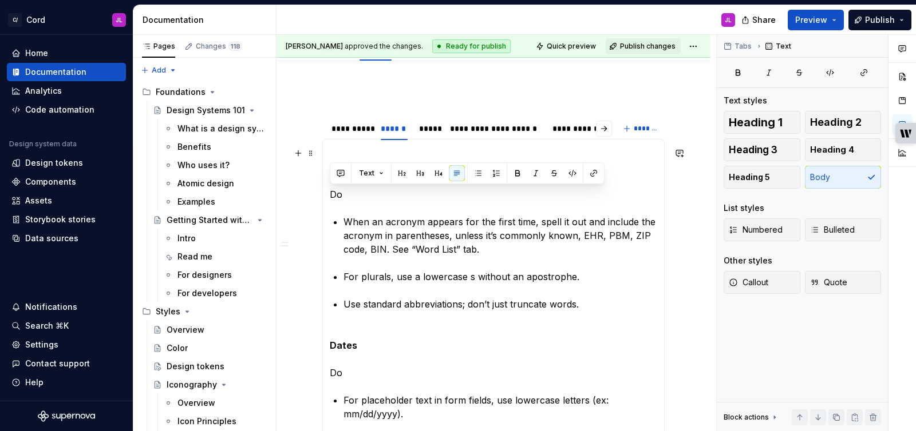
drag, startPoint x: 346, startPoint y: 196, endPoint x: 329, endPoint y: 195, distance: 16.6
click at [330, 195] on p "Acronyms & Abbreviations Do" at bounding box center [493, 173] width 327 height 55
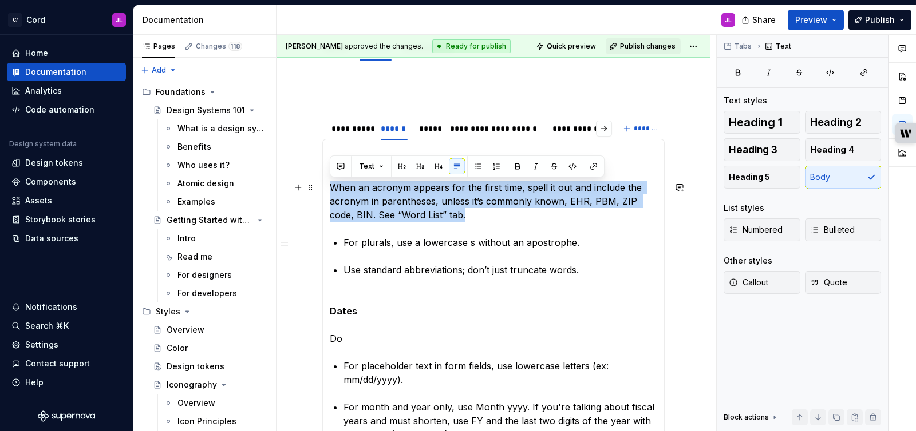
drag, startPoint x: 437, startPoint y: 214, endPoint x: 324, endPoint y: 191, distance: 115.0
click at [478, 165] on button "button" at bounding box center [478, 167] width 16 height 16
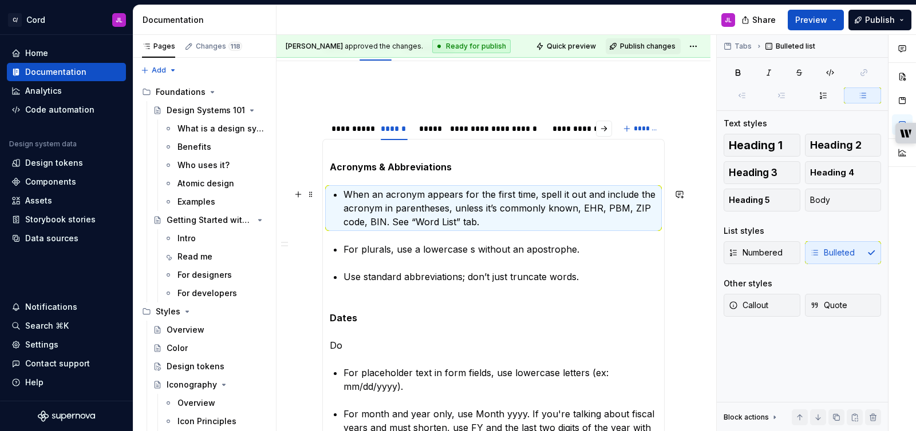
click at [456, 213] on p "When an acronym appears for the first time, spell it out and include the acrony…" at bounding box center [500, 208] width 314 height 41
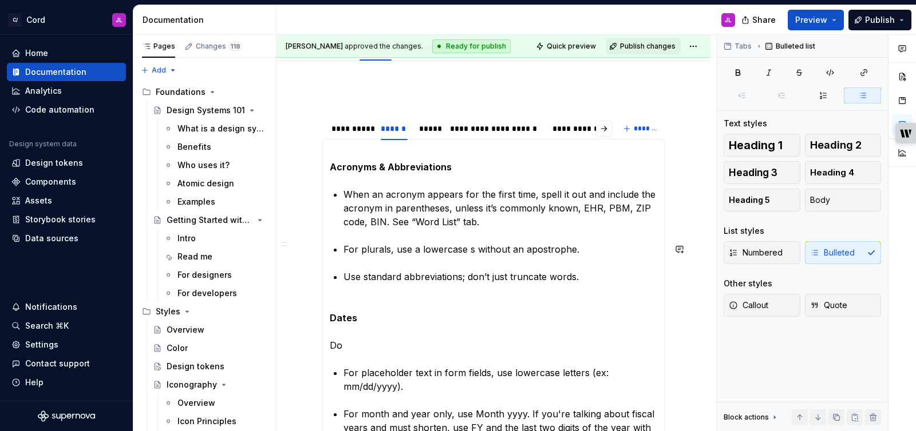
scroll to position [165, 0]
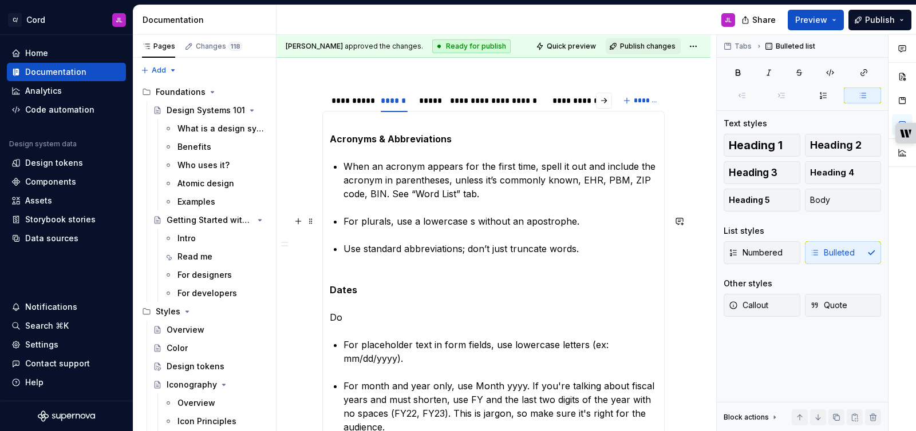
click at [467, 221] on p "For plurals, use a lowercase s without an apostrophe." at bounding box center [500, 222] width 314 height 14
click at [476, 221] on p "For plurals, use a lowercase “s without an apostrophe." at bounding box center [500, 222] width 314 height 14
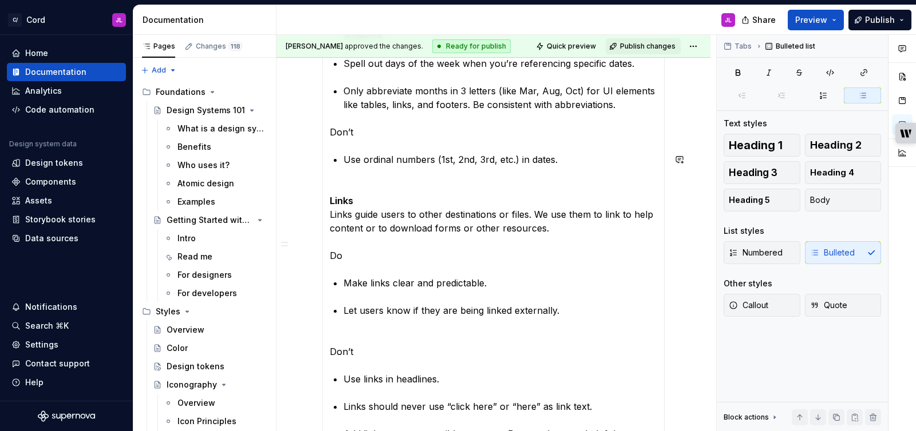
scroll to position [532, 0]
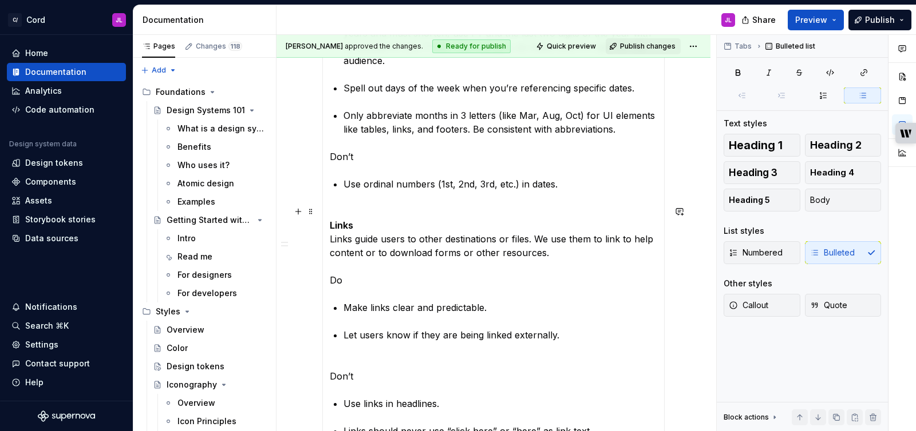
click at [488, 253] on p "Links Links guide users to other destinations or files. We use them to link to …" at bounding box center [493, 246] width 327 height 82
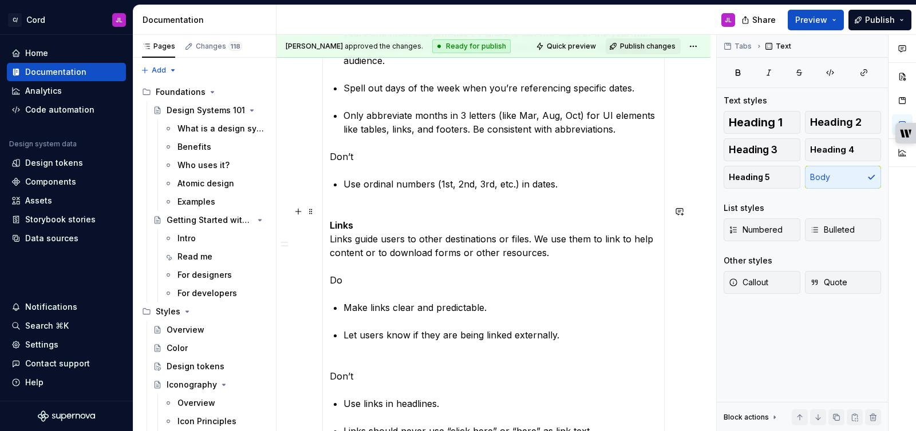
click at [532, 253] on p "Links Links guide users to other destinations or files. We use them to link to …" at bounding box center [493, 246] width 327 height 82
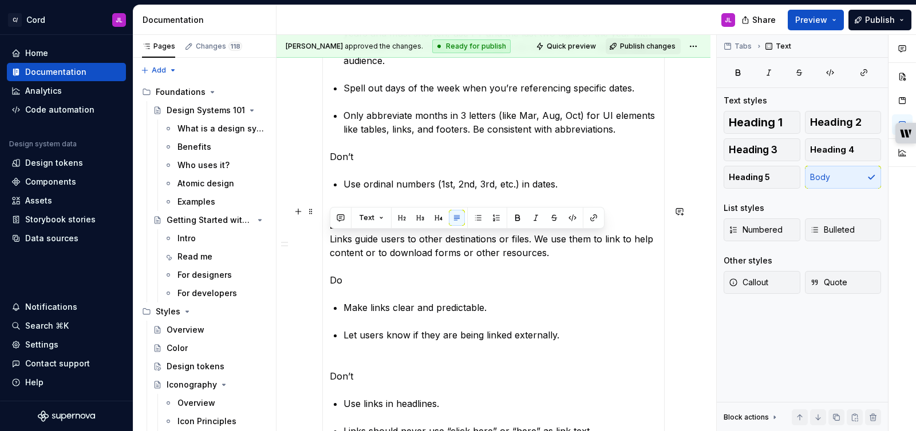
drag, startPoint x: 552, startPoint y: 253, endPoint x: 324, endPoint y: 240, distance: 228.7
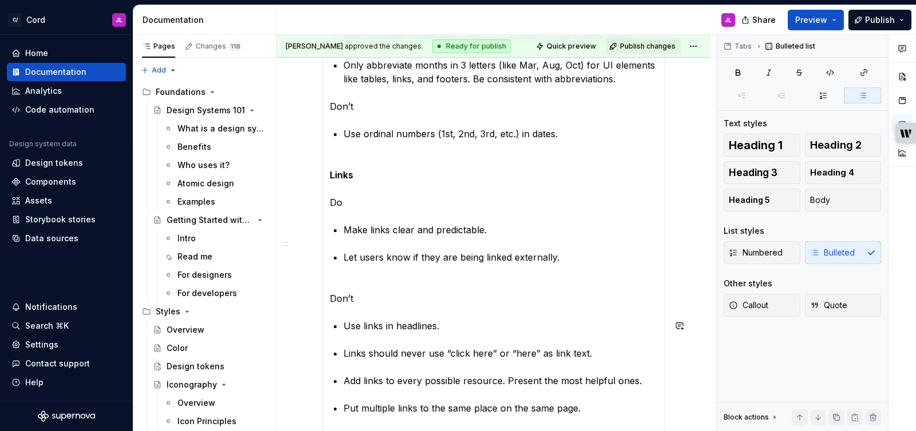
scroll to position [588, 0]
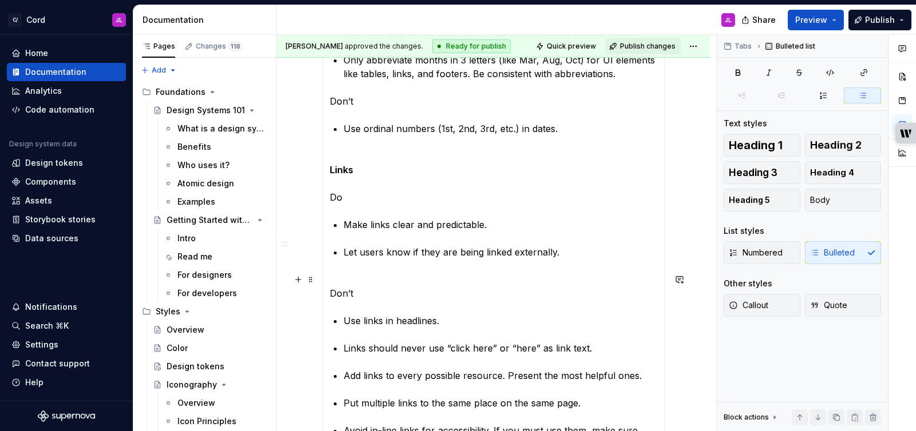
click at [422, 293] on p "Don’t" at bounding box center [493, 286] width 327 height 27
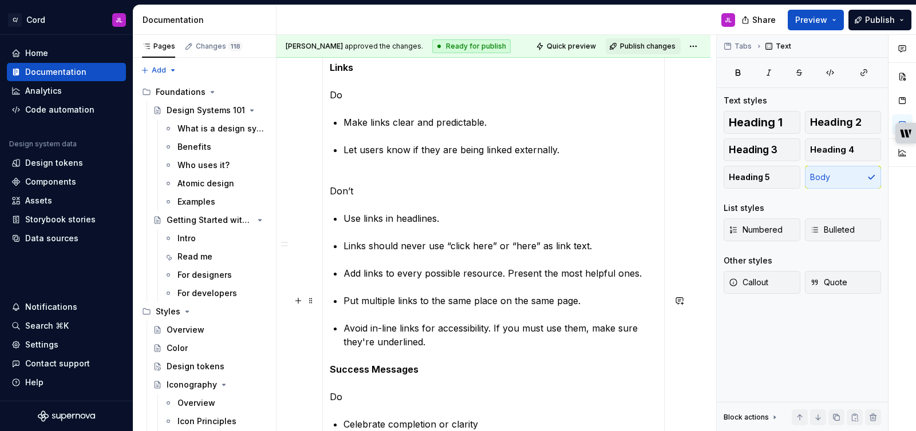
scroll to position [715, 0]
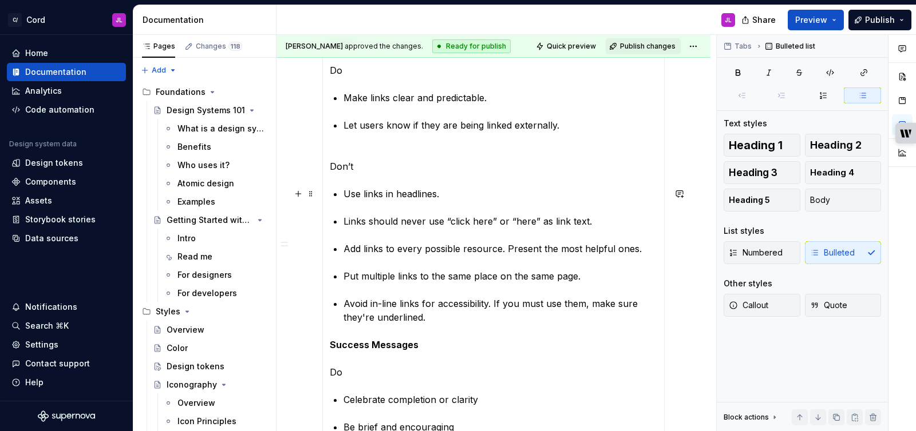
click at [345, 193] on p "Use links in headlines." at bounding box center [500, 194] width 314 height 14
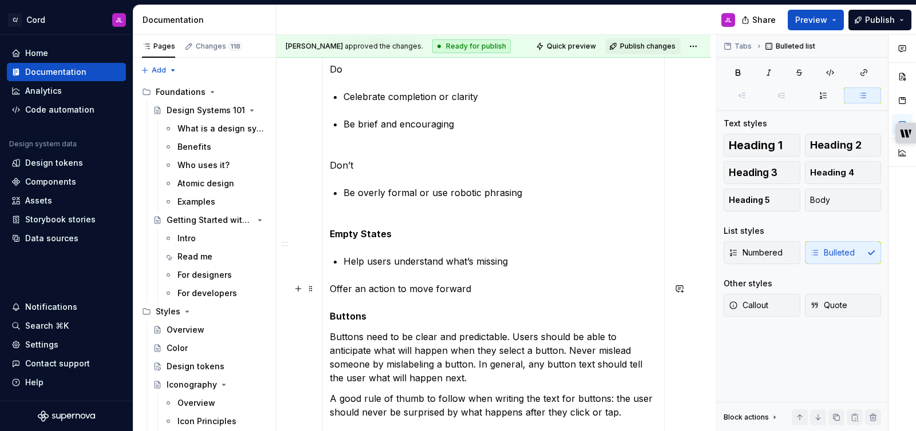
scroll to position [1019, 0]
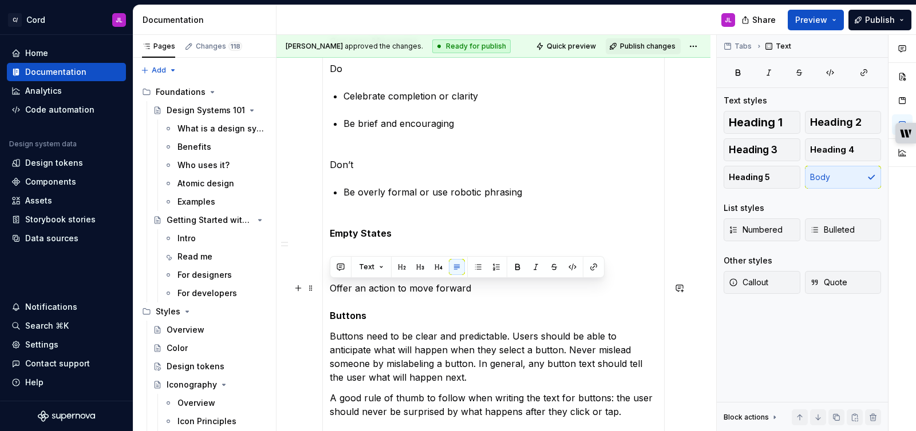
drag, startPoint x: 470, startPoint y: 287, endPoint x: 332, endPoint y: 287, distance: 137.9
click at [332, 287] on p "Offer an action to move forward Buttons" at bounding box center [493, 302] width 327 height 41
click at [477, 267] on button "button" at bounding box center [478, 267] width 16 height 16
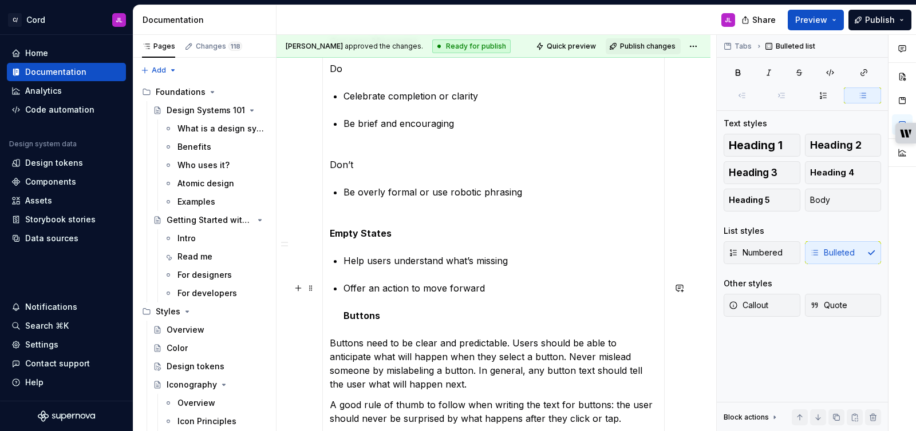
click at [415, 291] on p "Offer an action to move forward Buttons" at bounding box center [500, 302] width 314 height 41
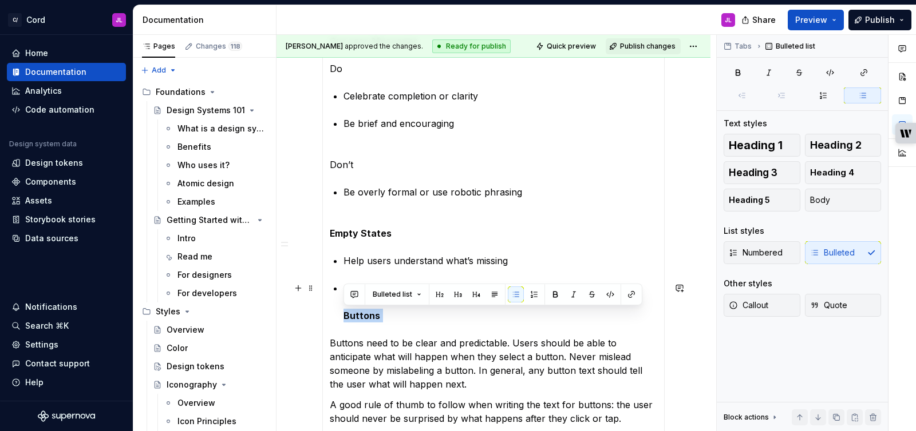
drag, startPoint x: 386, startPoint y: 315, endPoint x: 336, endPoint y: 315, distance: 50.4
click at [491, 295] on button "button" at bounding box center [494, 295] width 16 height 16
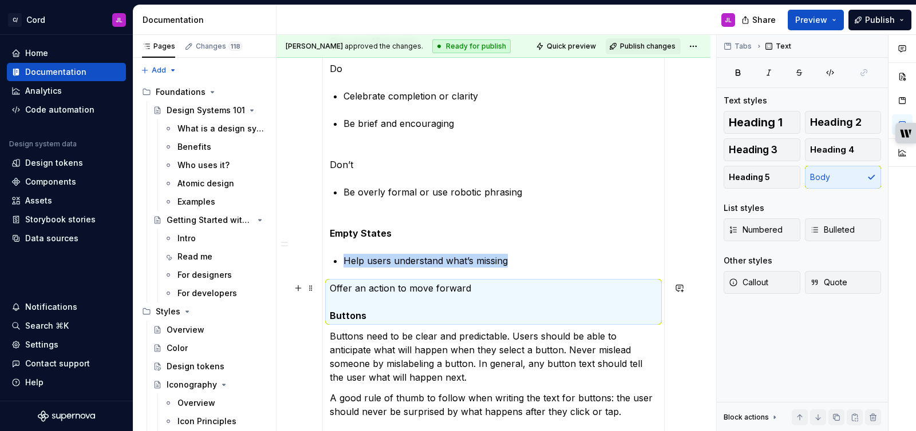
click at [487, 302] on p "Offer an action to move forward Buttons" at bounding box center [493, 302] width 327 height 41
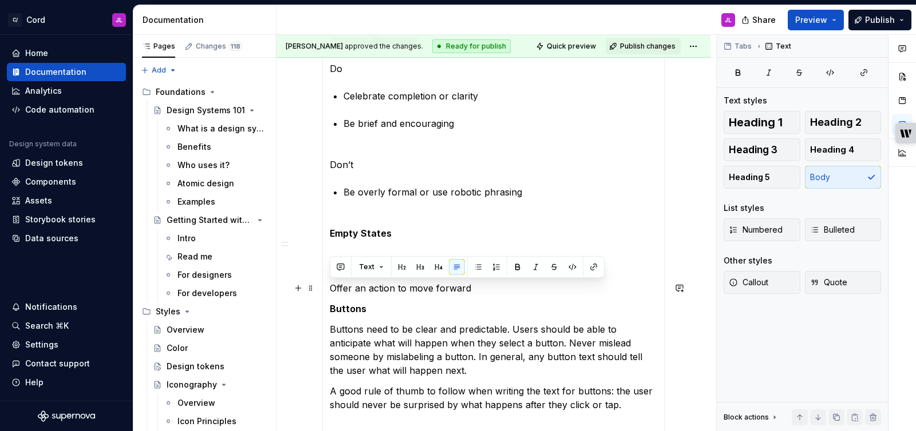
drag, startPoint x: 477, startPoint y: 287, endPoint x: 328, endPoint y: 287, distance: 148.2
click at [470, 263] on button "button" at bounding box center [478, 267] width 16 height 16
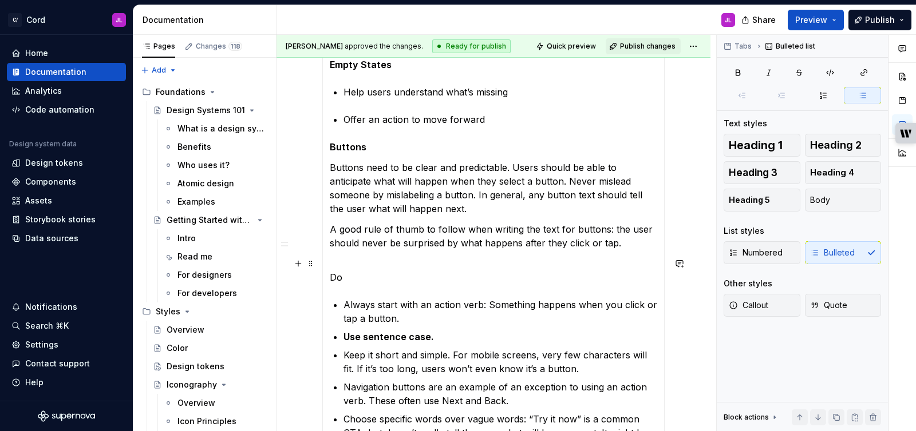
scroll to position [1191, 0]
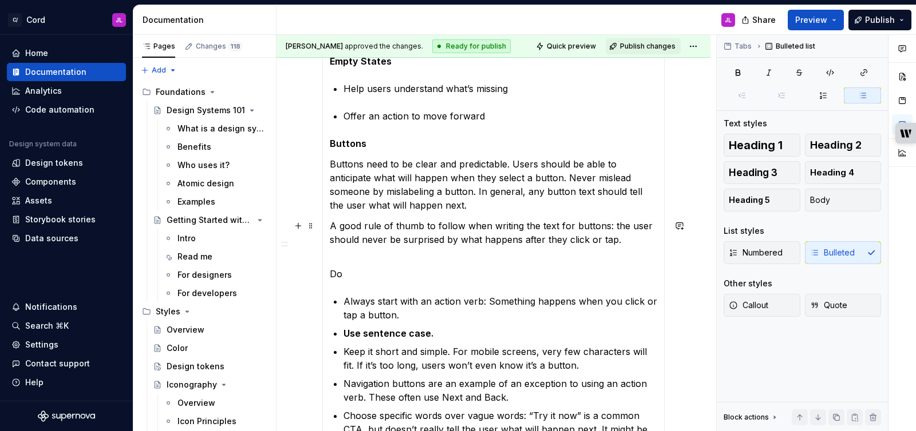
click at [395, 245] on p "A good rule of thumb to follow when writing the text for buttons: the user shou…" at bounding box center [493, 232] width 327 height 27
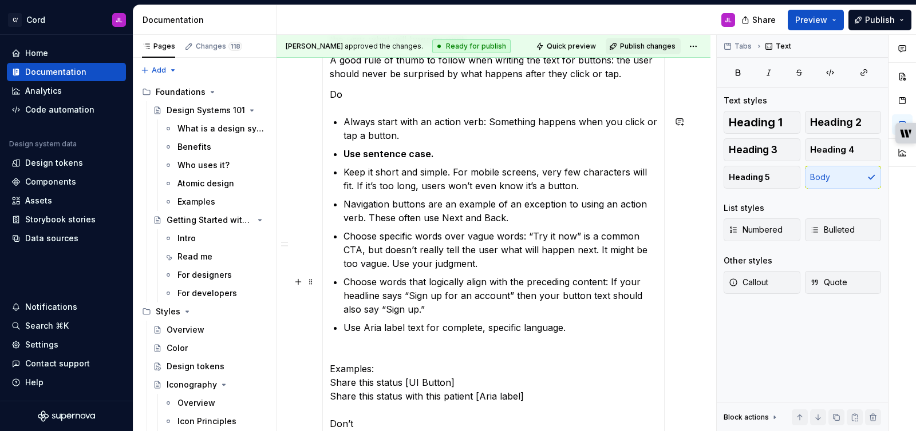
scroll to position [1358, 0]
click at [552, 181] on p "Keep it short and simple. For mobile screens, very few characters will fit. If …" at bounding box center [500, 177] width 314 height 27
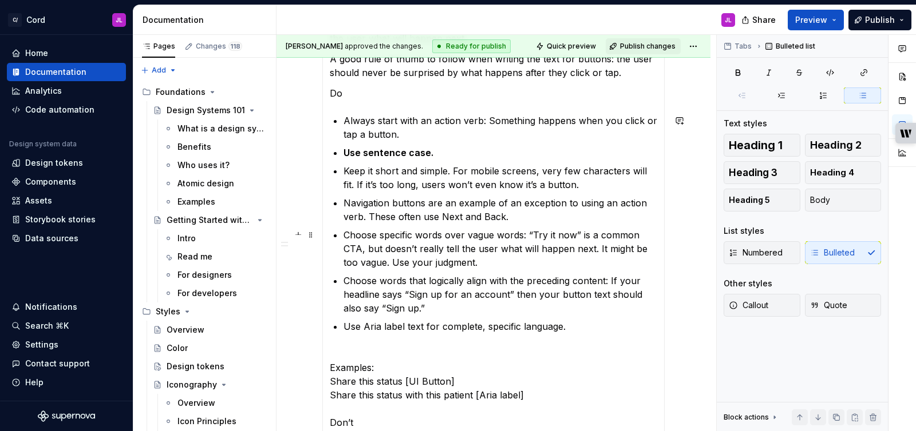
scroll to position [1370, 0]
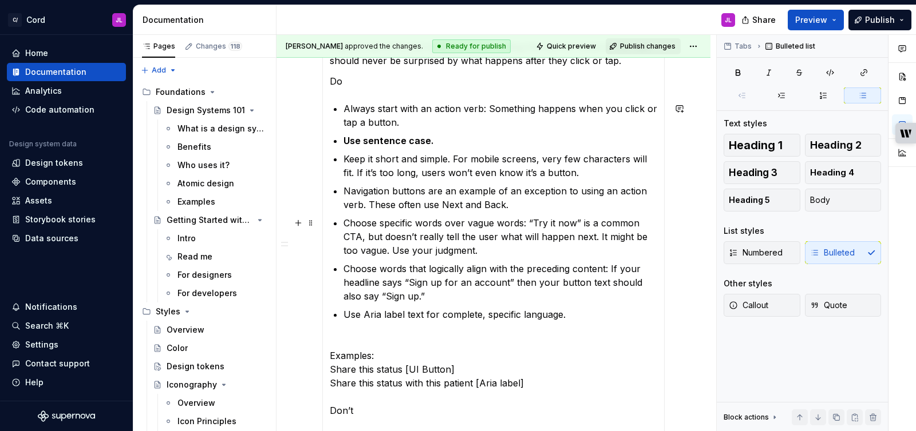
click at [477, 242] on p "Choose specific words over vague words: “Try it now” is a common CTA, but doesn…" at bounding box center [500, 236] width 314 height 41
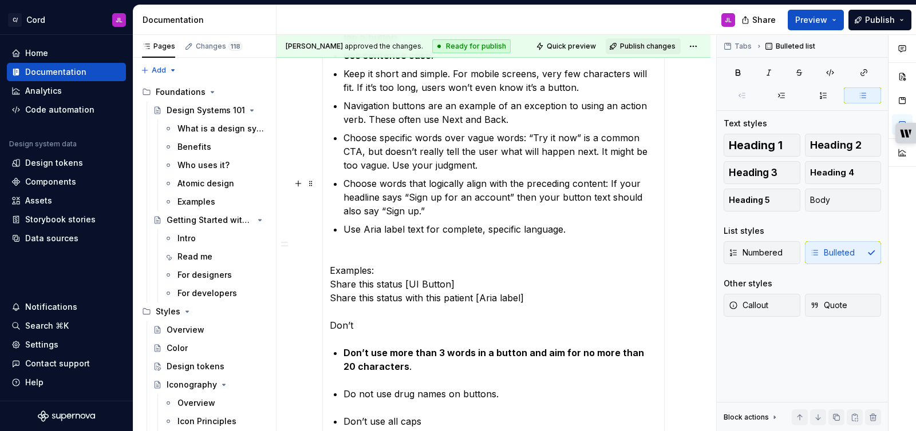
scroll to position [1461, 0]
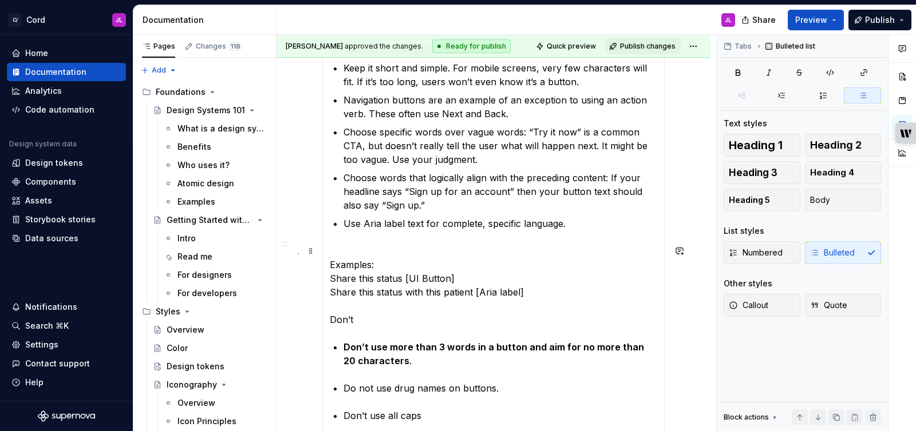
click at [443, 246] on p "Examples: Share this status [UI Button] Share this status with this patient [Ar…" at bounding box center [493, 285] width 327 height 82
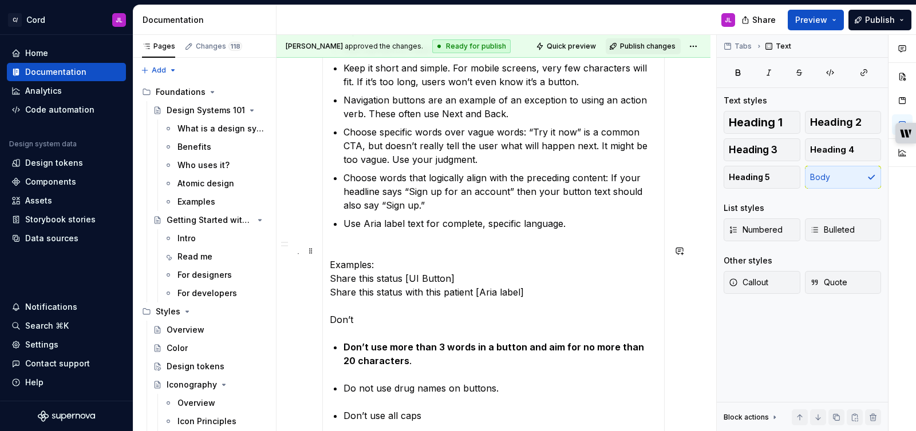
click at [330, 264] on p "Examples: Share this status [UI Button] Share this status with this patient [Ar…" at bounding box center [493, 285] width 327 height 82
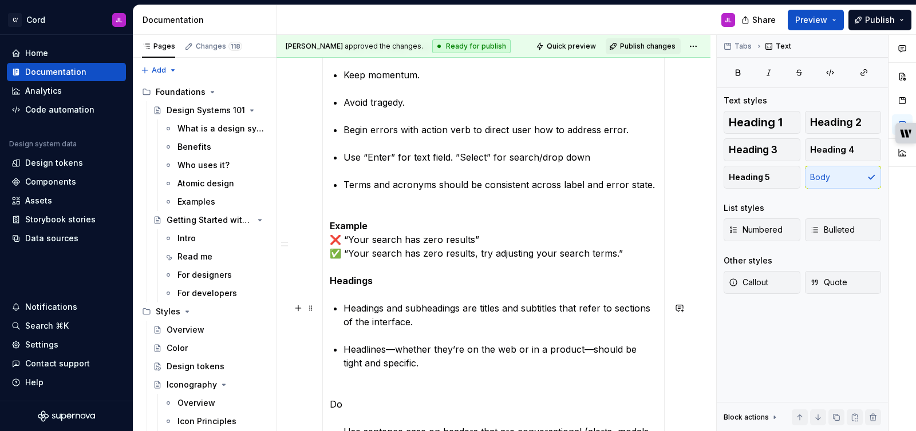
scroll to position [2064, 0]
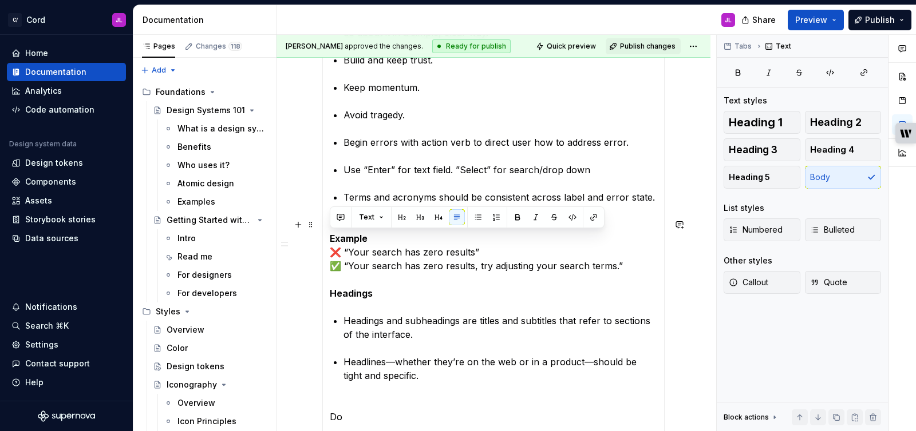
drag, startPoint x: 599, startPoint y: 264, endPoint x: 332, endPoint y: 232, distance: 268.6
click at [332, 232] on p "Example ❌ “Your search has zero results” ✅ “Your search has zero results, try a…" at bounding box center [493, 259] width 327 height 82
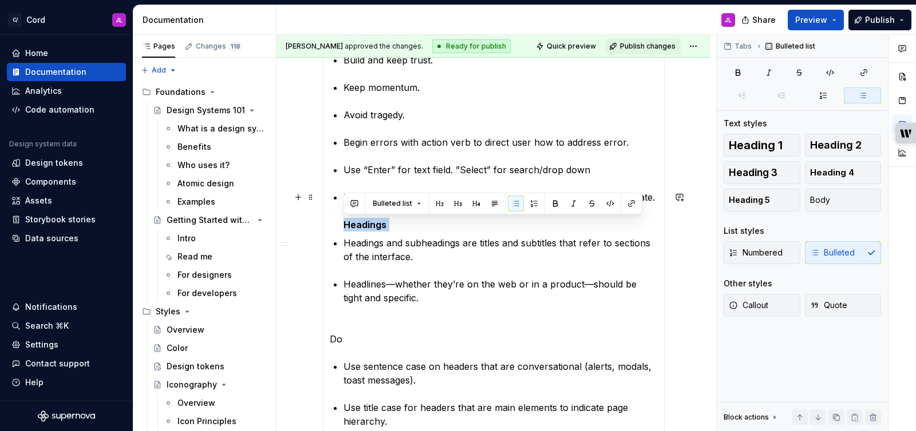
drag, startPoint x: 391, startPoint y: 225, endPoint x: 339, endPoint y: 225, distance: 52.1
click at [498, 207] on button "button" at bounding box center [494, 204] width 16 height 16
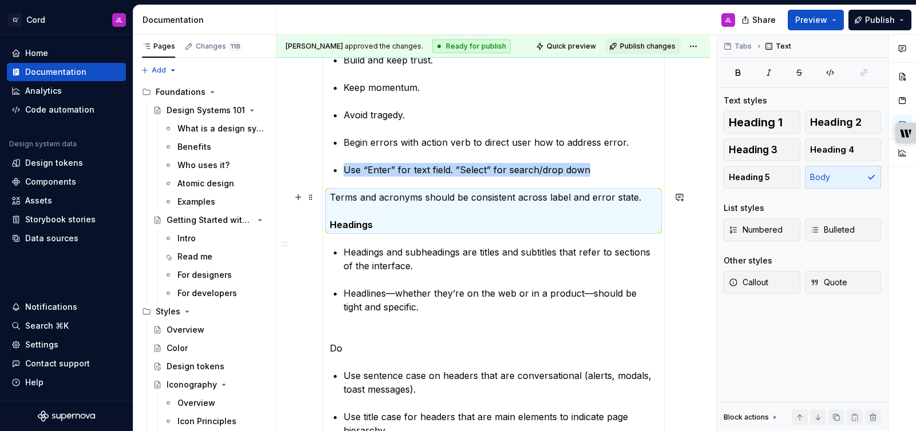
click at [484, 215] on p "Terms and acronyms should be consistent across label and error state. Headings" at bounding box center [493, 211] width 327 height 41
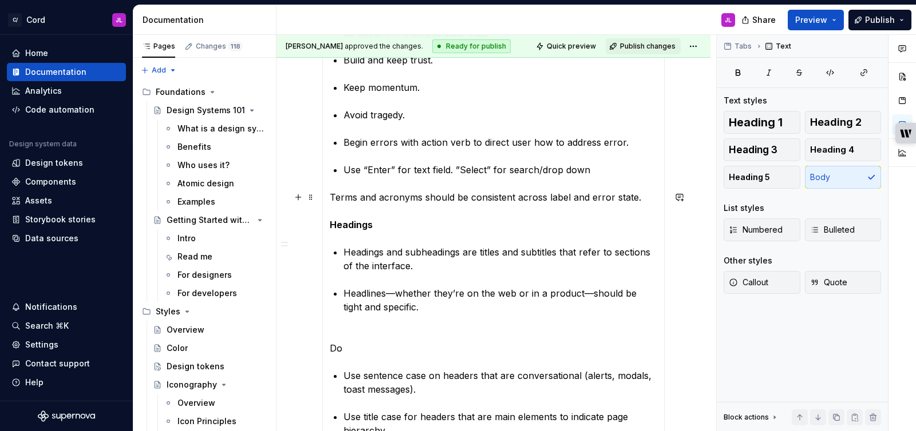
drag, startPoint x: 327, startPoint y: 225, endPoint x: 387, endPoint y: 220, distance: 59.7
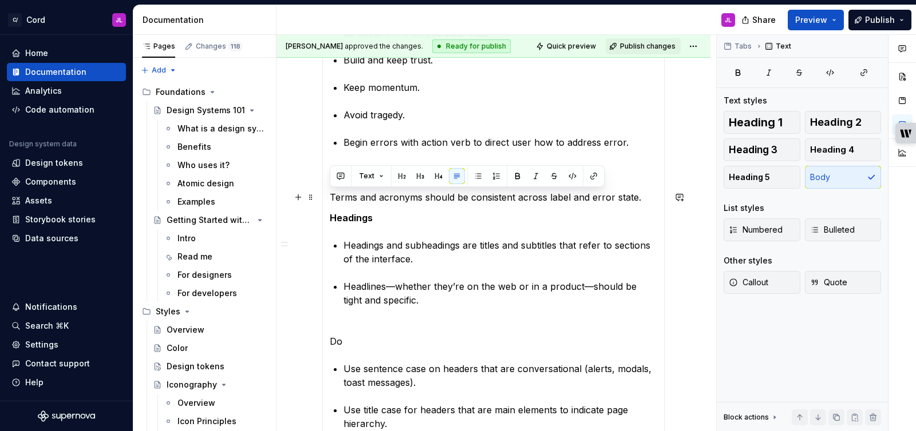
drag, startPoint x: 614, startPoint y: 196, endPoint x: 330, endPoint y: 198, distance: 283.8
click at [330, 198] on p "Terms and acronyms should be consistent across label and error state." at bounding box center [493, 198] width 327 height 14
click at [476, 172] on button "button" at bounding box center [478, 176] width 16 height 16
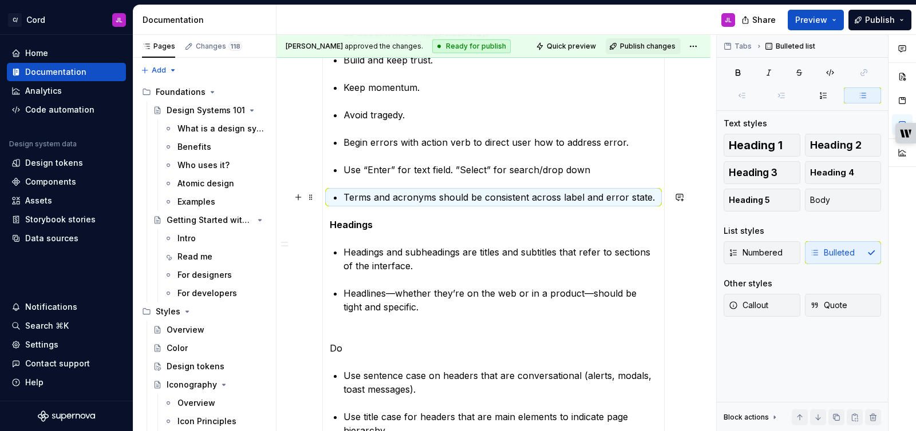
click at [461, 193] on p "Terms and acronyms should be consistent across label and error state." at bounding box center [500, 198] width 314 height 14
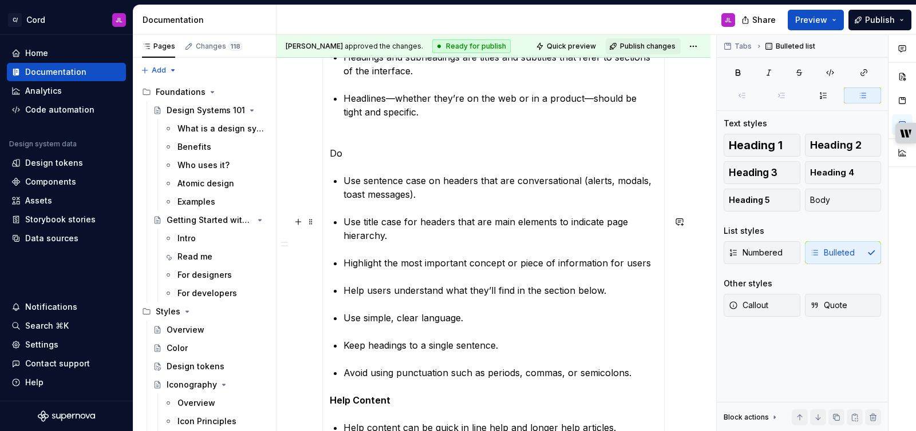
scroll to position [2222, 0]
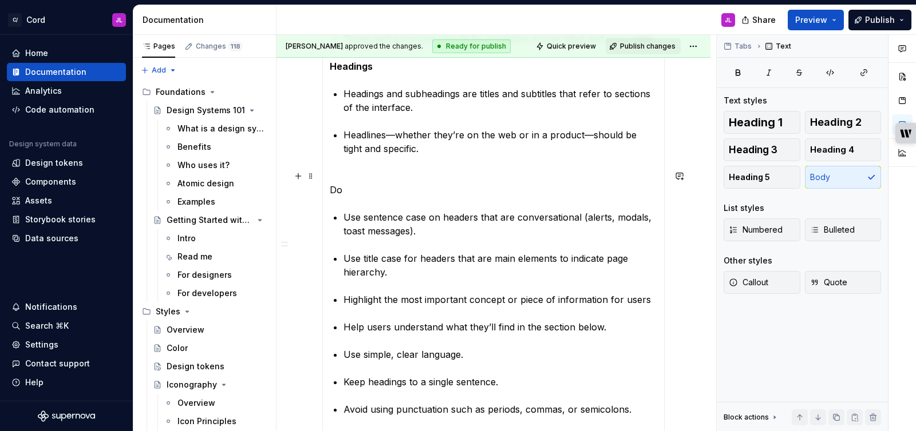
click at [400, 174] on p "Do" at bounding box center [493, 182] width 327 height 27
click at [330, 191] on p "Do" at bounding box center [493, 182] width 327 height 27
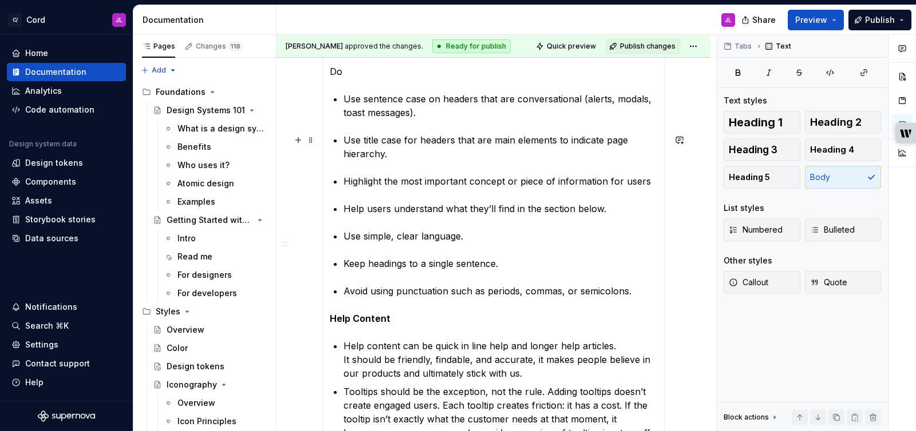
scroll to position [2338, 0]
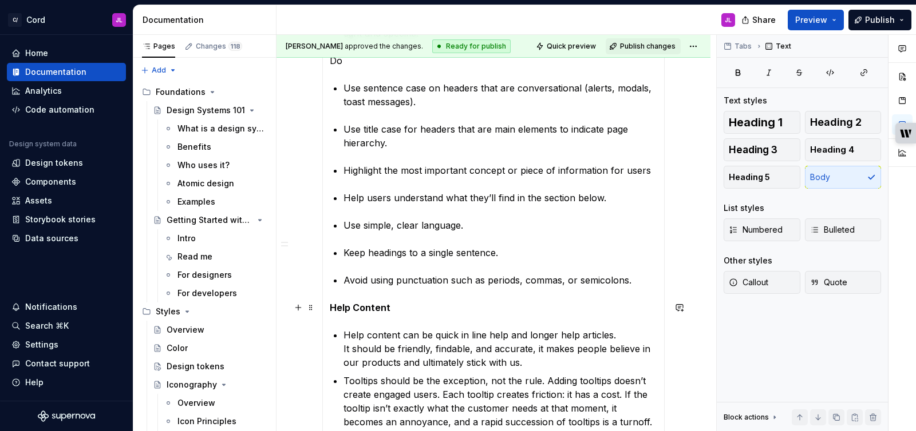
click at [330, 308] on strong "Help Content" at bounding box center [360, 307] width 61 height 11
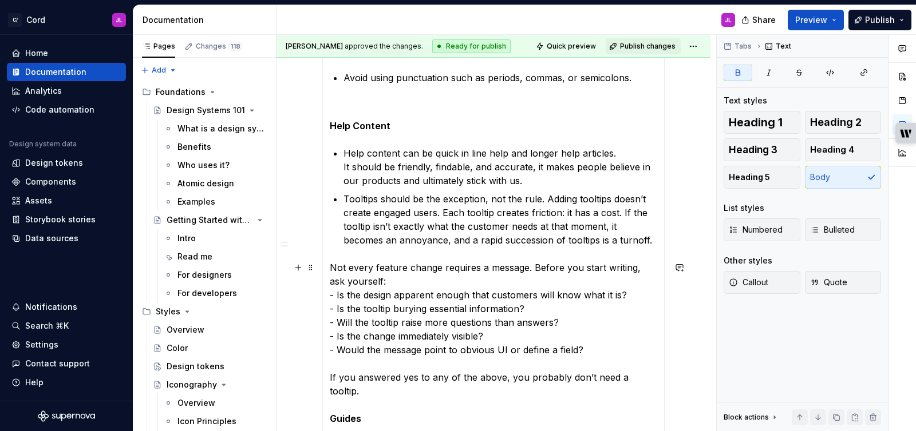
scroll to position [2545, 0]
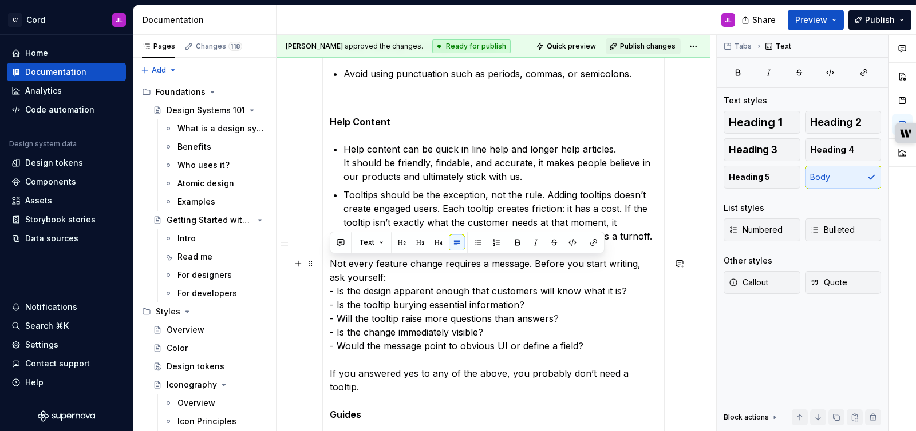
drag, startPoint x: 379, startPoint y: 277, endPoint x: 331, endPoint y: 265, distance: 49.5
click at [331, 265] on p "Not every feature change requires a message. Before you start writing, ask your…" at bounding box center [493, 339] width 327 height 165
click at [475, 247] on button "button" at bounding box center [478, 243] width 16 height 16
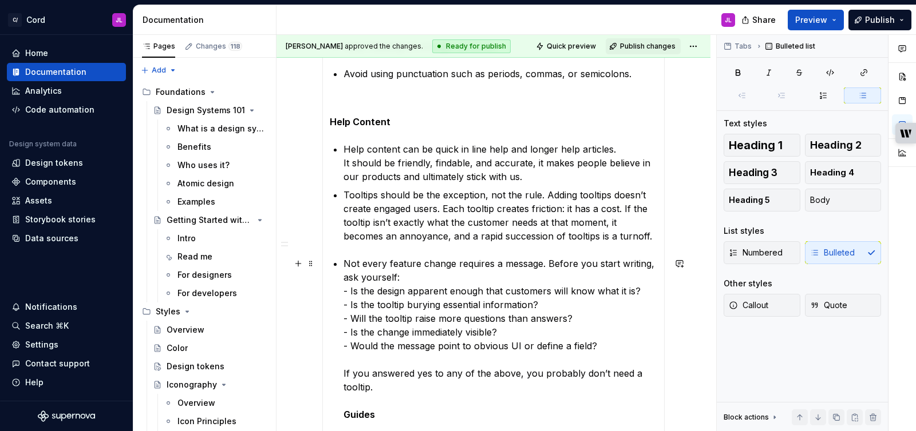
click at [343, 415] on strong "Guides" at bounding box center [358, 414] width 31 height 11
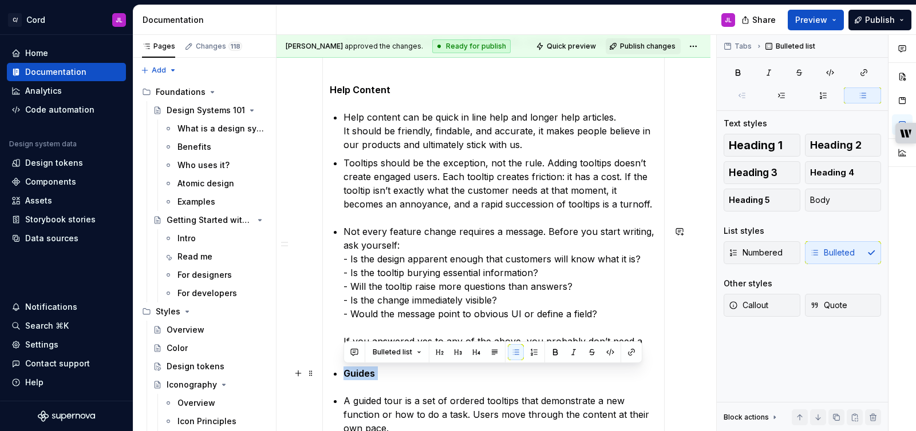
drag, startPoint x: 381, startPoint y: 373, endPoint x: 326, endPoint y: 374, distance: 54.9
click at [488, 354] on button "button" at bounding box center [494, 352] width 16 height 16
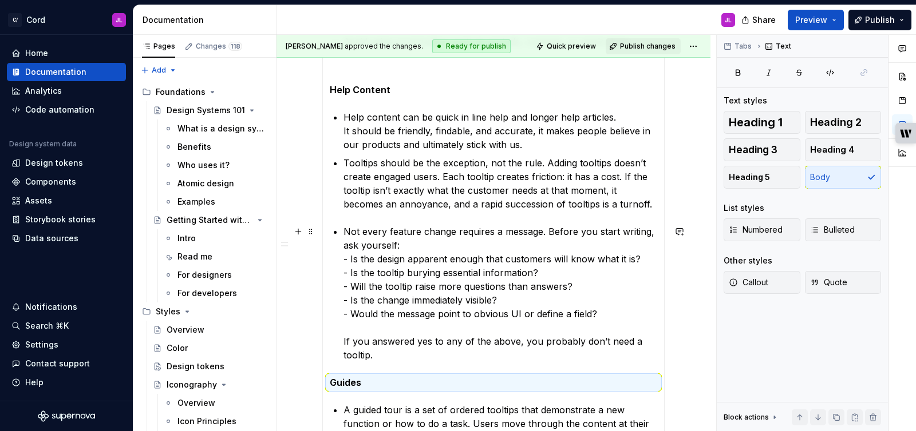
click at [485, 356] on p "Not every feature change requires a message. Before you start writing, ask your…" at bounding box center [500, 293] width 314 height 137
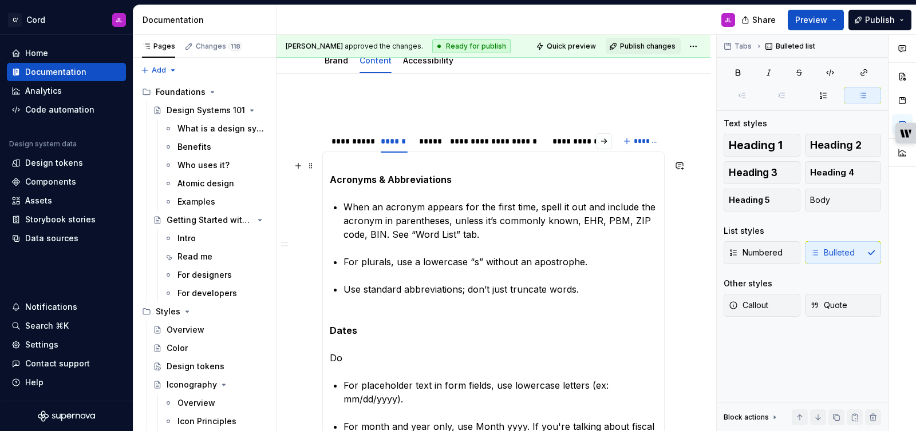
scroll to position [0, 0]
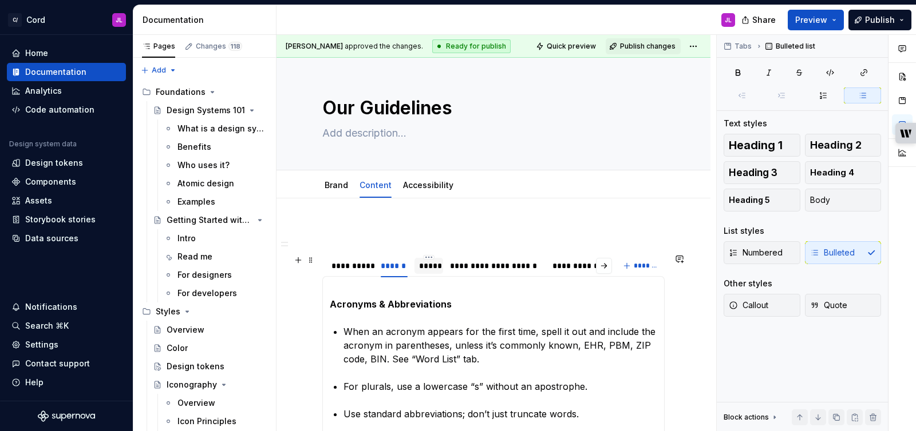
click at [429, 267] on div "*****" at bounding box center [428, 265] width 19 height 11
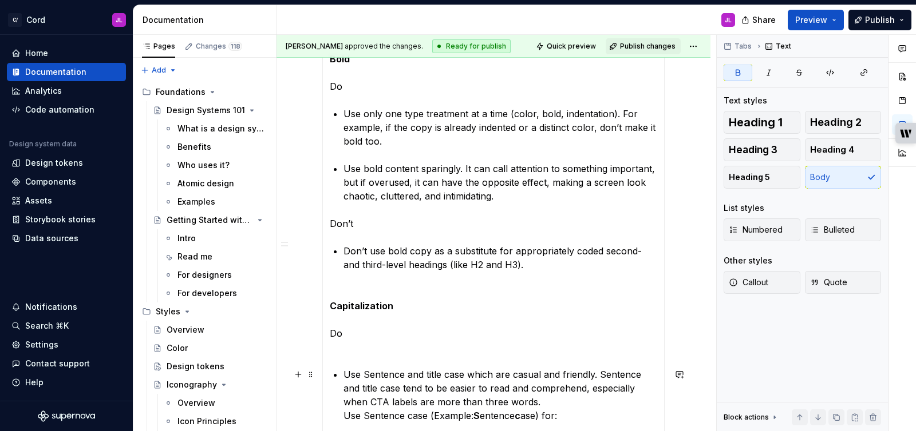
scroll to position [255, 0]
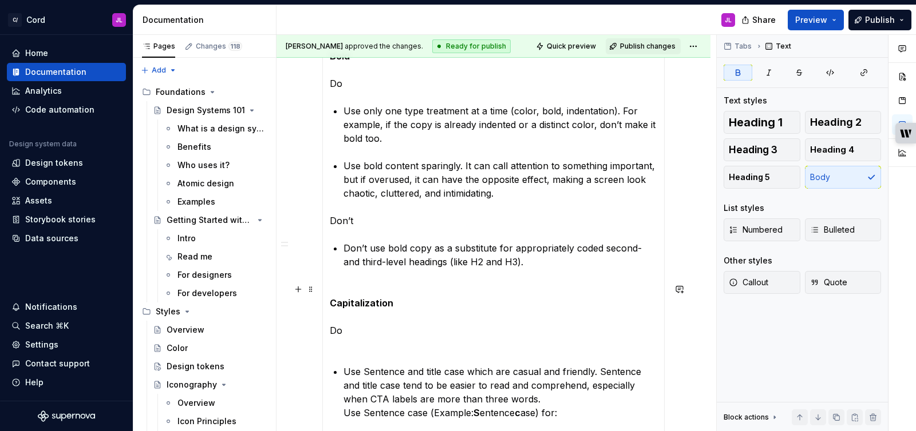
click at [357, 338] on p "Capitalization Do" at bounding box center [493, 317] width 327 height 69
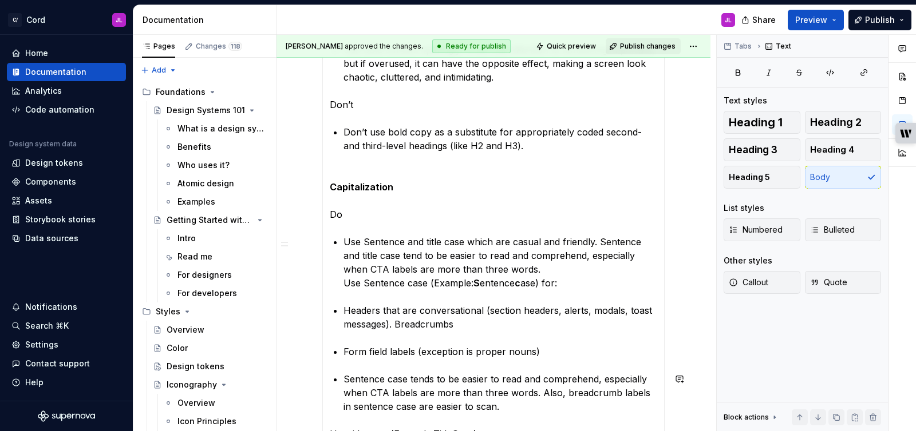
scroll to position [388, 0]
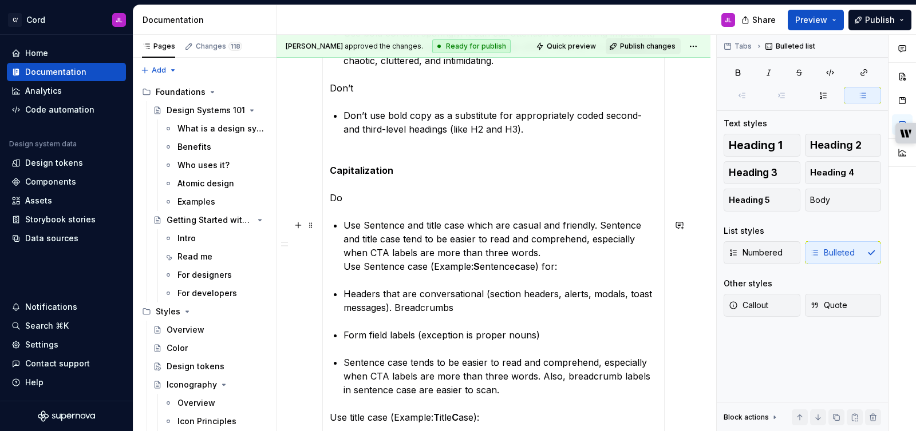
click at [345, 266] on p "Use Sentence and title case which are casual and friendly. Sentence and title c…" at bounding box center [500, 246] width 314 height 55
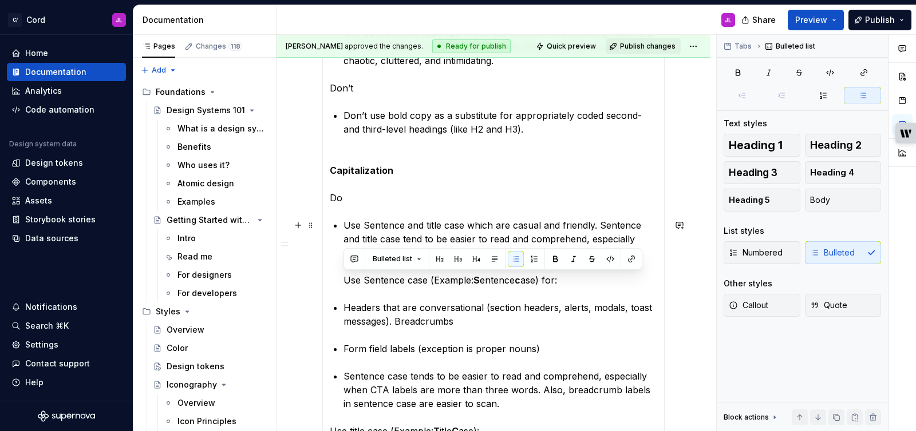
drag, startPoint x: 560, startPoint y: 279, endPoint x: 341, endPoint y: 279, distance: 219.2
click at [341, 279] on section-item-column "Bold Do Use only one type treatment at a time (color, bold, indentation). For e…" at bounding box center [493, 435] width 327 height 1078
click at [550, 257] on button "button" at bounding box center [555, 259] width 16 height 16
click at [535, 285] on strong "Use Sentence case (Example: Sentence case) for:" at bounding box center [456, 280] width 227 height 11
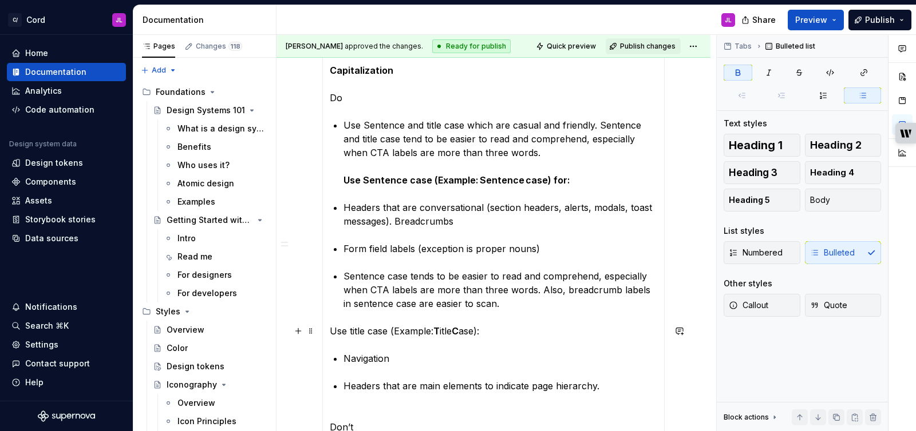
scroll to position [493, 0]
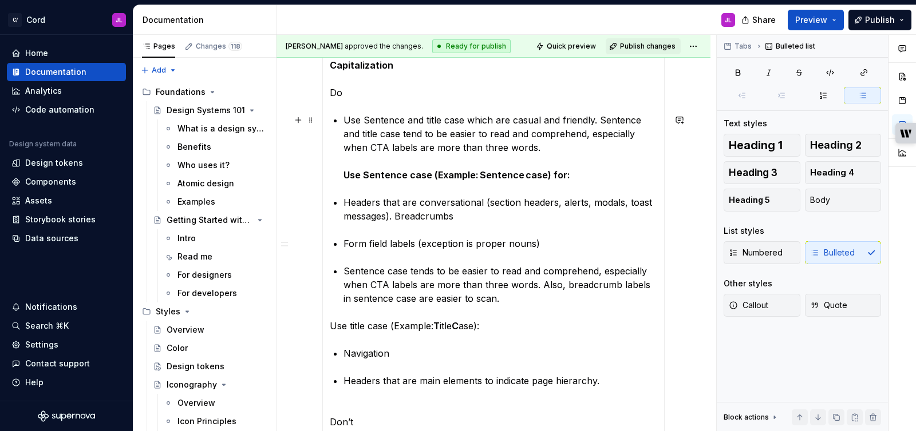
click at [343, 175] on strong "Use Sentence case (Example: Sentence case) for:" at bounding box center [456, 174] width 227 height 11
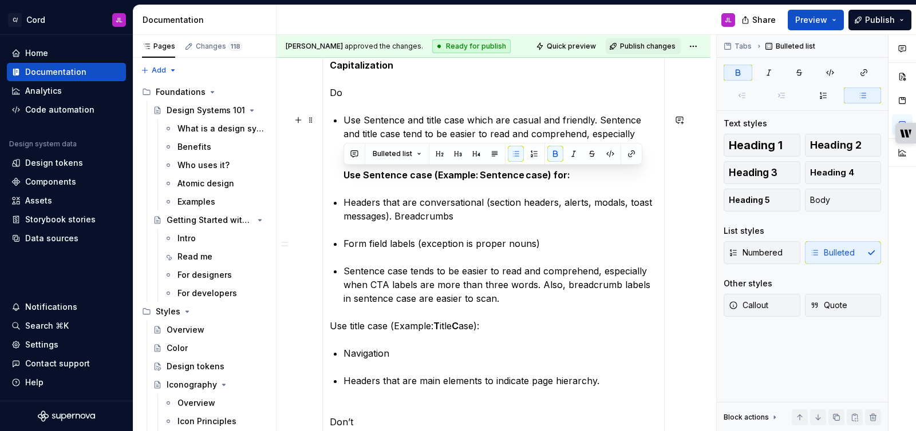
drag, startPoint x: 566, startPoint y: 177, endPoint x: 337, endPoint y: 179, distance: 228.9
click at [337, 179] on section-item-column "Bold Do Use only one type treatment at a time (color, bold, indentation). For e…" at bounding box center [493, 330] width 327 height 1078
click at [491, 153] on button "button" at bounding box center [494, 154] width 16 height 16
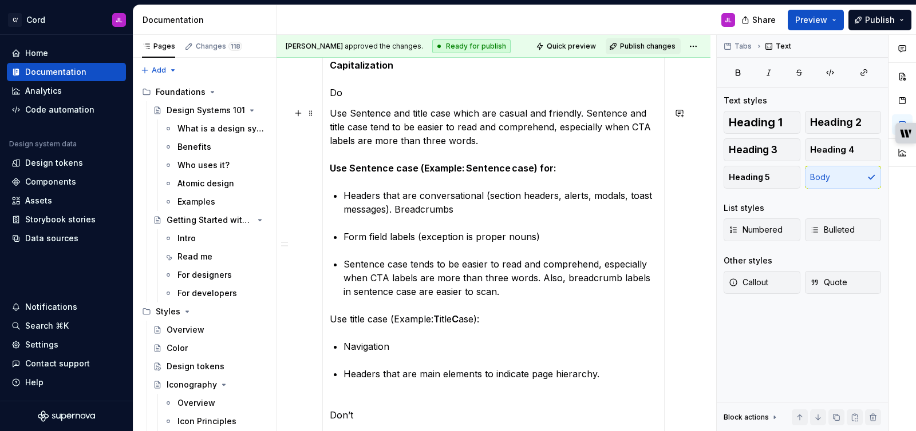
click at [484, 158] on p "Use Sentence and title case which are casual and friendly. Sentence and title c…" at bounding box center [493, 140] width 327 height 69
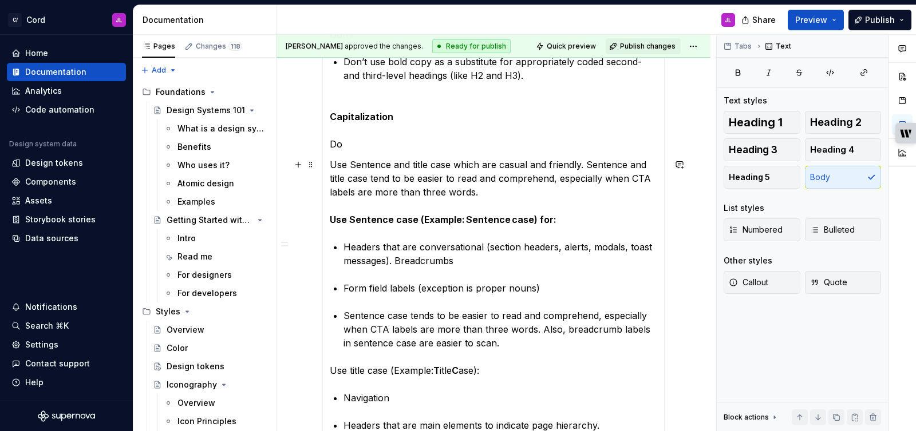
scroll to position [409, 0]
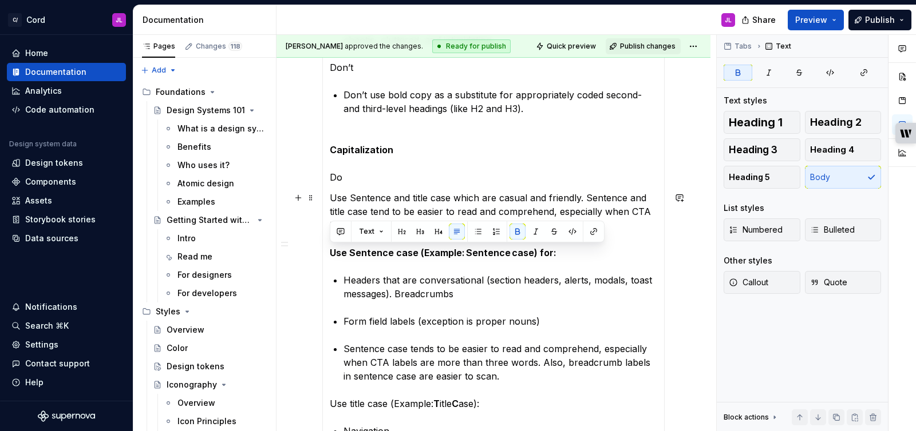
drag, startPoint x: 561, startPoint y: 251, endPoint x: 332, endPoint y: 251, distance: 229.5
click at [332, 251] on p "Use Sentence and title case which are casual and friendly. Sentence and title c…" at bounding box center [493, 225] width 327 height 69
click at [510, 228] on button "button" at bounding box center [517, 232] width 16 height 16
click at [482, 271] on section-item-column "Bold Do Use only one type treatment at a time (color, bold, indentation). For e…" at bounding box center [493, 410] width 327 height 1071
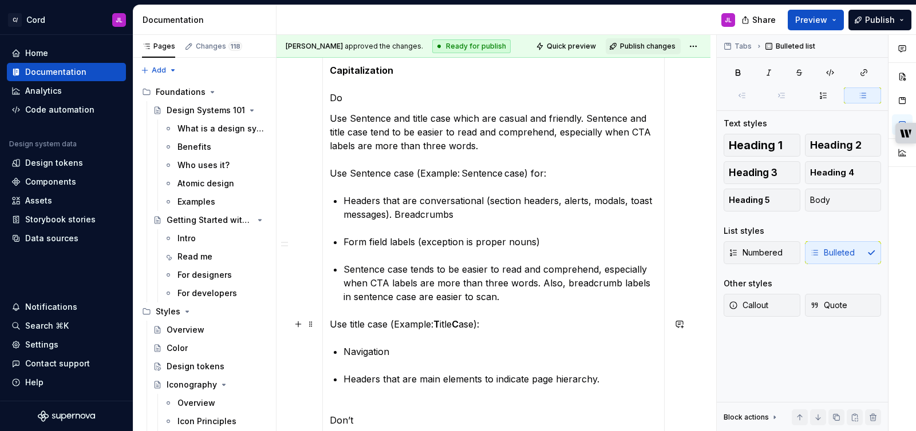
scroll to position [489, 0]
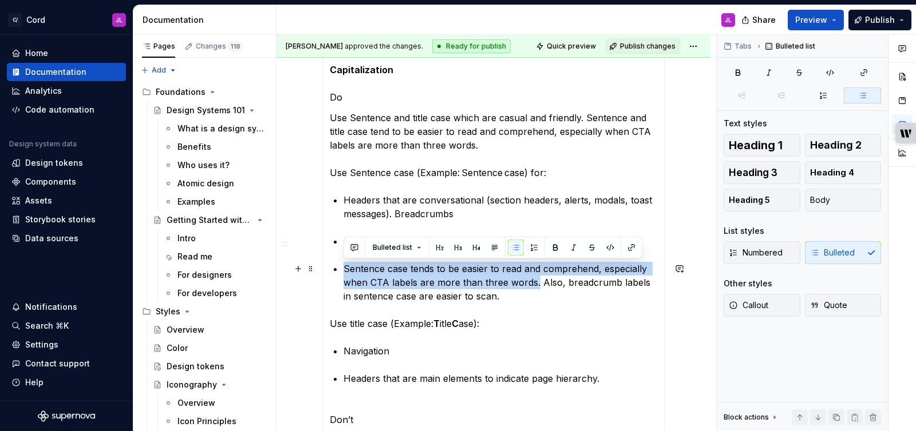
drag, startPoint x: 534, startPoint y: 284, endPoint x: 340, endPoint y: 269, distance: 194.0
click at [340, 269] on section-item-column "Bold Do Use only one type treatment at a time (color, bold, indentation). For e…" at bounding box center [493, 330] width 327 height 1071
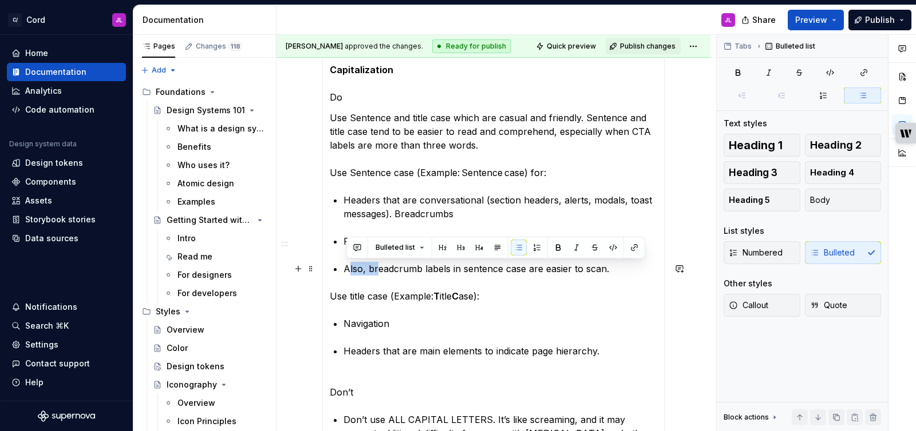
drag, startPoint x: 374, startPoint y: 269, endPoint x: 345, endPoint y: 269, distance: 29.2
click at [345, 269] on p "Also, breadcrumb labels in sentence case are easier to scan." at bounding box center [500, 269] width 314 height 14
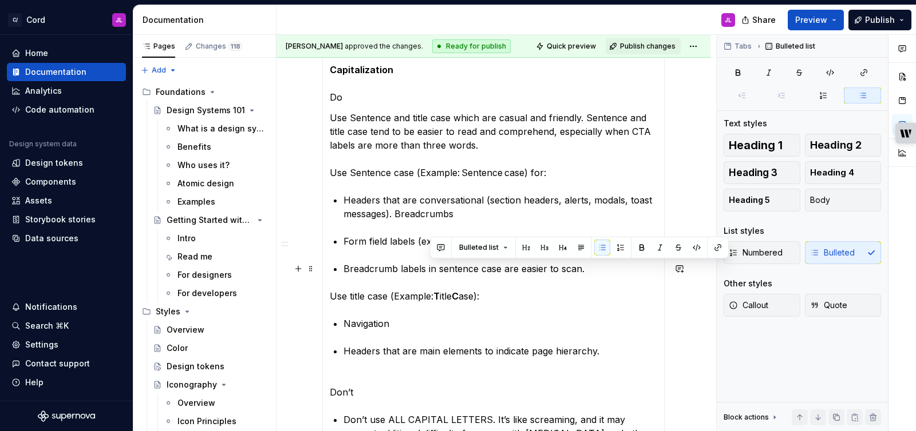
drag, startPoint x: 589, startPoint y: 268, endPoint x: 430, endPoint y: 271, distance: 158.5
click at [430, 271] on p "Breadcrumb labels in sentence case are easier to scan." at bounding box center [500, 269] width 314 height 14
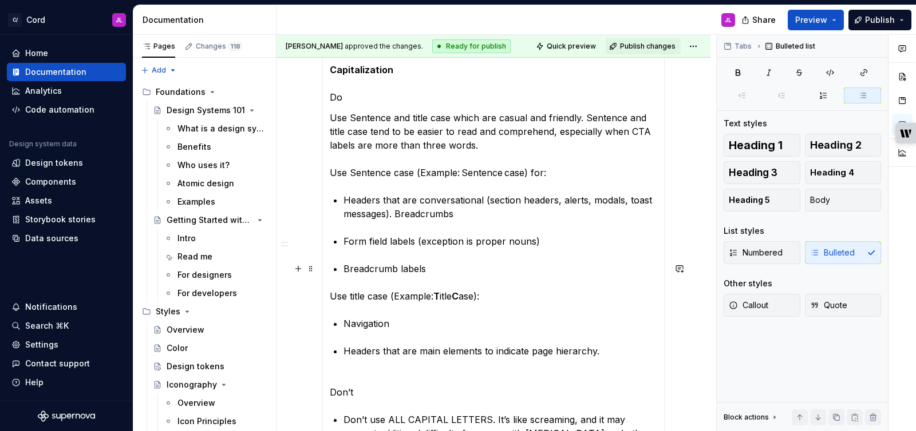
click at [346, 267] on p "Breadcrumb labels" at bounding box center [500, 269] width 314 height 14
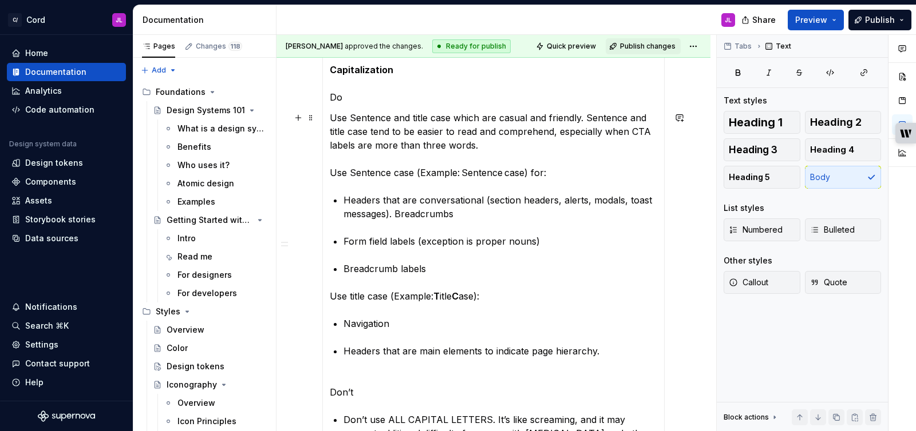
click at [473, 140] on p "Use Sentence and title case which are casual and friendly. Sentence and title c…" at bounding box center [493, 145] width 327 height 69
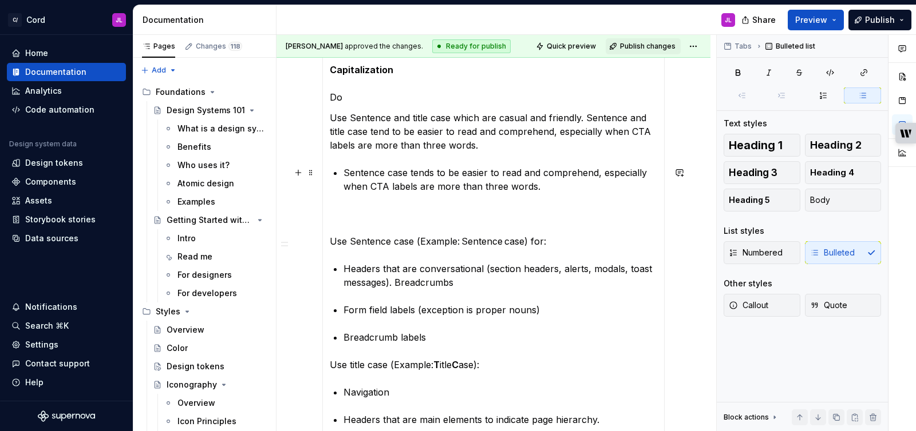
click at [344, 172] on p "Sentence case tends to be easier to read and comprehend, especially when CTA la…" at bounding box center [500, 179] width 314 height 27
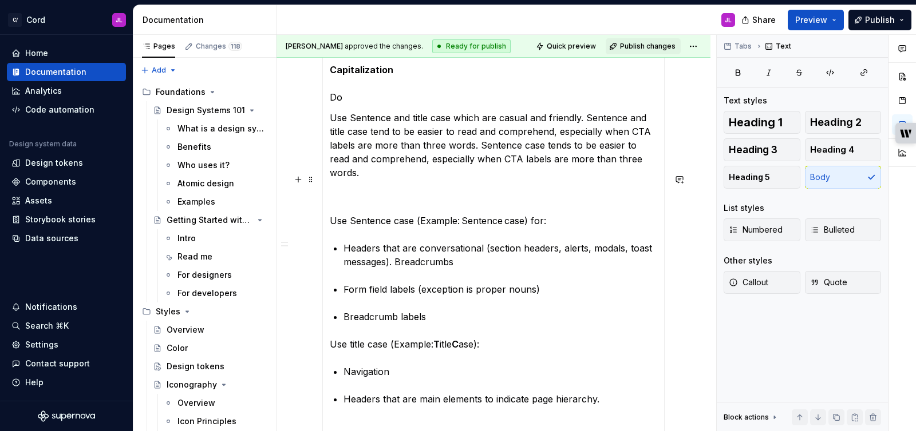
click at [377, 189] on p "Use Sentence case (Example: Sentence case) for:" at bounding box center [493, 207] width 327 height 41
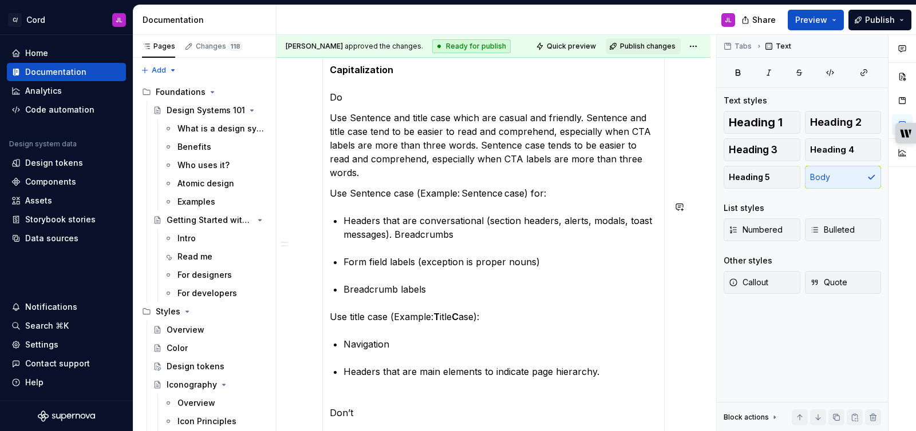
click at [372, 198] on section-item-column "Bold Do Use only one type treatment at a time (color, bold, indentation). For e…" at bounding box center [493, 327] width 327 height 1064
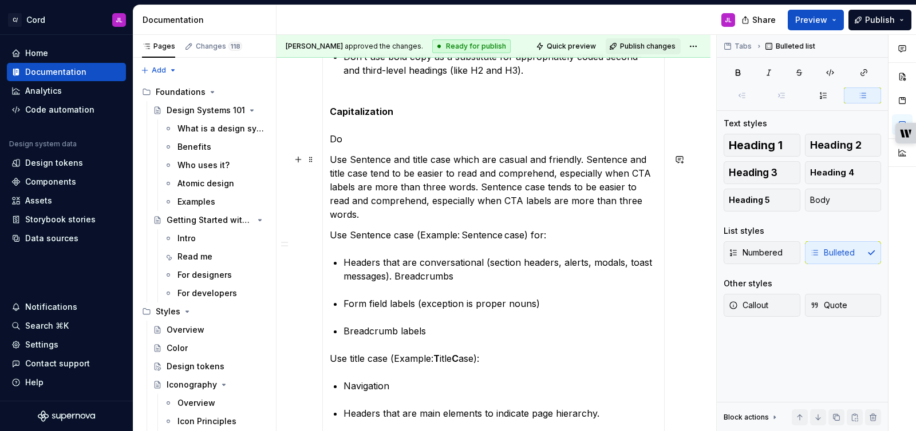
scroll to position [437, 0]
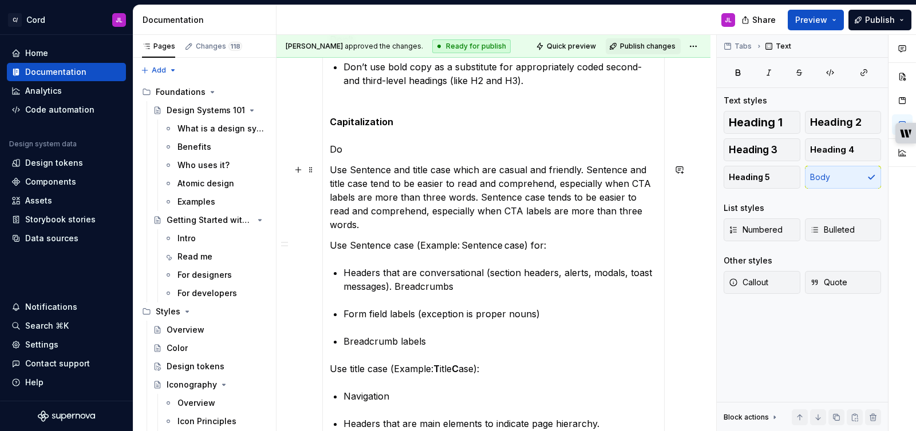
click at [528, 186] on p "Use Sentence and title case which are casual and friendly. Sentence and title c…" at bounding box center [493, 197] width 327 height 69
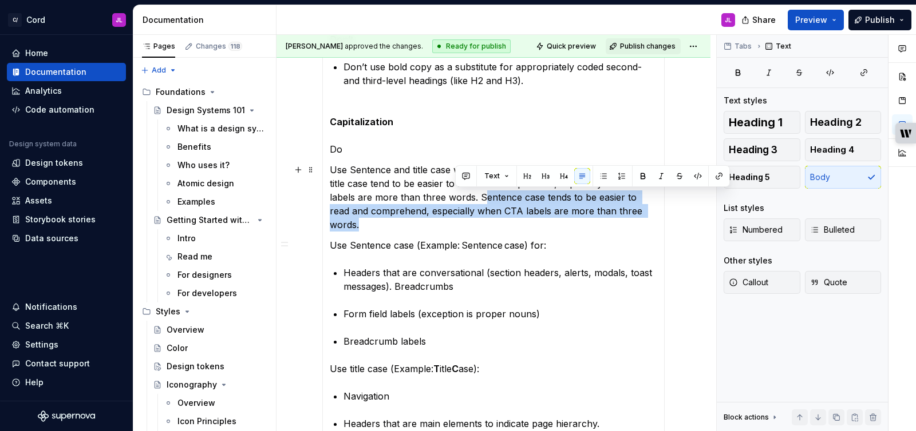
drag, startPoint x: 629, startPoint y: 208, endPoint x: 453, endPoint y: 197, distance: 176.6
click at [453, 197] on p "Use Sentence and title case which are casual and friendly. Sentence and title c…" at bounding box center [493, 197] width 327 height 69
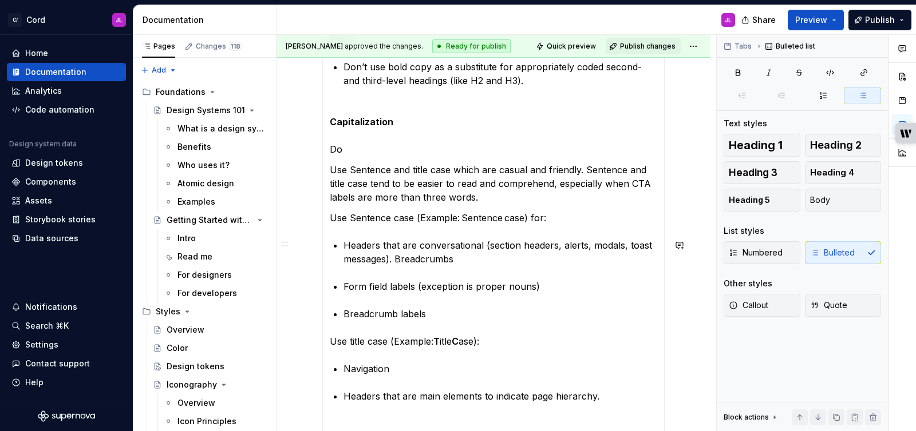
click at [410, 236] on section-item-column "Bold Do Use only one type treatment at a time (color, bold, indentation). For e…" at bounding box center [493, 365] width 327 height 1037
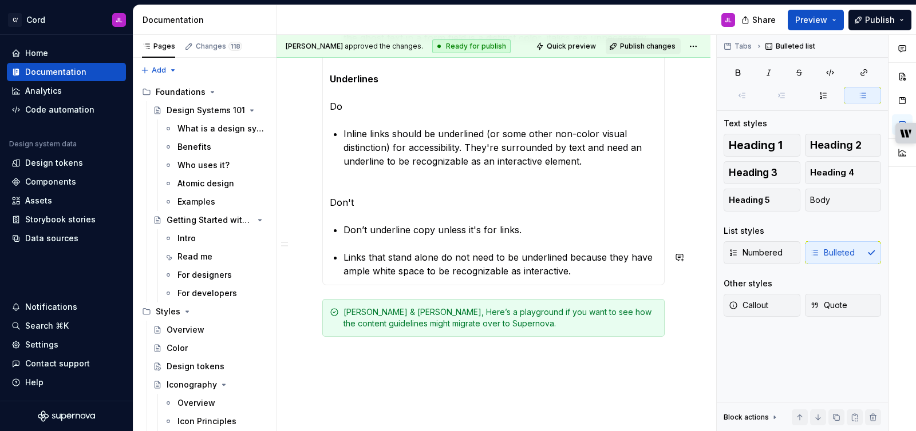
scroll to position [987, 0]
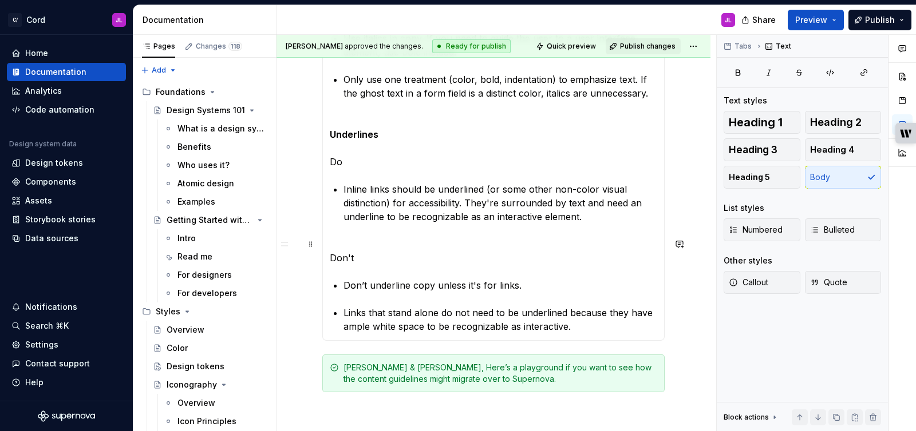
click at [330, 256] on p "Don't" at bounding box center [493, 250] width 327 height 27
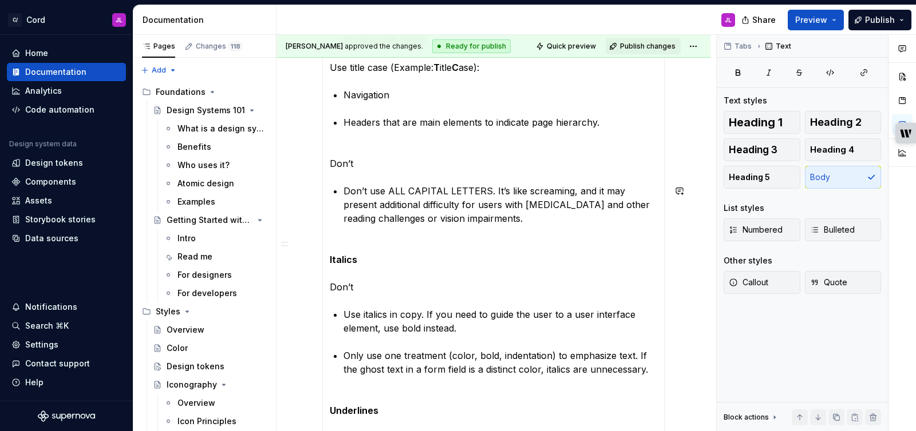
scroll to position [702, 0]
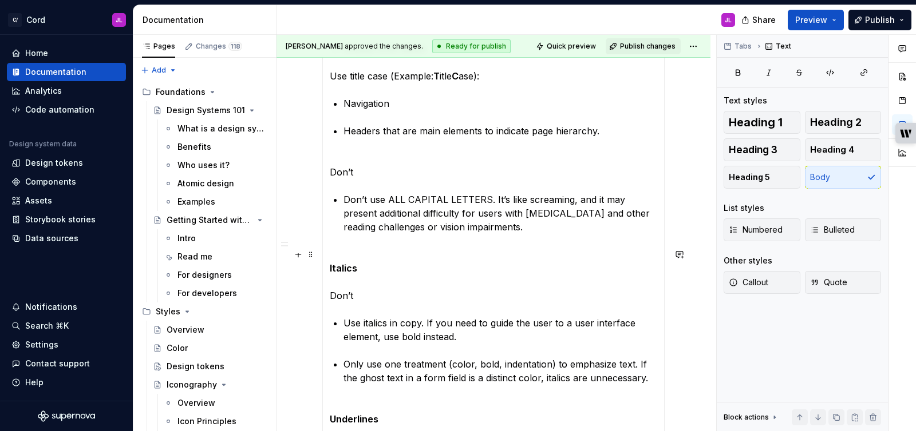
click at [350, 237] on section-item-column "Bold Do Use only one type treatment at a time (color, bold, indentation). For e…" at bounding box center [493, 93] width 327 height 1023
click at [326, 270] on div "These principles help us write in ways that support real users doing real work,…" at bounding box center [493, 93] width 342 height 1038
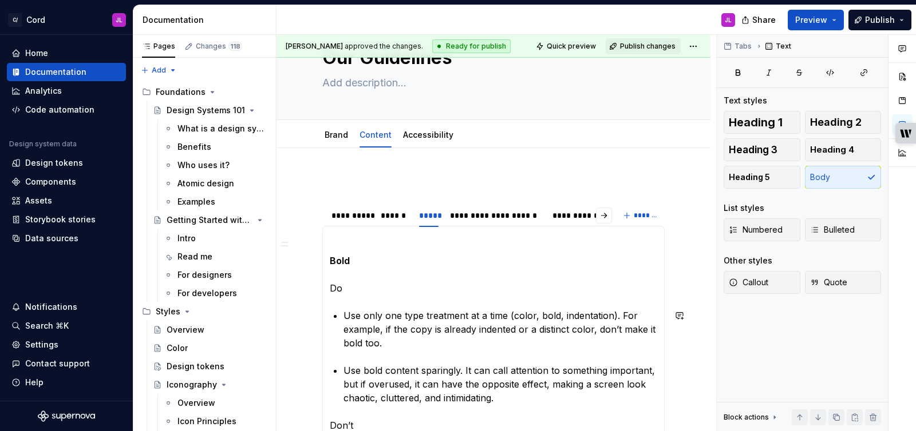
scroll to position [0, 0]
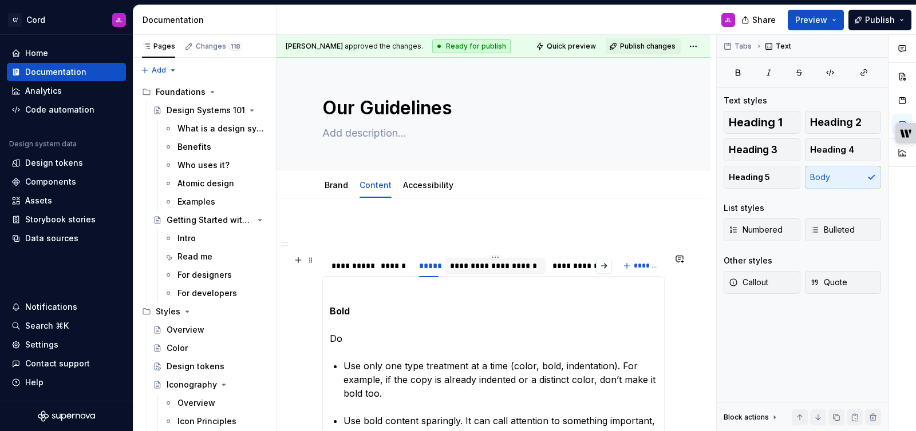
click at [486, 267] on div "**********" at bounding box center [495, 265] width 91 height 11
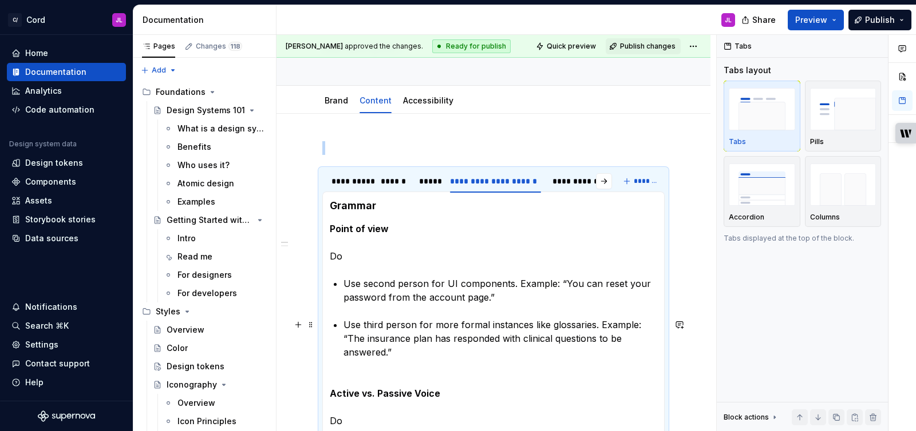
scroll to position [53, 0]
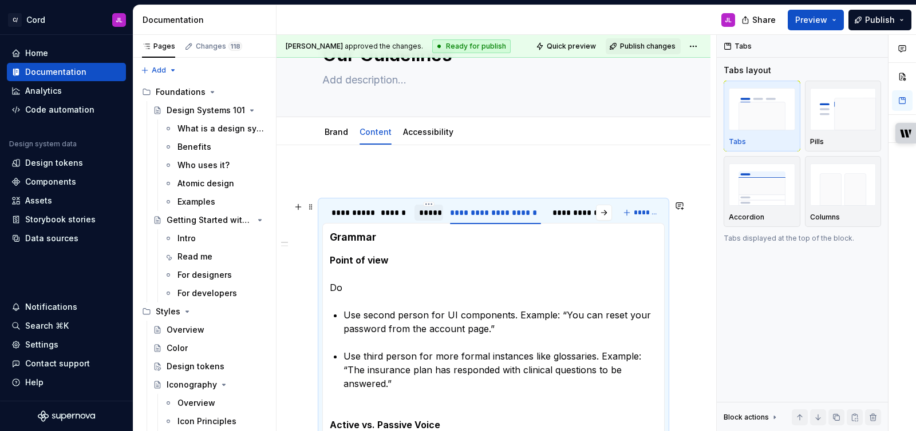
click at [432, 218] on div "*****" at bounding box center [428, 212] width 19 height 11
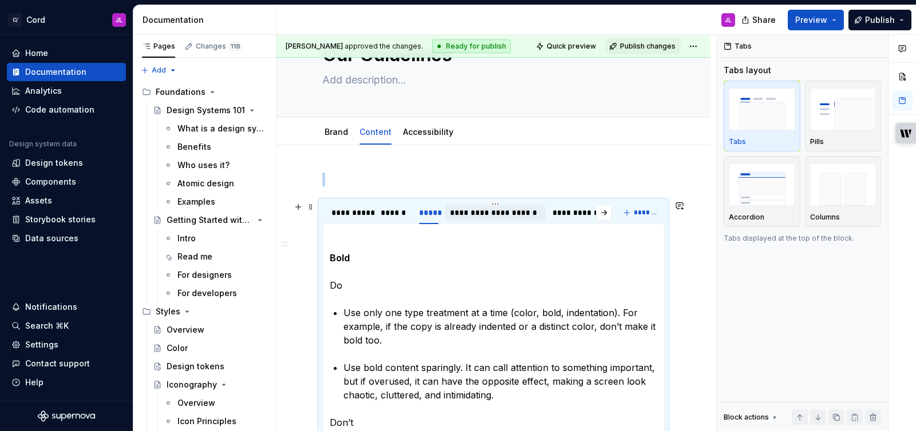
click at [494, 213] on div "**********" at bounding box center [495, 212] width 91 height 11
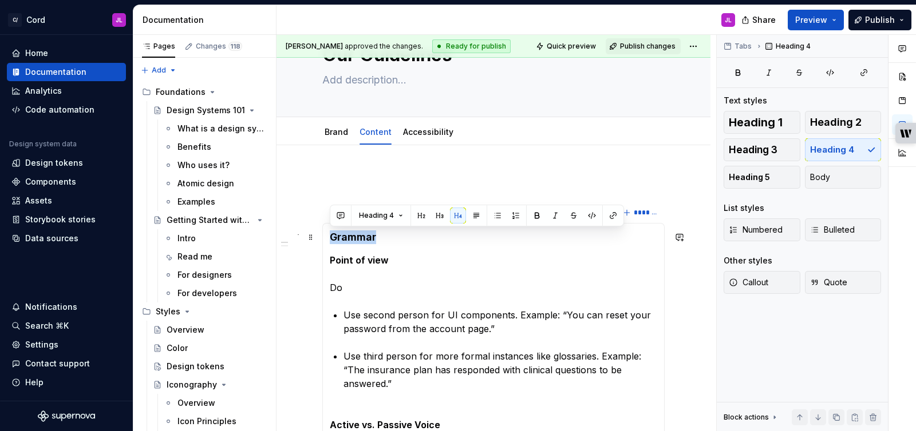
drag, startPoint x: 387, startPoint y: 235, endPoint x: 327, endPoint y: 237, distance: 60.7
copy h4 "Grammar"
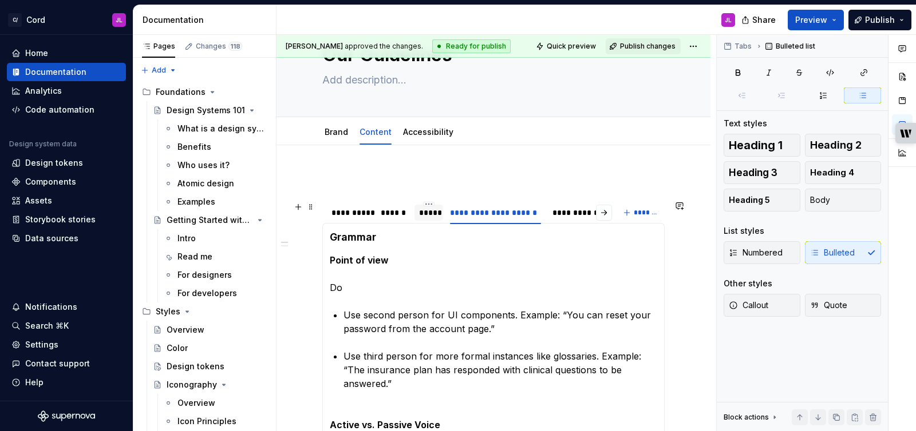
click at [422, 216] on div "*****" at bounding box center [428, 212] width 19 height 11
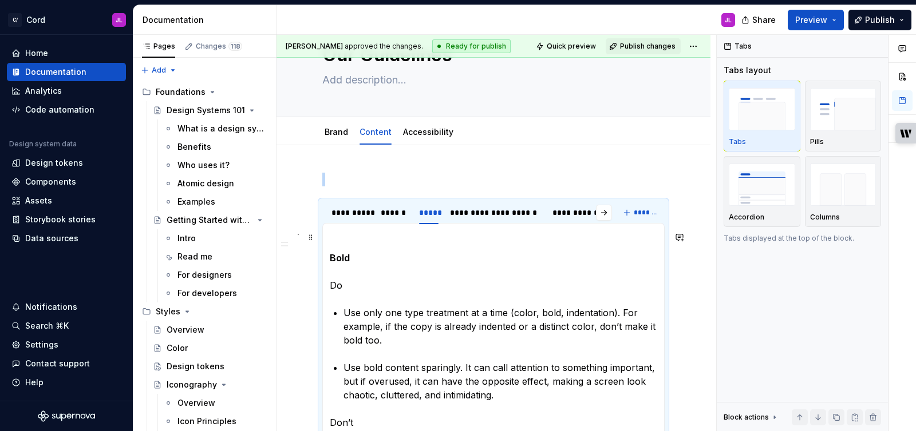
click at [380, 240] on p at bounding box center [493, 238] width 327 height 14
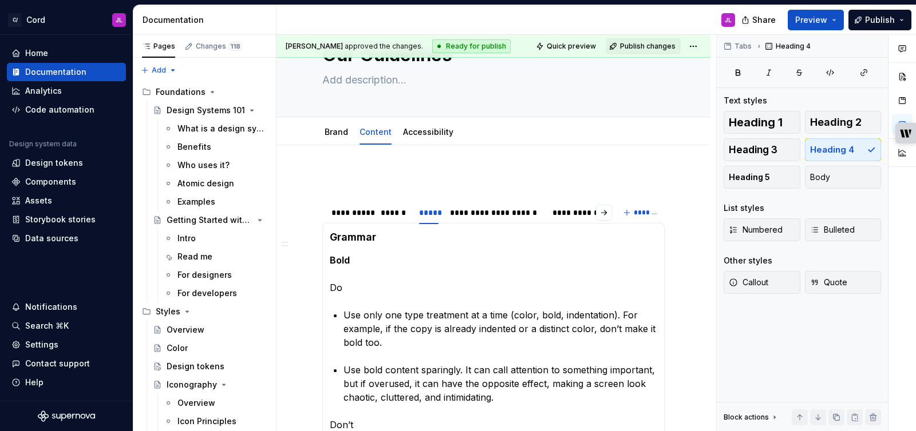
click at [380, 240] on h4 "Grammar" at bounding box center [493, 238] width 327 height 14
click at [397, 213] on div "******" at bounding box center [394, 212] width 27 height 11
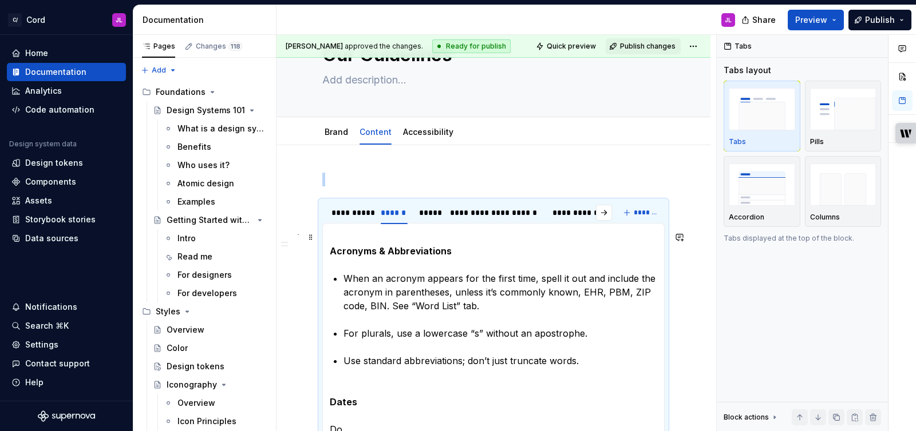
click at [376, 235] on p "Acronyms & Abbreviations" at bounding box center [493, 244] width 327 height 27
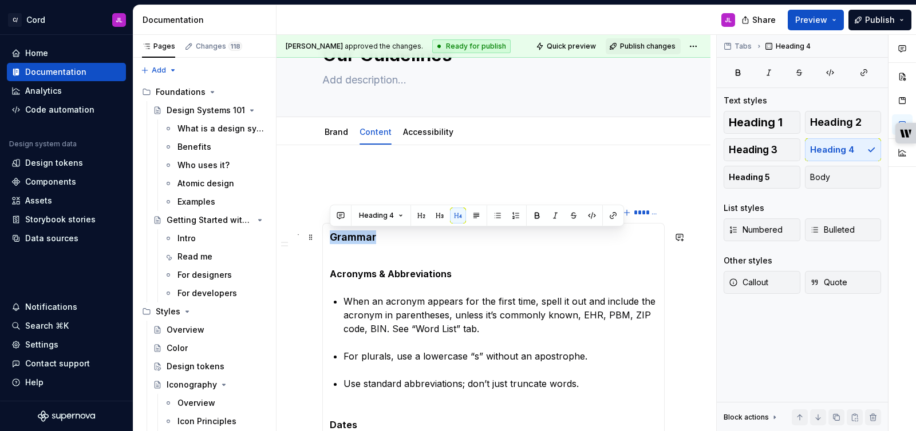
drag, startPoint x: 377, startPoint y: 241, endPoint x: 324, endPoint y: 244, distance: 52.7
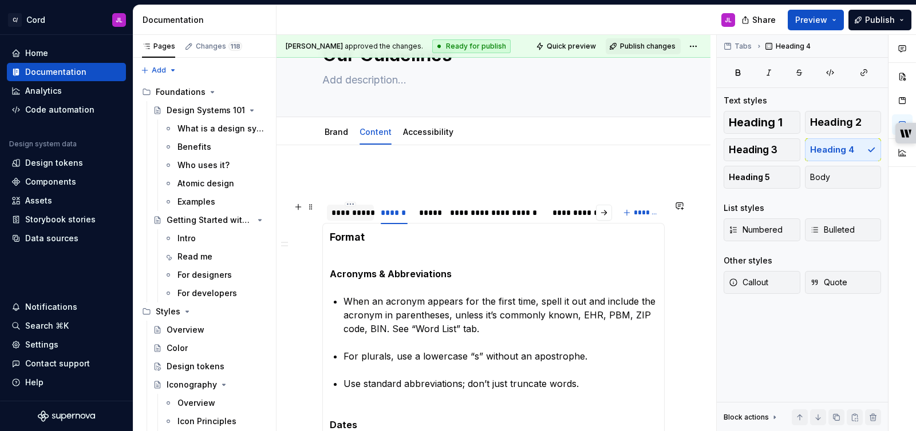
click at [341, 215] on div "**********" at bounding box center [350, 212] width 38 height 11
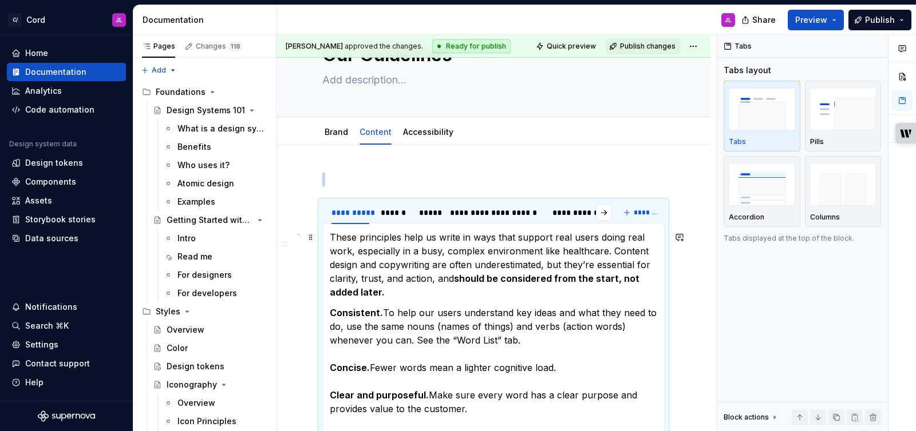
click at [331, 235] on p "These principles help us write in ways that support real users doing real work,…" at bounding box center [493, 265] width 327 height 69
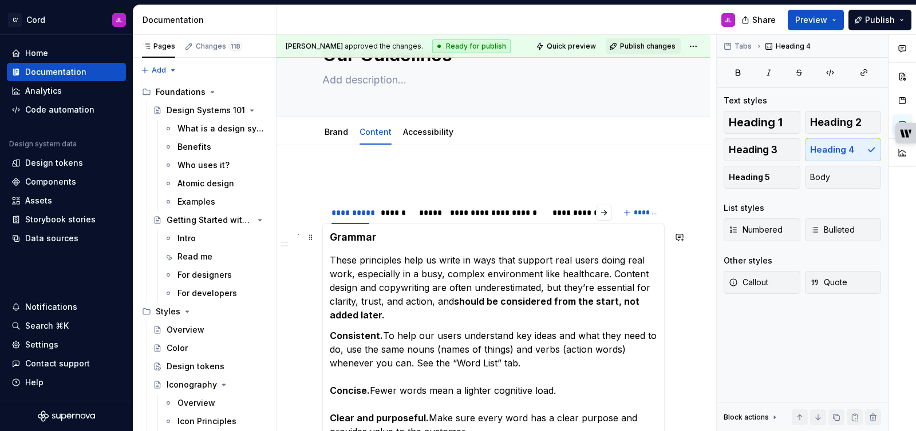
click at [375, 236] on h4 "Grammar" at bounding box center [493, 238] width 327 height 14
click at [561, 215] on div "**********" at bounding box center [577, 212] width 50 height 11
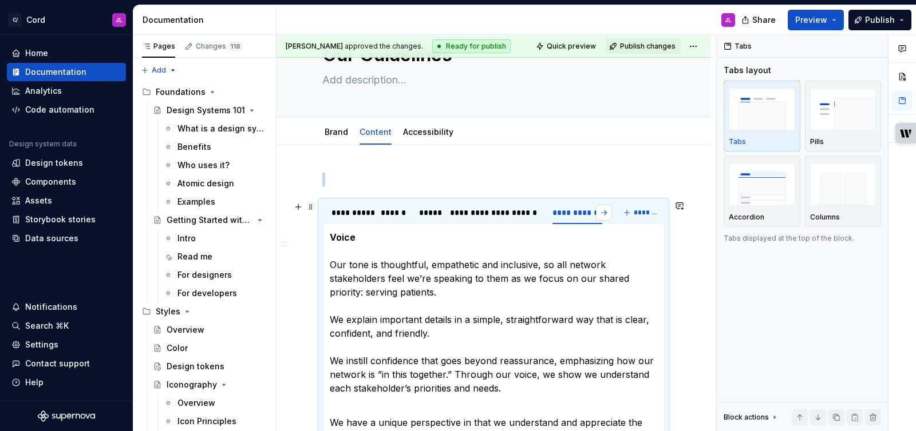
click at [606, 213] on button "button" at bounding box center [604, 213] width 16 height 16
click at [549, 216] on div "**********" at bounding box center [537, 212] width 49 height 11
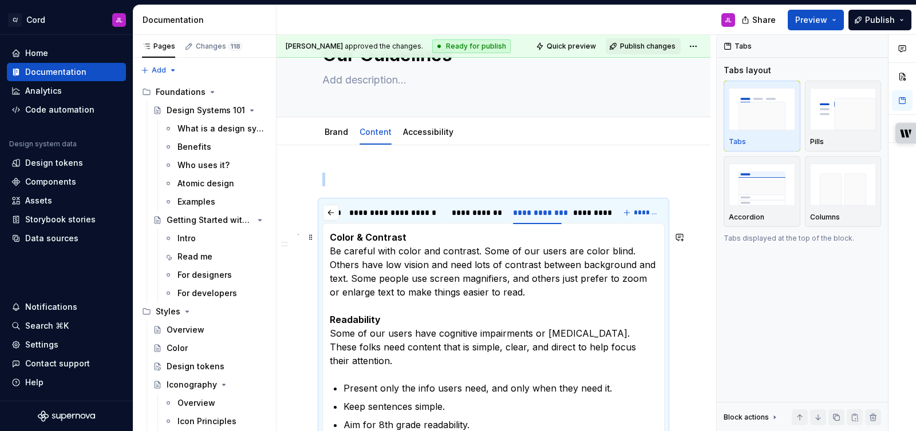
click at [331, 238] on strong "Color & Contrast" at bounding box center [368, 237] width 77 height 11
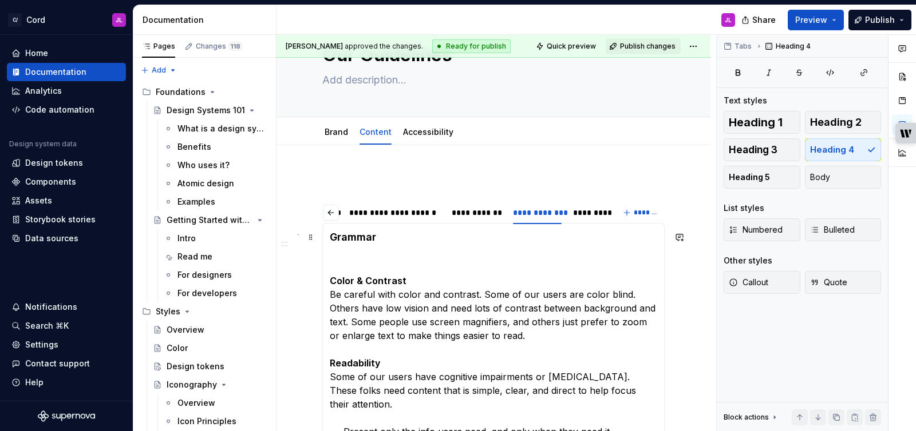
click at [389, 240] on h4 "Grammar" at bounding box center [493, 238] width 327 height 14
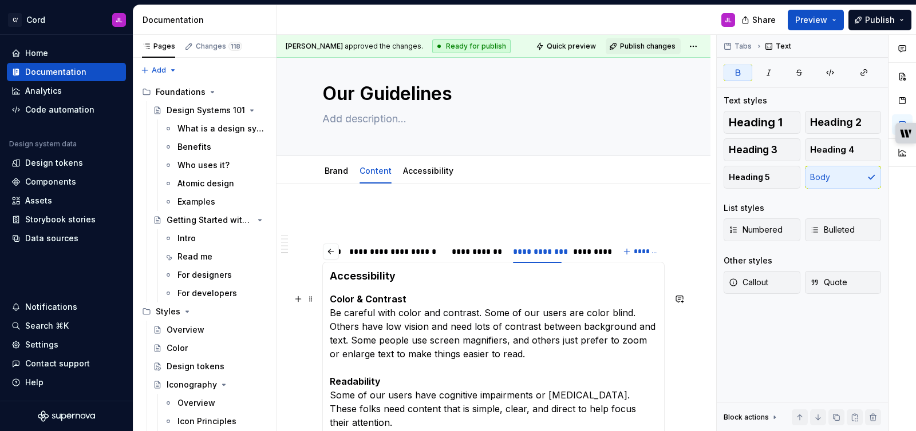
scroll to position [0, 0]
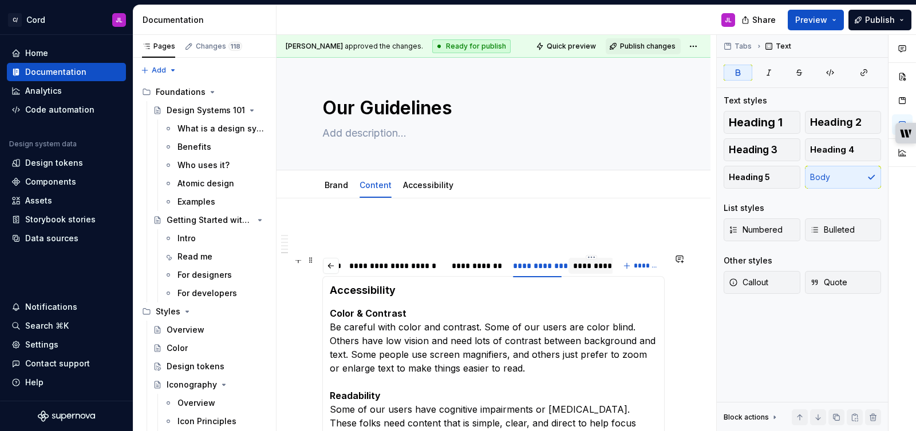
click at [593, 267] on div "*********" at bounding box center [591, 265] width 36 height 11
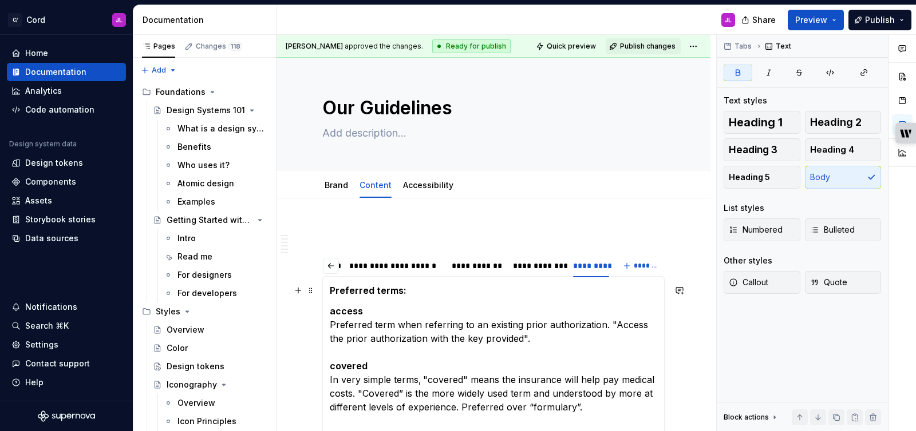
click at [429, 290] on p "Preferred terms:" at bounding box center [493, 291] width 327 height 14
click at [330, 292] on strong "Preferred terms:" at bounding box center [368, 290] width 77 height 11
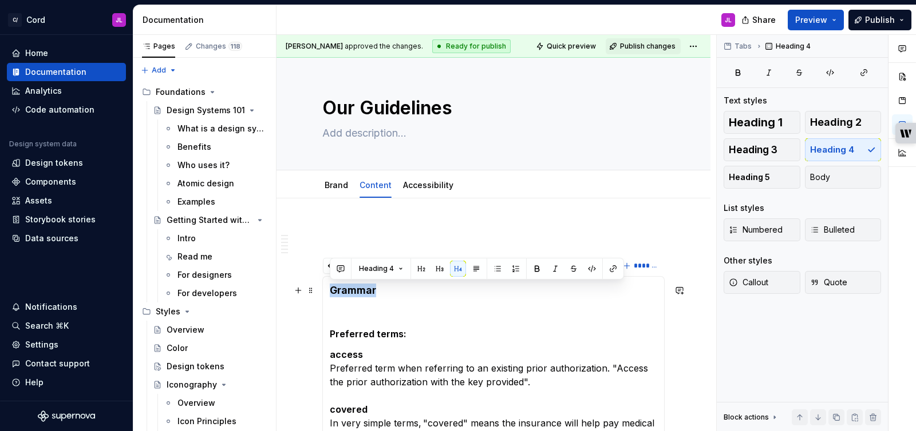
drag, startPoint x: 388, startPoint y: 290, endPoint x: 331, endPoint y: 293, distance: 56.7
click at [331, 293] on h4 "Grammar" at bounding box center [493, 291] width 327 height 14
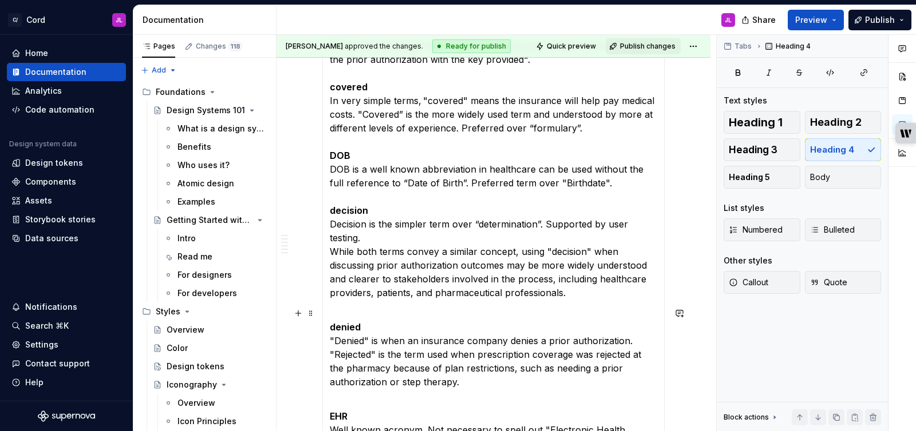
scroll to position [303, 0]
click at [332, 253] on p "access Preferred term when referring to an existing prior authorization. "Acces…" at bounding box center [493, 162] width 327 height 275
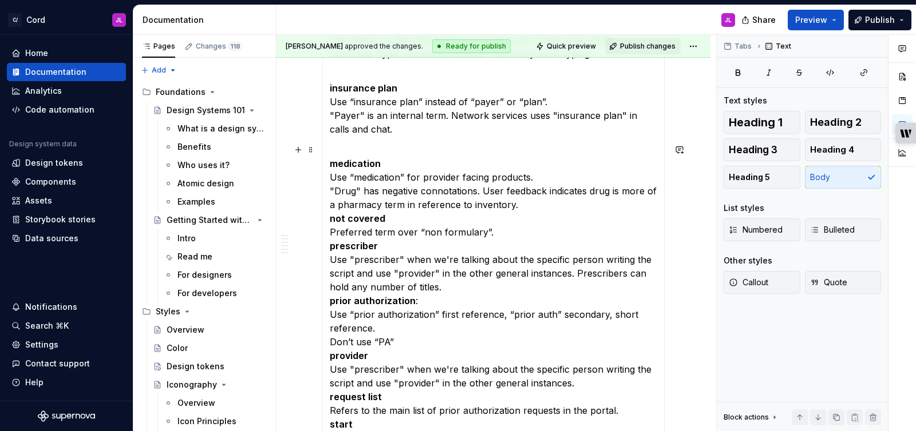
scroll to position [744, 0]
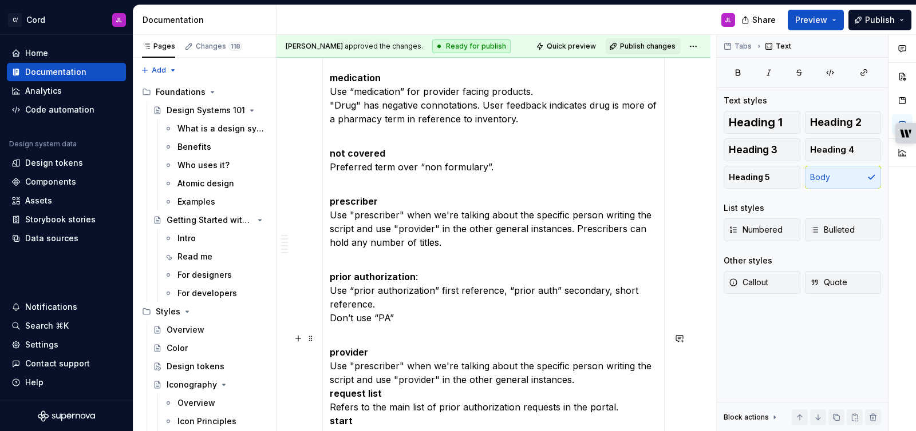
scroll to position [857, 0]
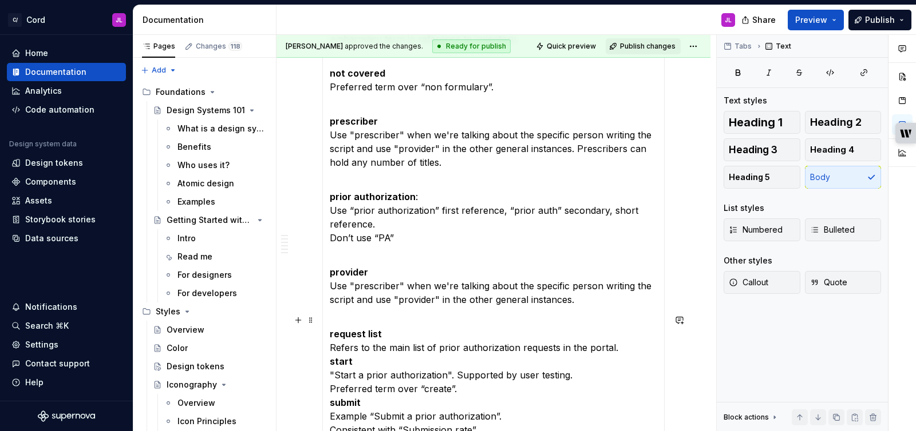
scroll to position [919, 0]
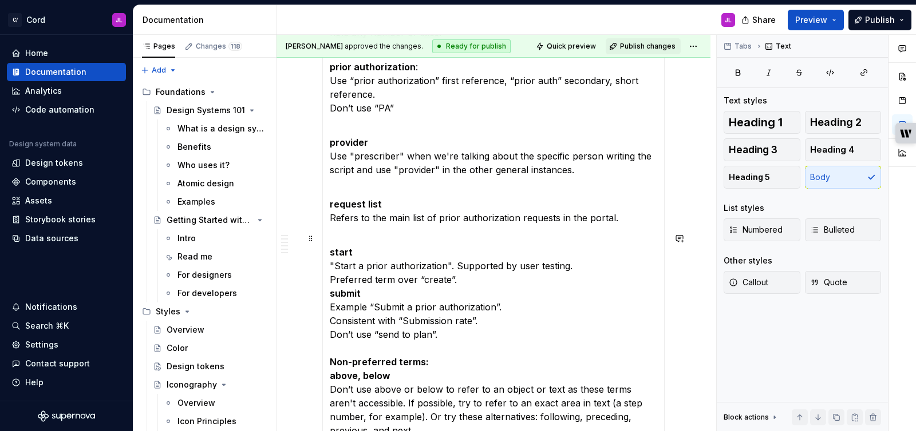
scroll to position [1047, 0]
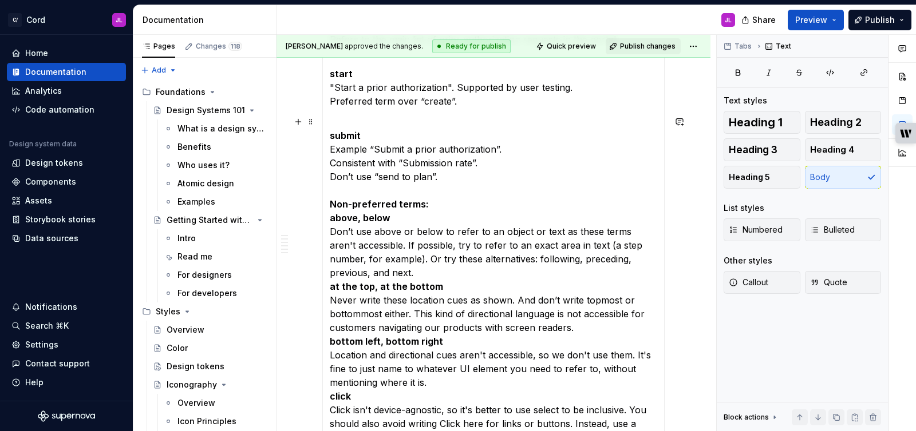
scroll to position [1223, 0]
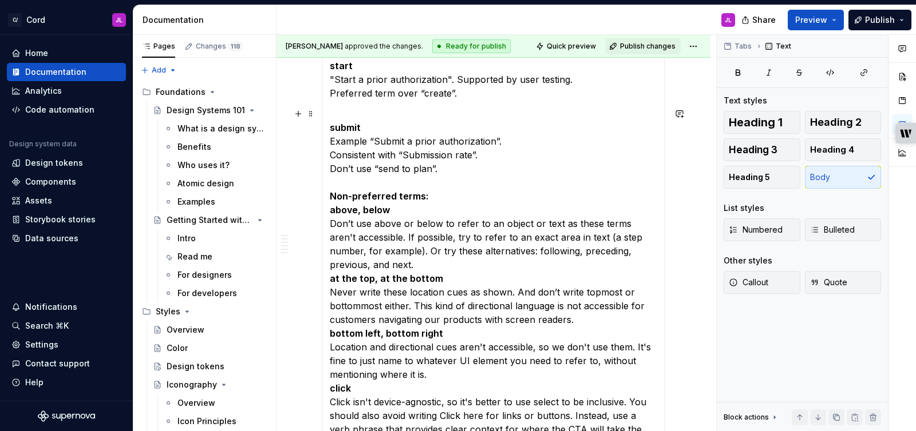
click at [430, 199] on p "submit Example “Submit a prior authorization”. Consistent with “Submission rate…" at bounding box center [493, 340] width 327 height 467
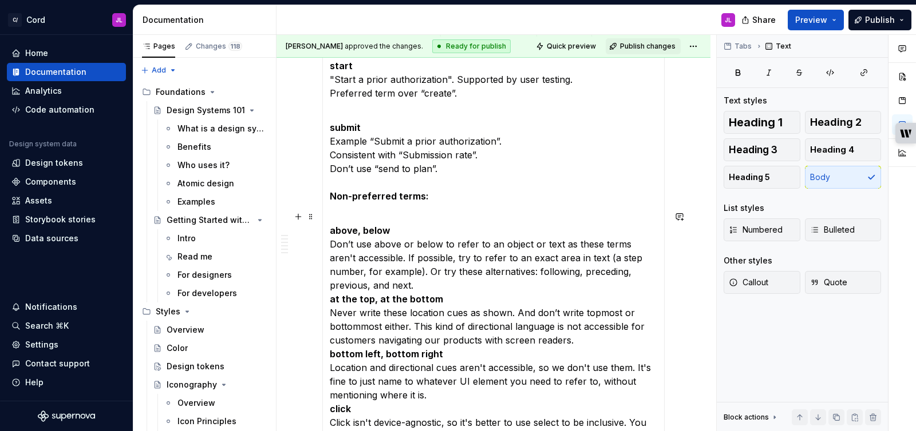
click at [657, 274] on p "above, below Don’t use above or below to refer to an object or text as these te…" at bounding box center [493, 402] width 327 height 385
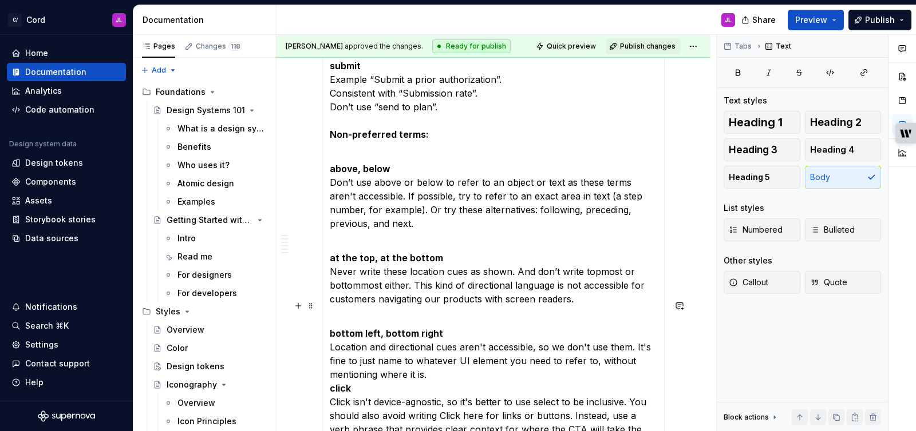
scroll to position [1293, 0]
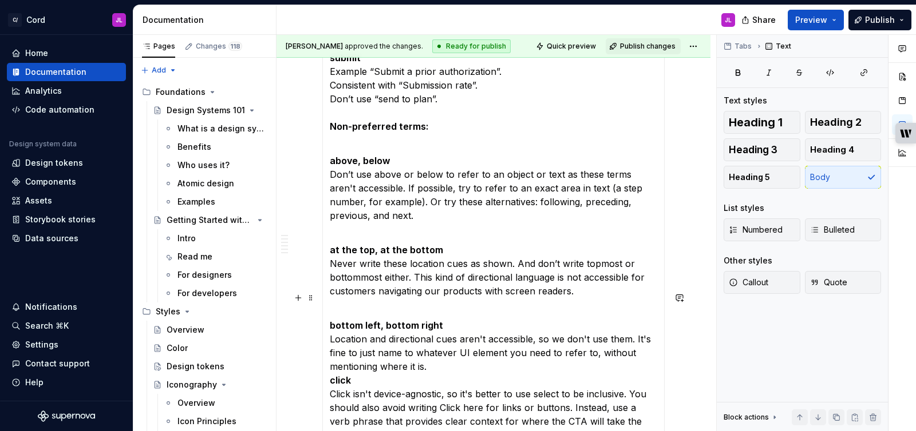
click at [482, 355] on p "bottom left, bottom right Location and directional cues aren't accessible, so w…" at bounding box center [493, 435] width 327 height 261
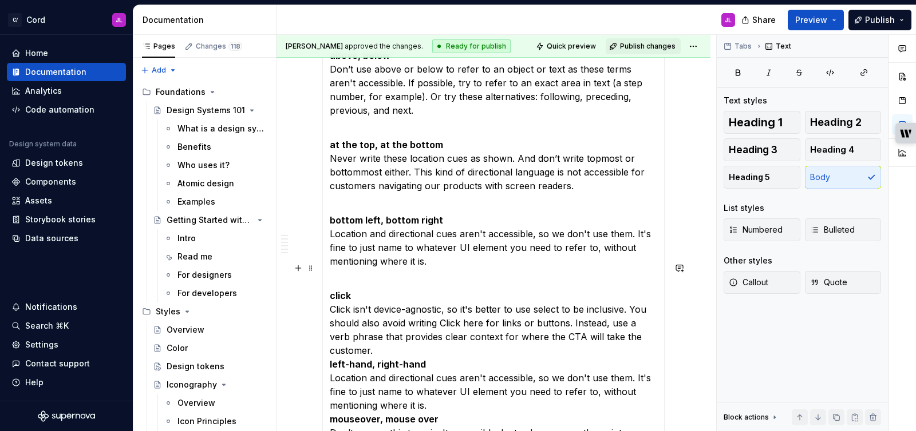
scroll to position [1447, 0]
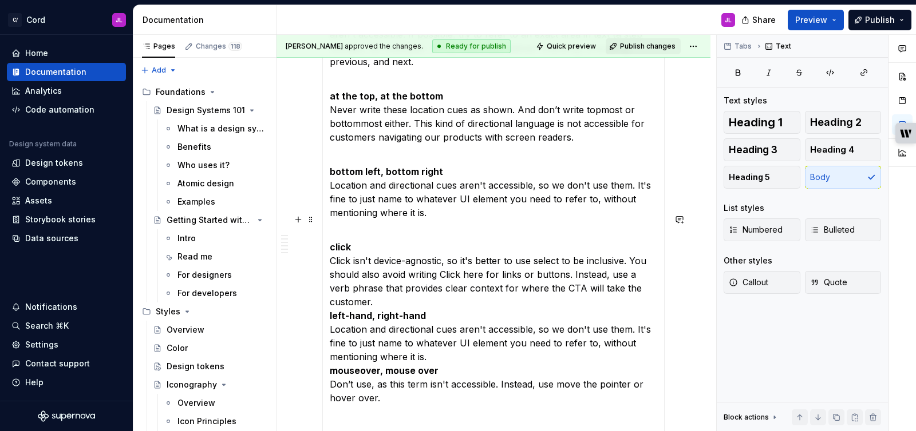
click at [657, 274] on p "click Click isn't device-agnostic, so it's better to use select to be inclusive…" at bounding box center [493, 330] width 327 height 206
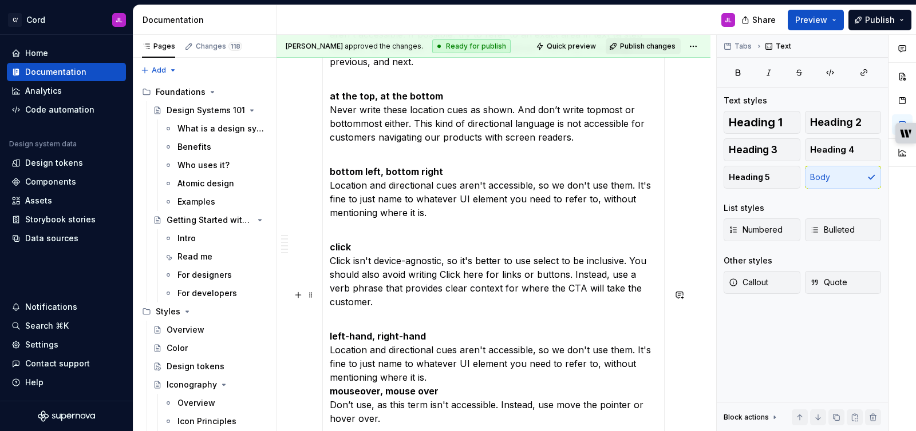
click at [512, 349] on p "left-hand, right-hand Location and directional cues aren't accessible, so we do…" at bounding box center [493, 384] width 327 height 137
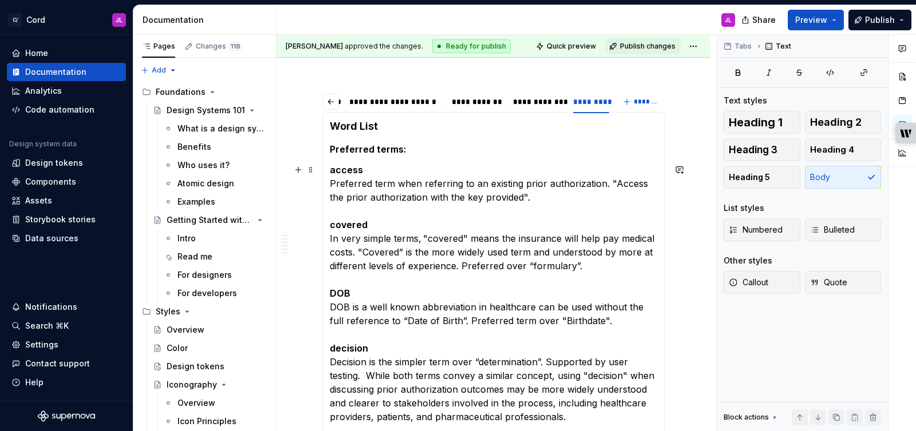
scroll to position [0, 0]
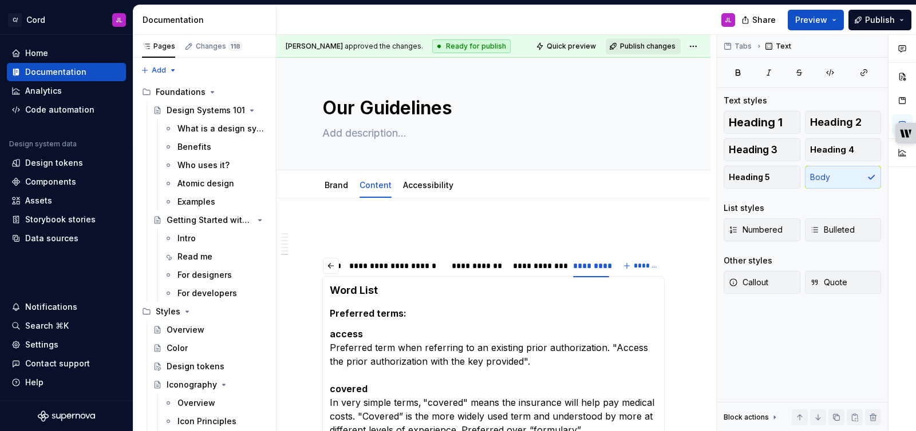
click at [639, 48] on span "Publish changes" at bounding box center [648, 46] width 56 height 9
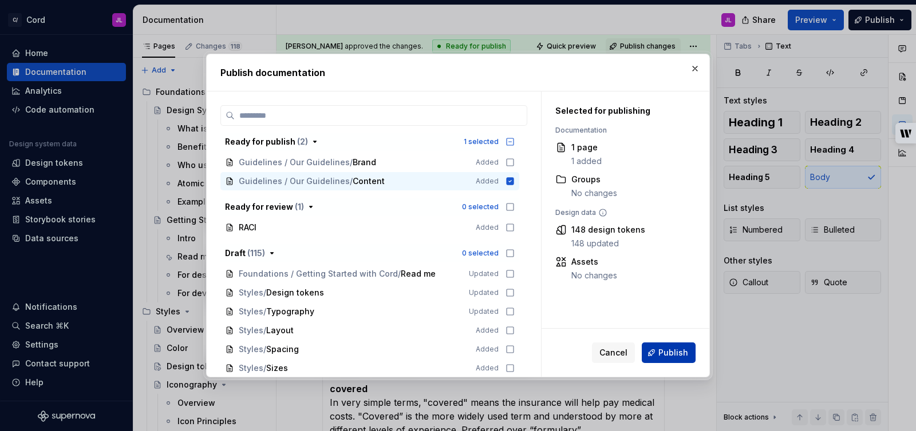
click at [660, 355] on span "Publish" at bounding box center [673, 352] width 30 height 11
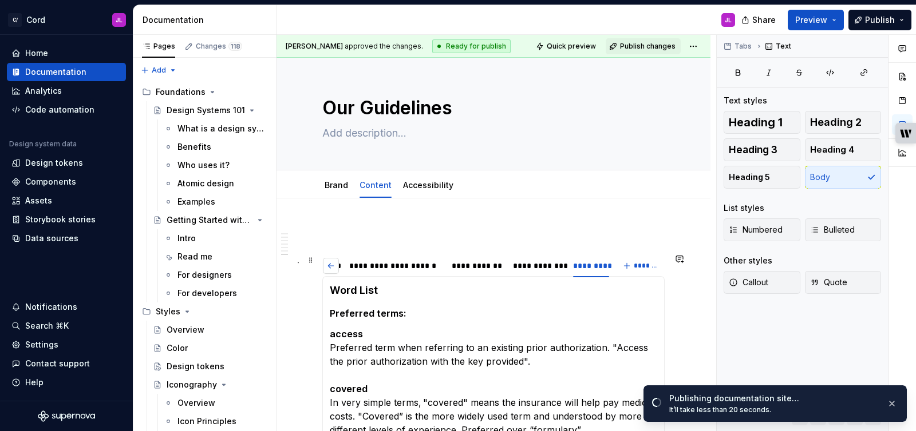
click at [330, 268] on button "button" at bounding box center [331, 266] width 16 height 16
click at [356, 271] on div "**********" at bounding box center [350, 265] width 38 height 11
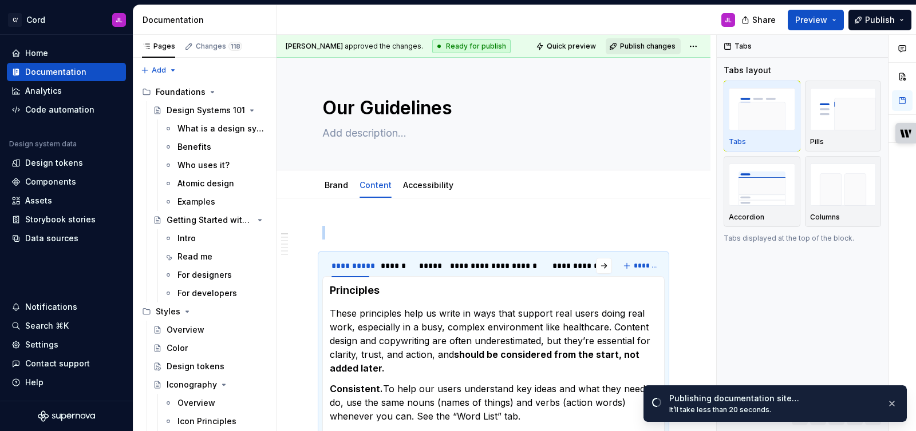
click at [666, 50] on button "Publish changes" at bounding box center [642, 46] width 75 height 16
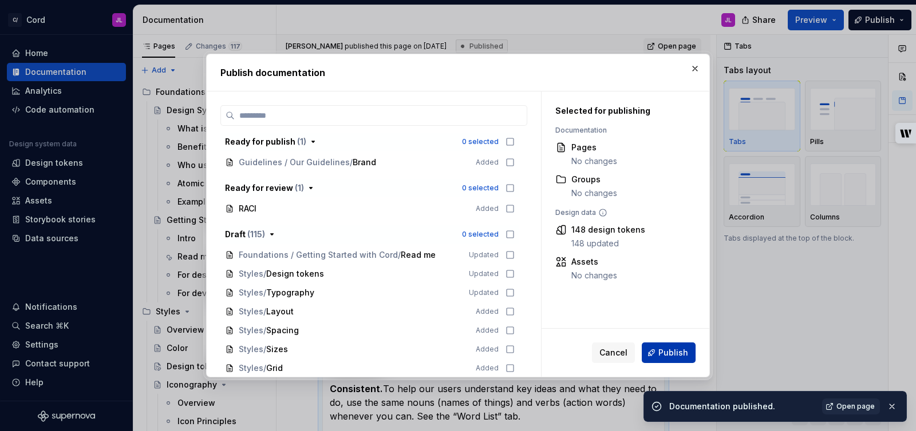
click at [660, 346] on button "Publish" at bounding box center [668, 353] width 54 height 21
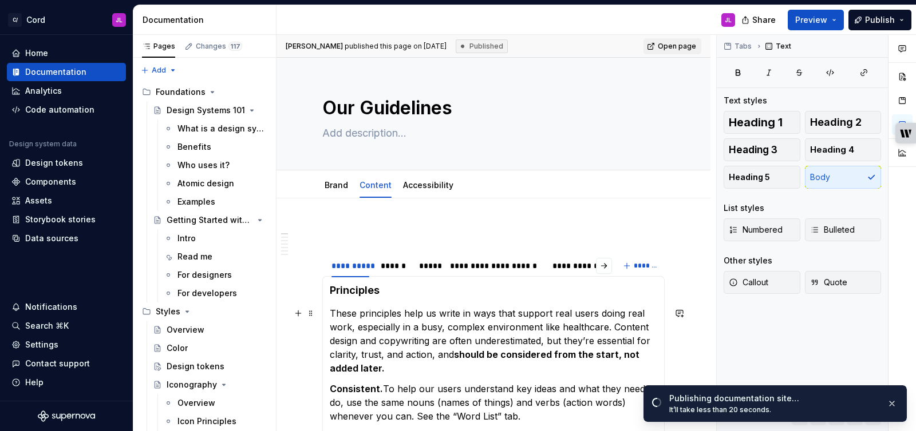
click at [520, 331] on p "These principles help us write in ways that support real users doing real work,…" at bounding box center [493, 341] width 327 height 69
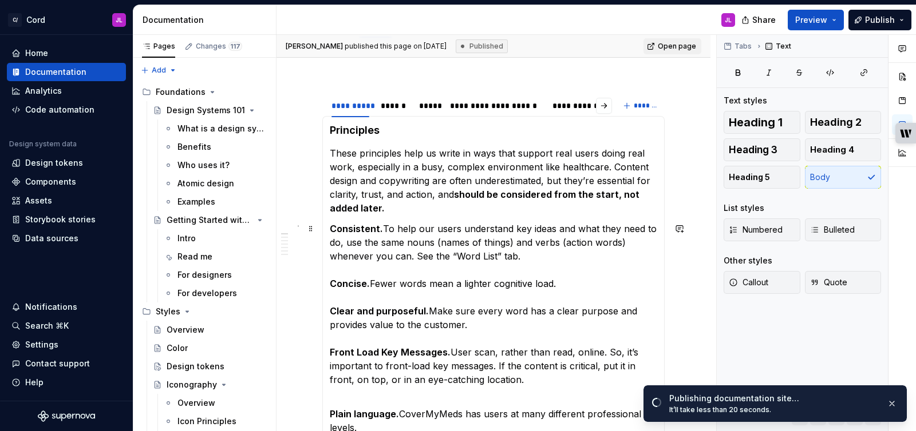
scroll to position [161, 0]
click at [429, 211] on p "These principles help us write in ways that support real users doing real work,…" at bounding box center [493, 180] width 327 height 69
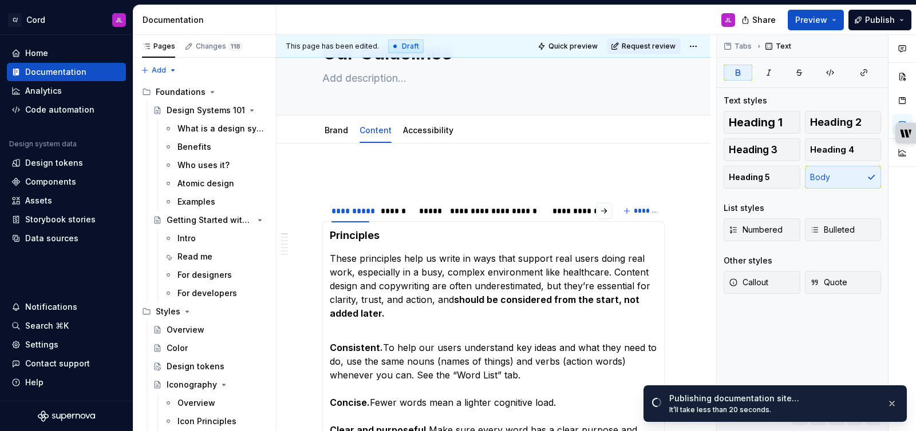
scroll to position [0, 0]
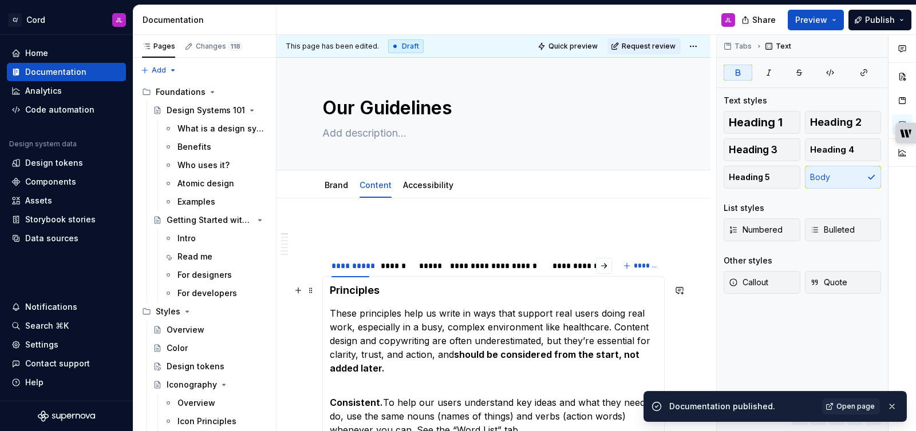
click at [490, 289] on h4 "Principles" at bounding box center [493, 291] width 327 height 14
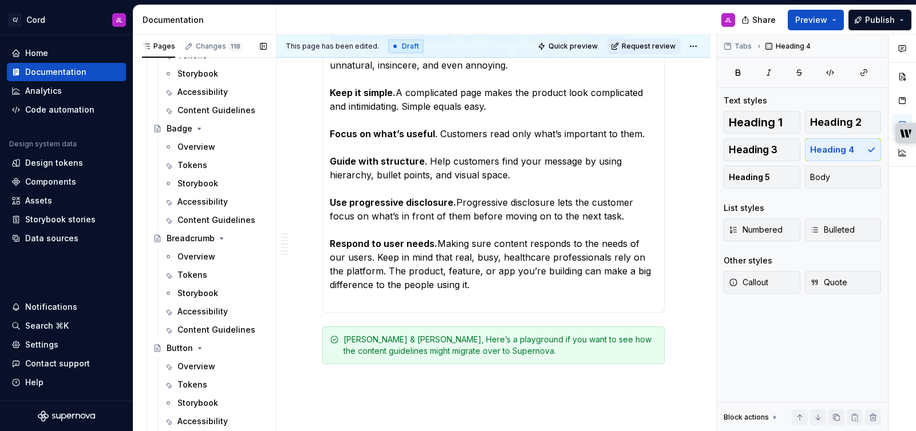
scroll to position [762, 0]
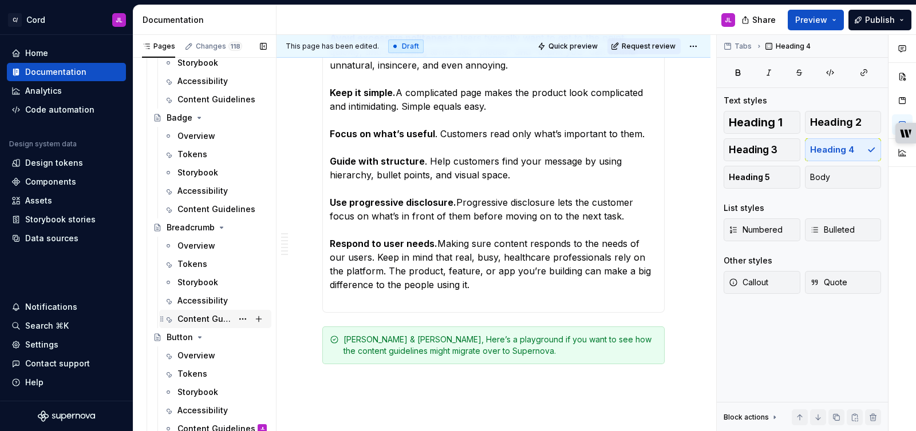
click at [200, 318] on div "Content Guidelines" at bounding box center [204, 319] width 55 height 11
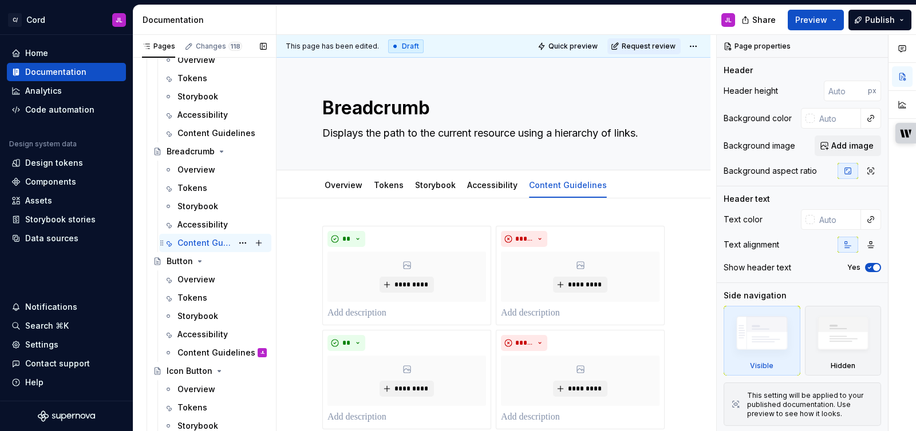
scroll to position [846, 0]
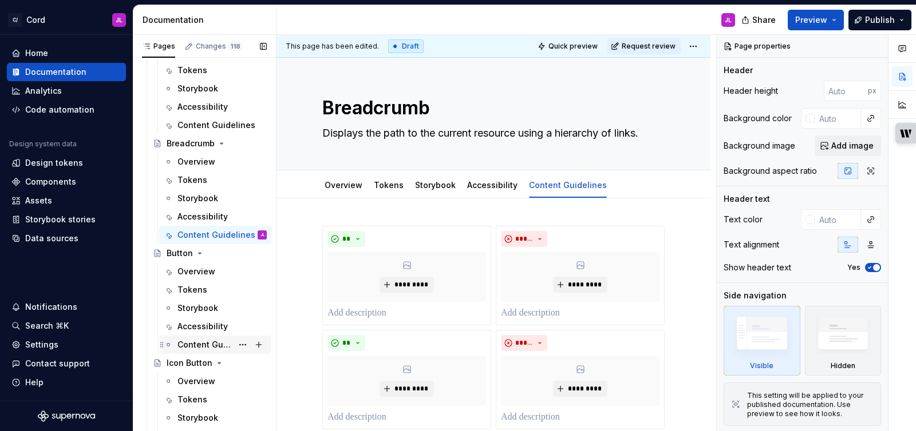
click at [206, 340] on div "Content Guidelines" at bounding box center [204, 344] width 55 height 11
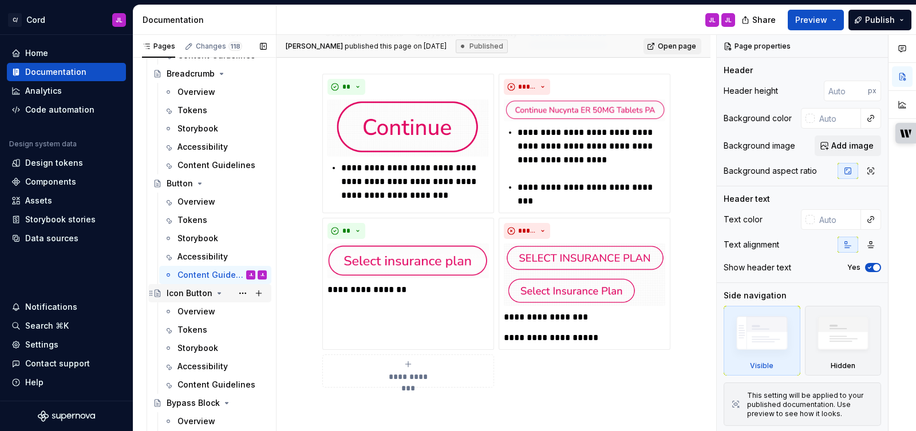
scroll to position [919, 0]
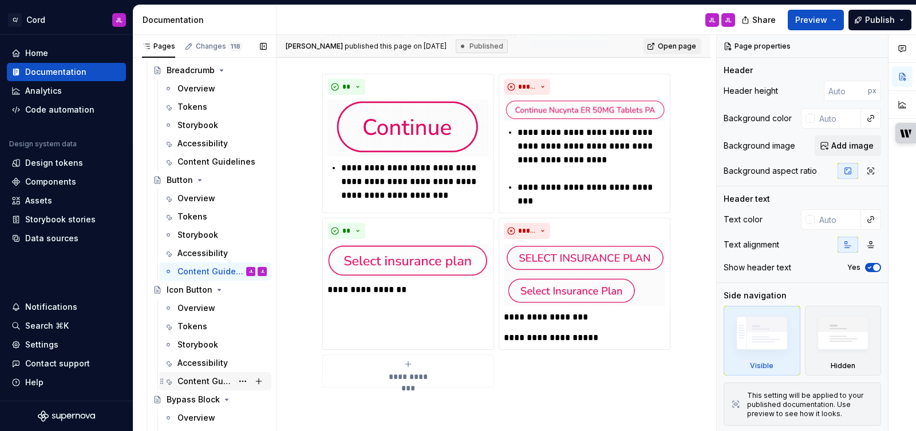
click at [204, 377] on div "Content Guidelines" at bounding box center [204, 381] width 55 height 11
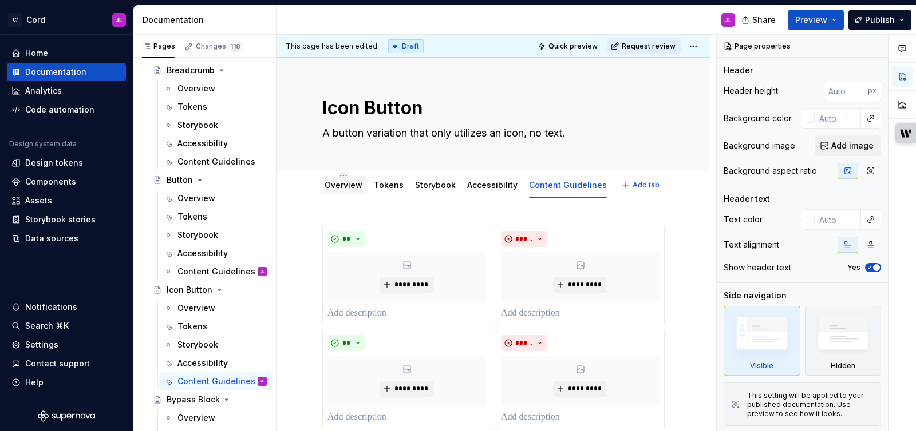
click at [338, 189] on link "Overview" at bounding box center [343, 185] width 38 height 10
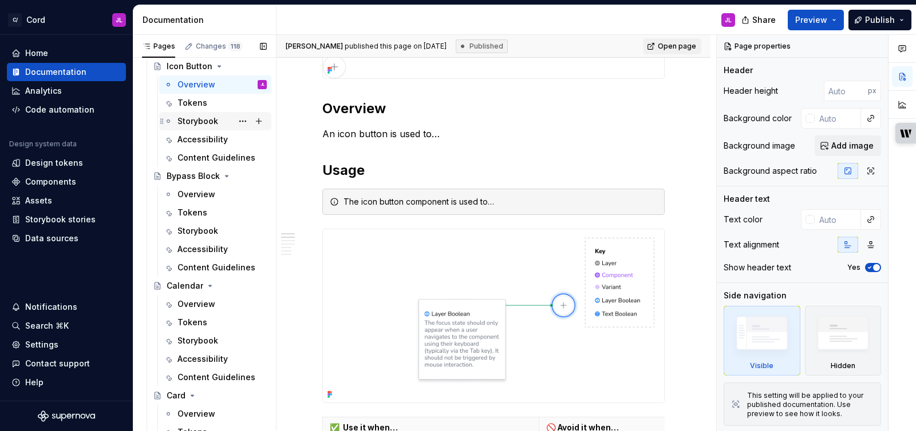
scroll to position [1144, 0]
click at [201, 370] on div "Content Guidelines" at bounding box center [204, 375] width 55 height 11
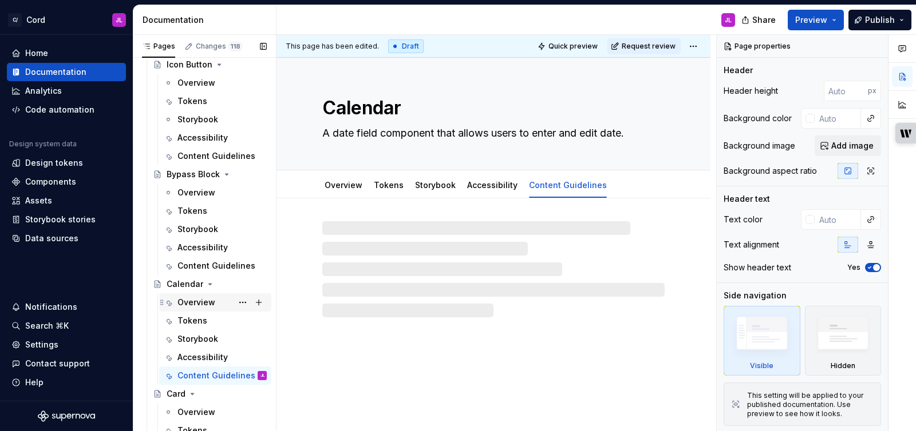
click at [207, 303] on div "Overview" at bounding box center [196, 302] width 38 height 11
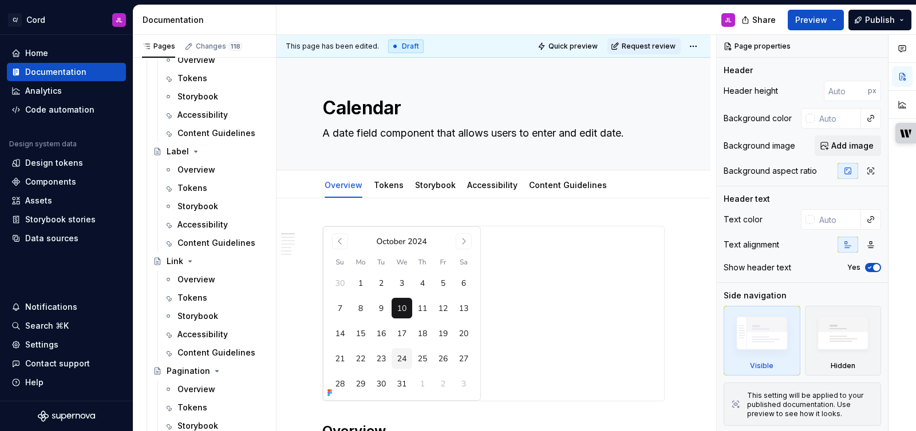
scroll to position [2157, 0]
click at [205, 351] on div "Content Guidelines" at bounding box center [204, 351] width 55 height 11
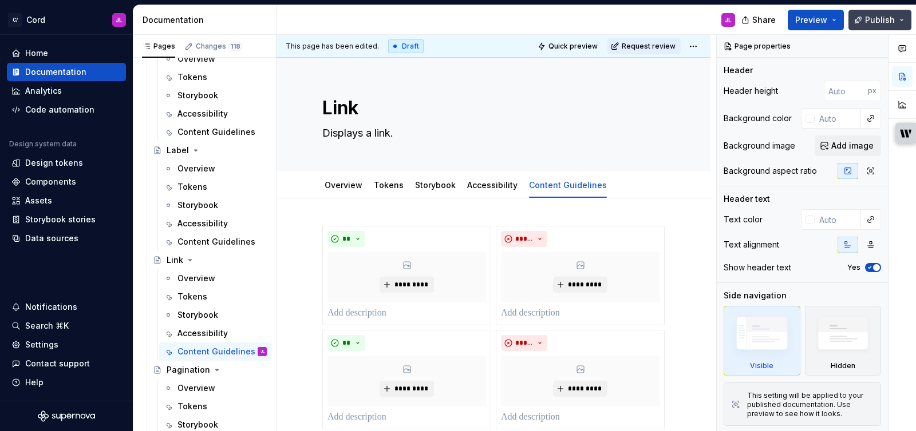
type textarea "*"
